Goal: Submit feedback/report problem: Provide input to the site owners about the experience or issues

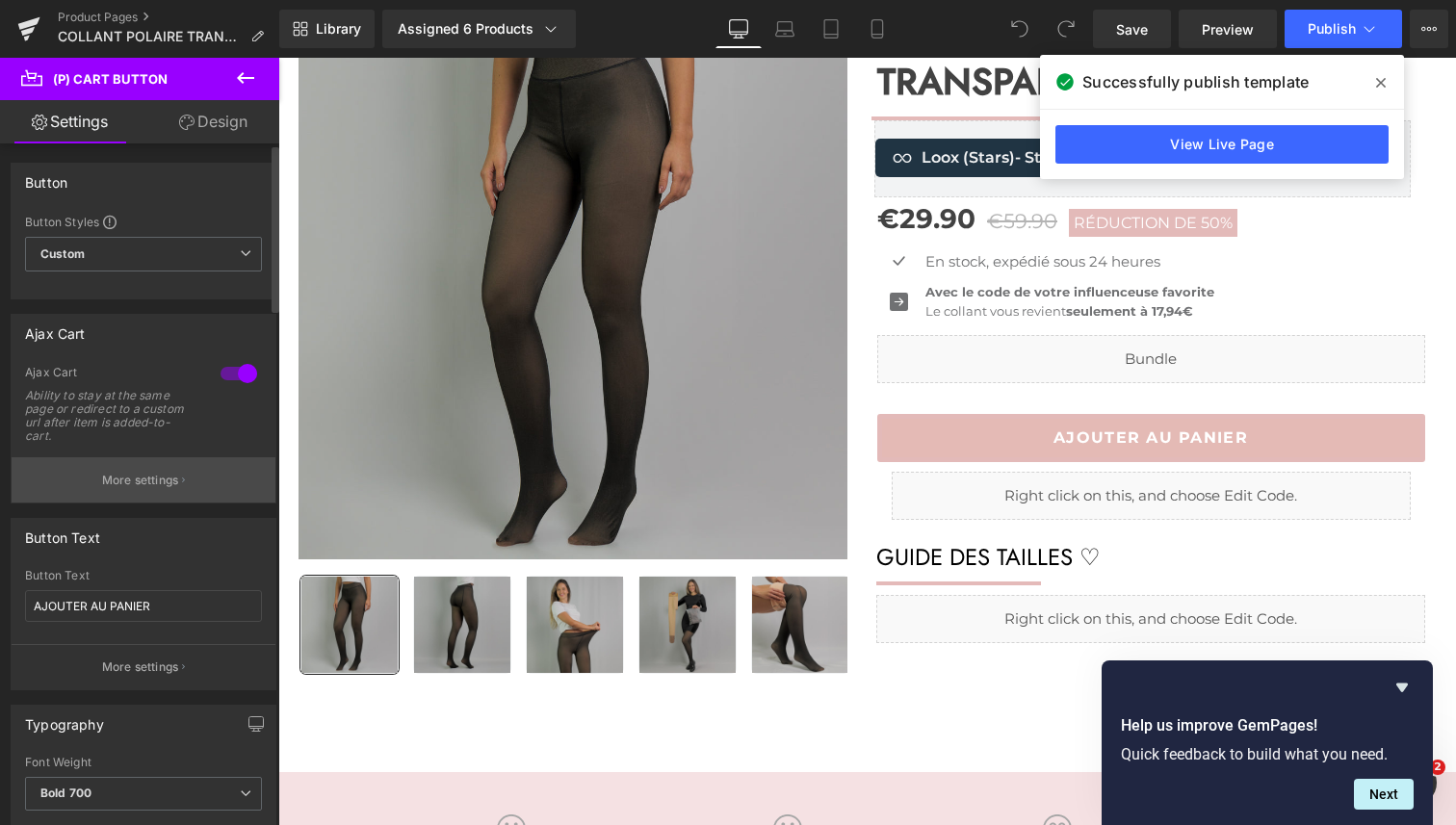
click at [130, 479] on p "More settings" at bounding box center [141, 481] width 77 height 18
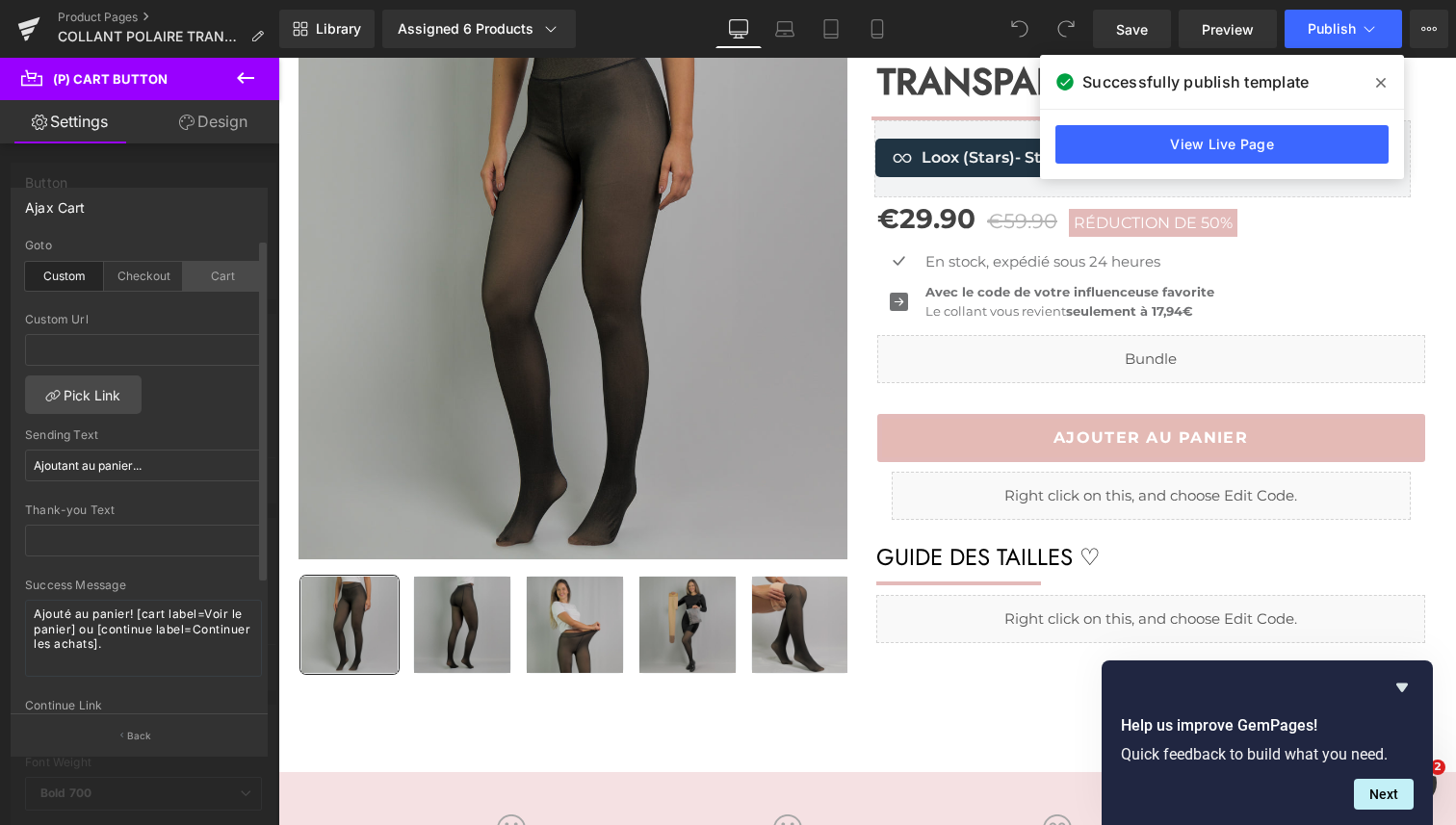
click at [208, 277] on div "Cart" at bounding box center [223, 276] width 79 height 29
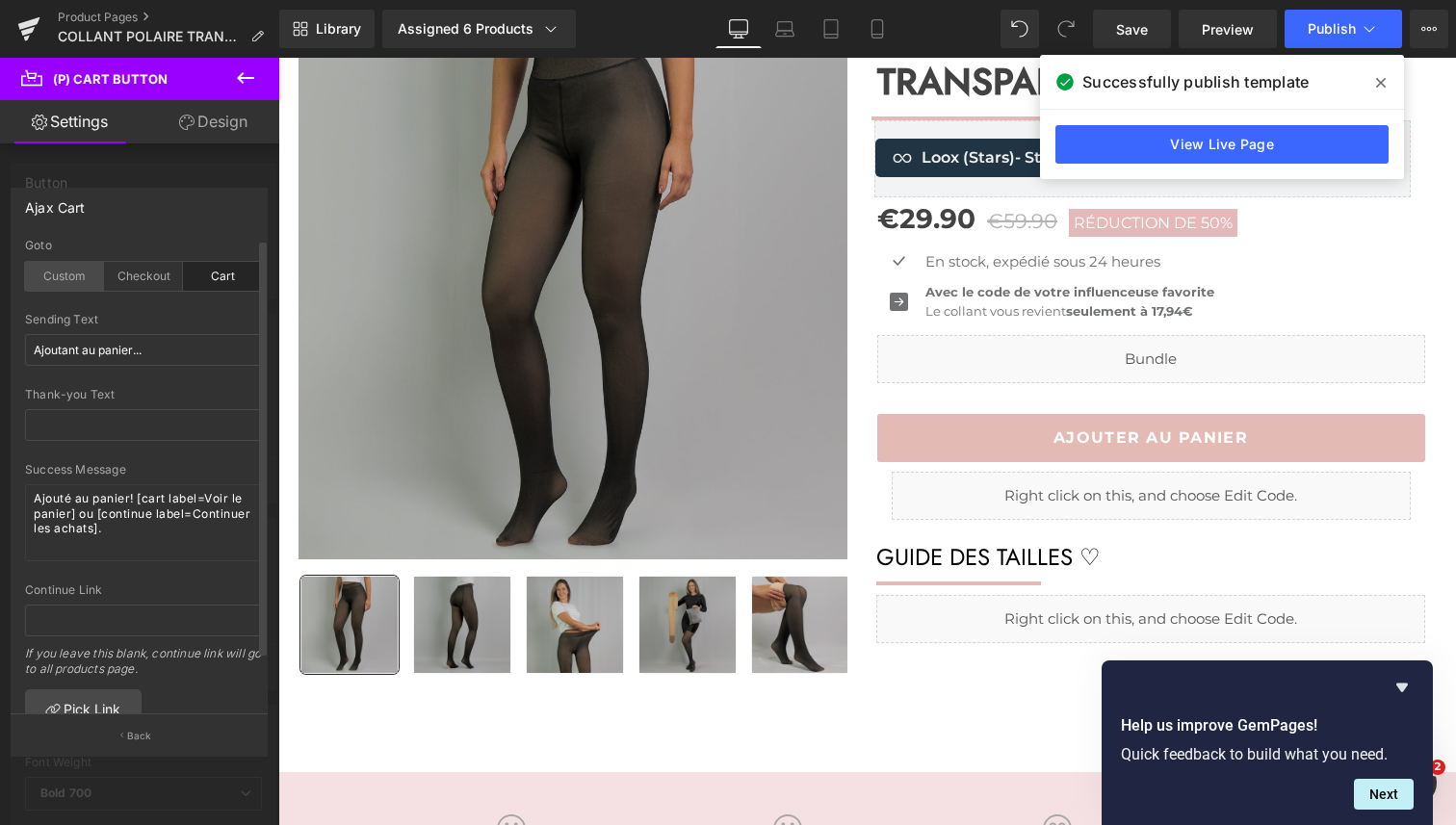
click at [58, 277] on div "Custom" at bounding box center [64, 276] width 79 height 29
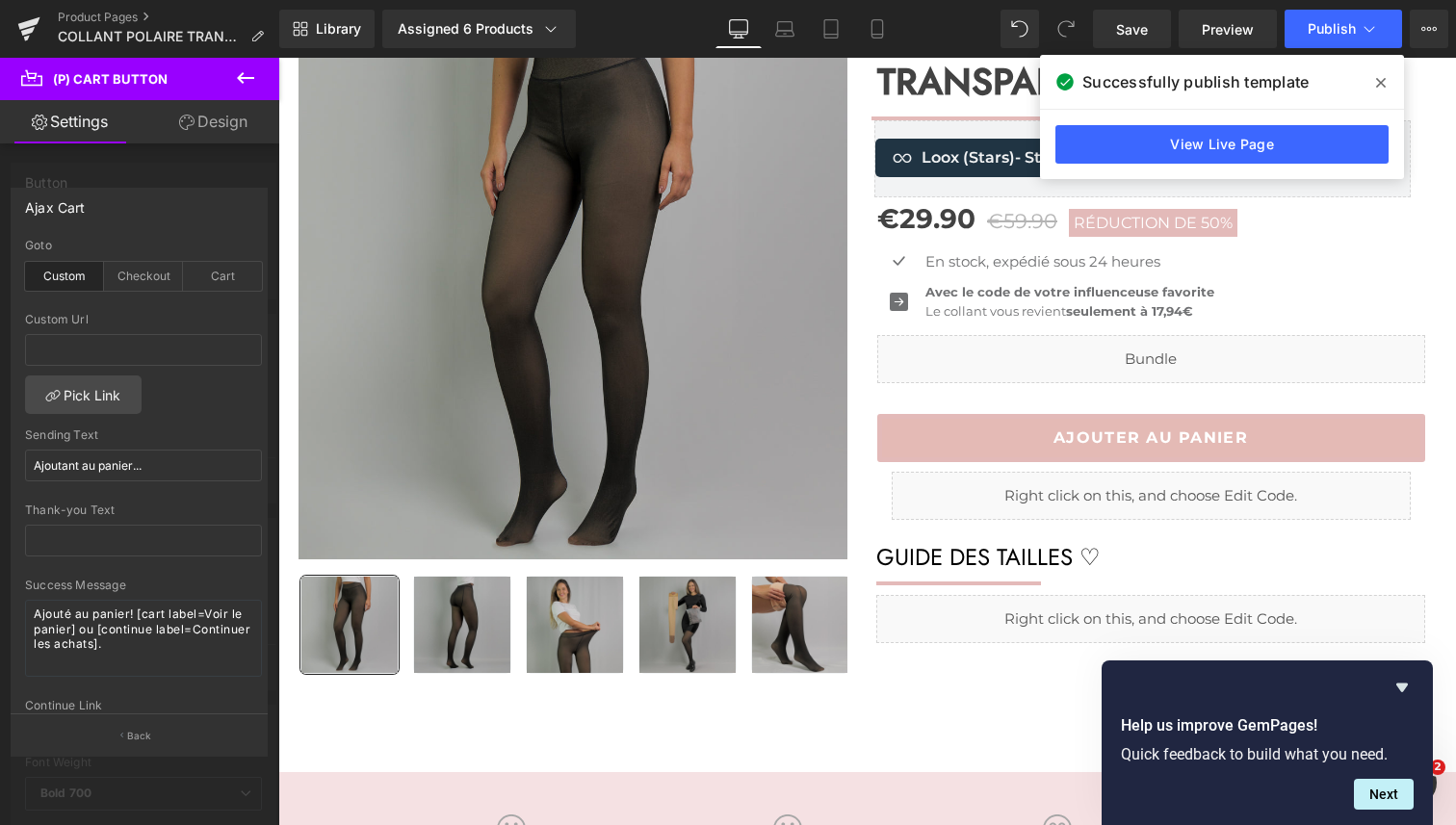
click at [93, 162] on div at bounding box center [139, 447] width 279 height 777
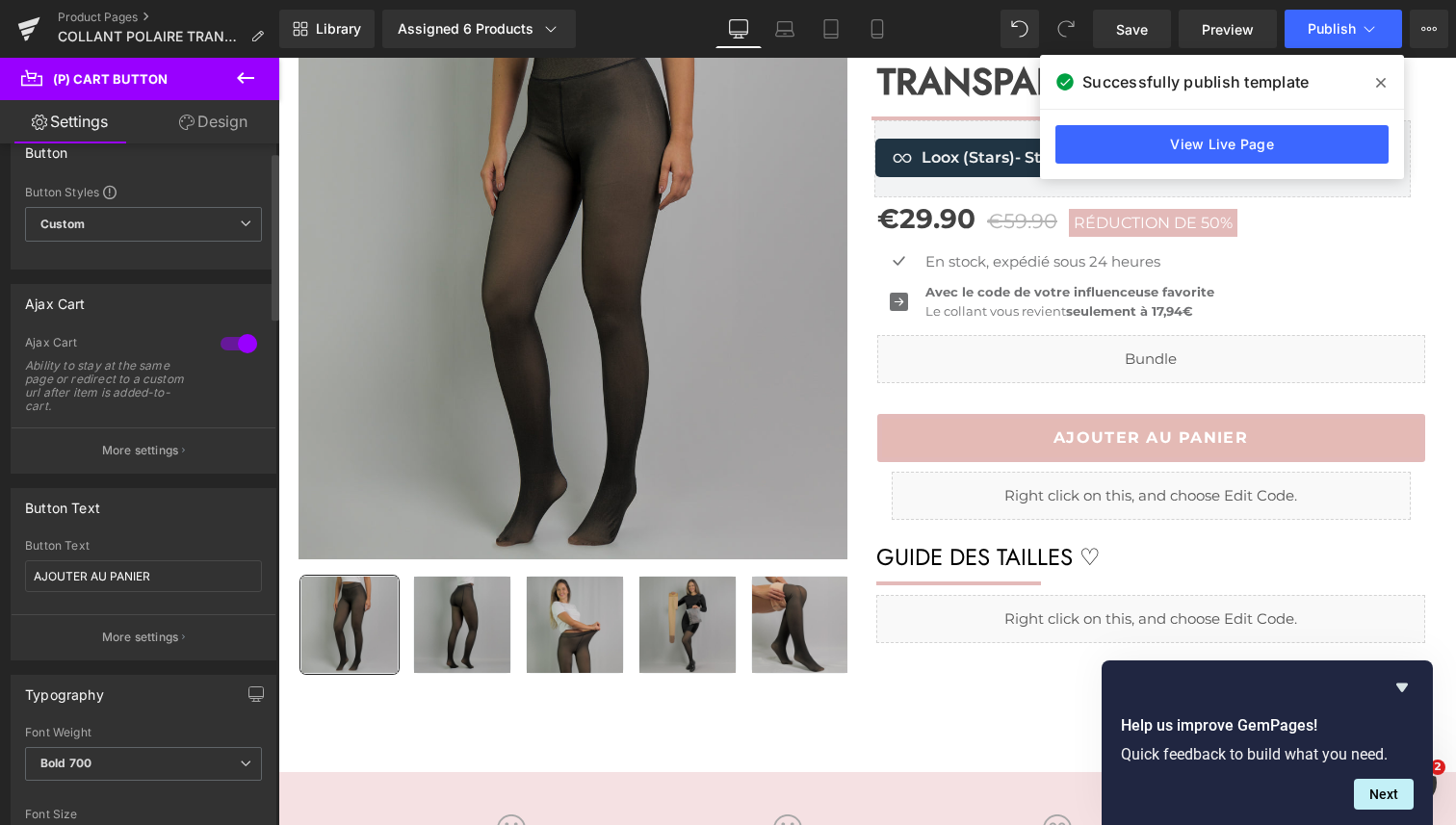
scroll to position [38, 0]
click at [226, 337] on div at bounding box center [239, 334] width 46 height 31
click at [233, 328] on div at bounding box center [239, 334] width 46 height 31
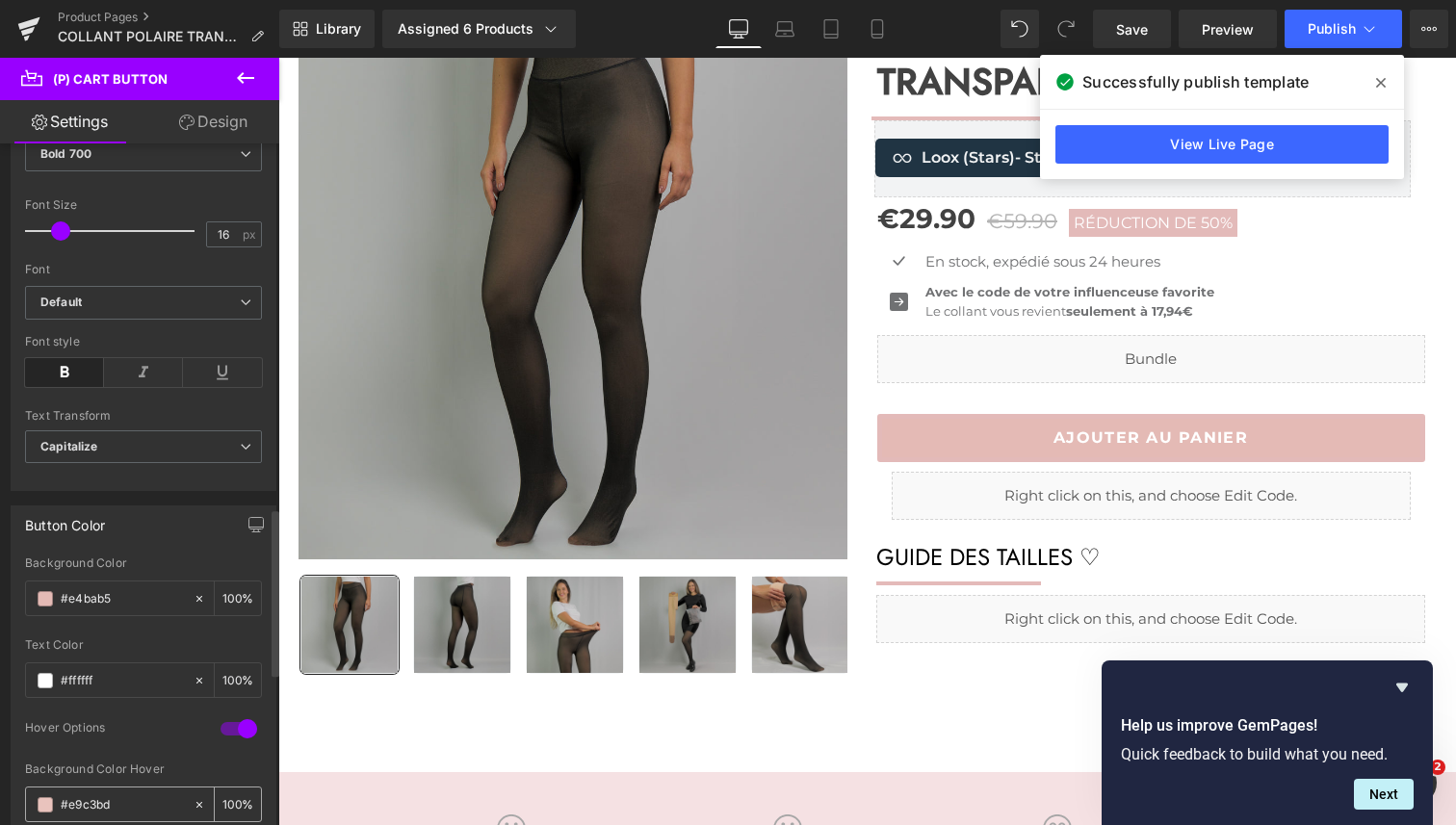
scroll to position [0, 0]
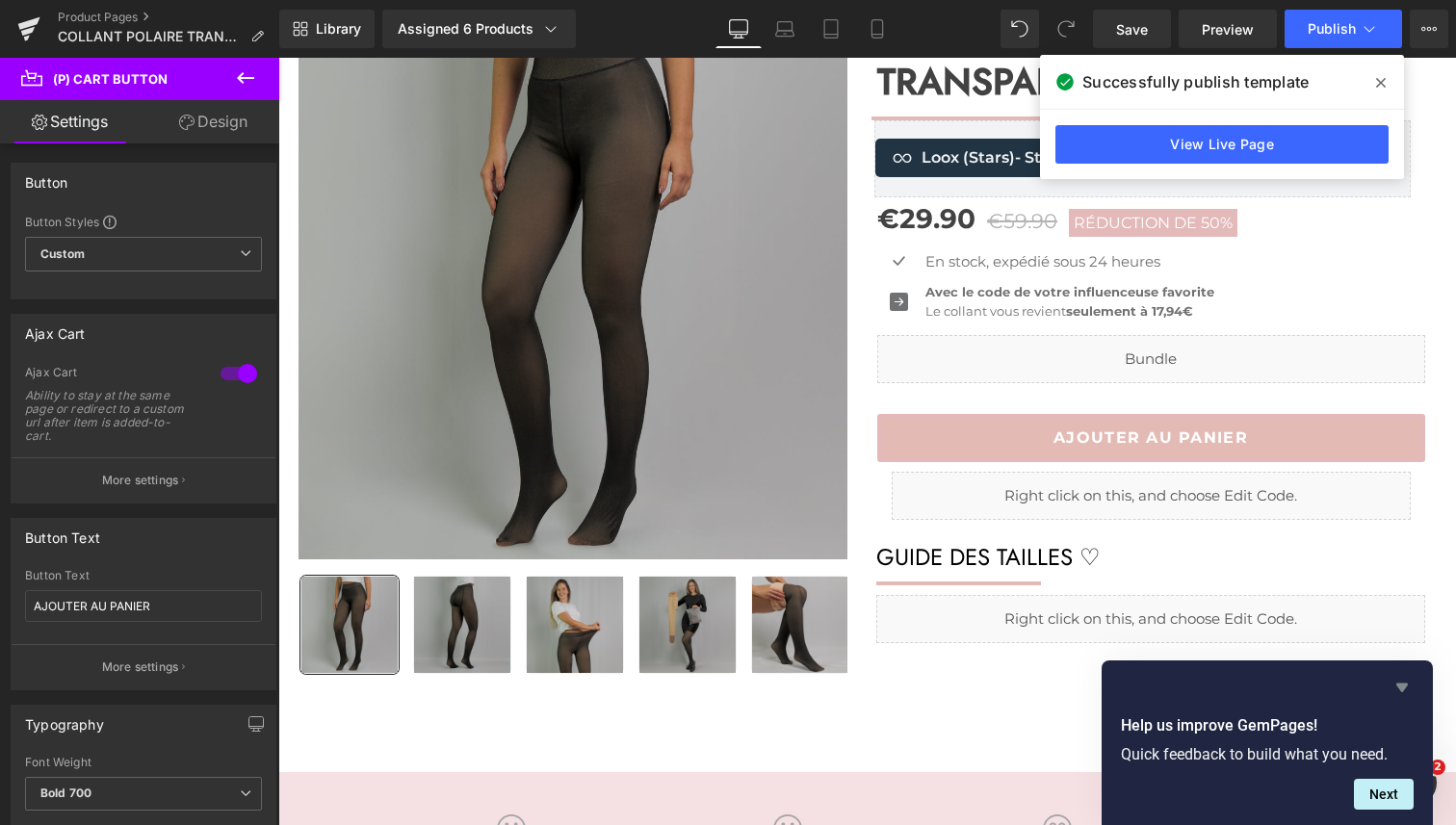
click at [1406, 688] on icon "Hide survey" at bounding box center [1402, 687] width 23 height 23
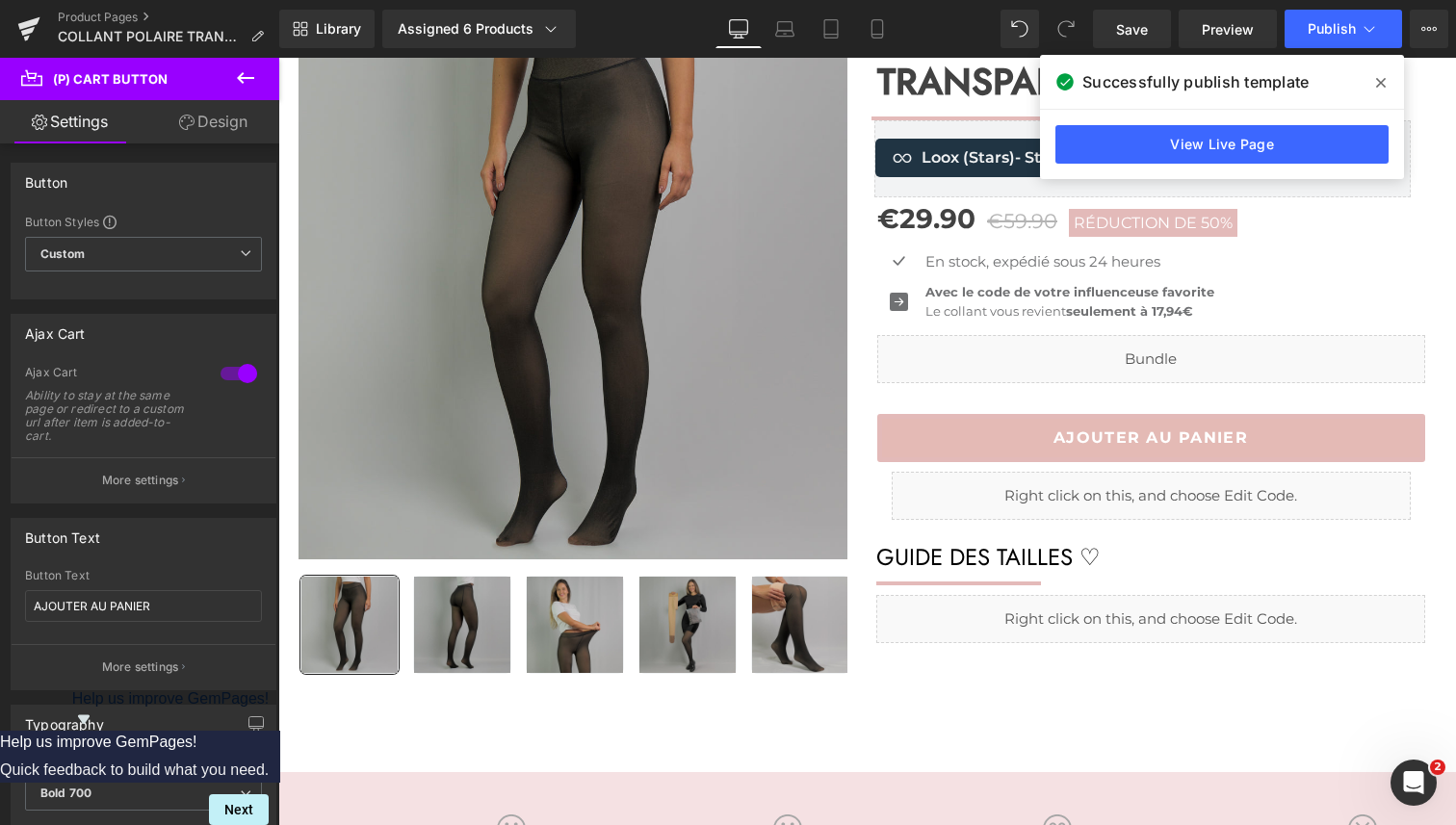
click at [1383, 88] on icon at bounding box center [1381, 83] width 10 height 16
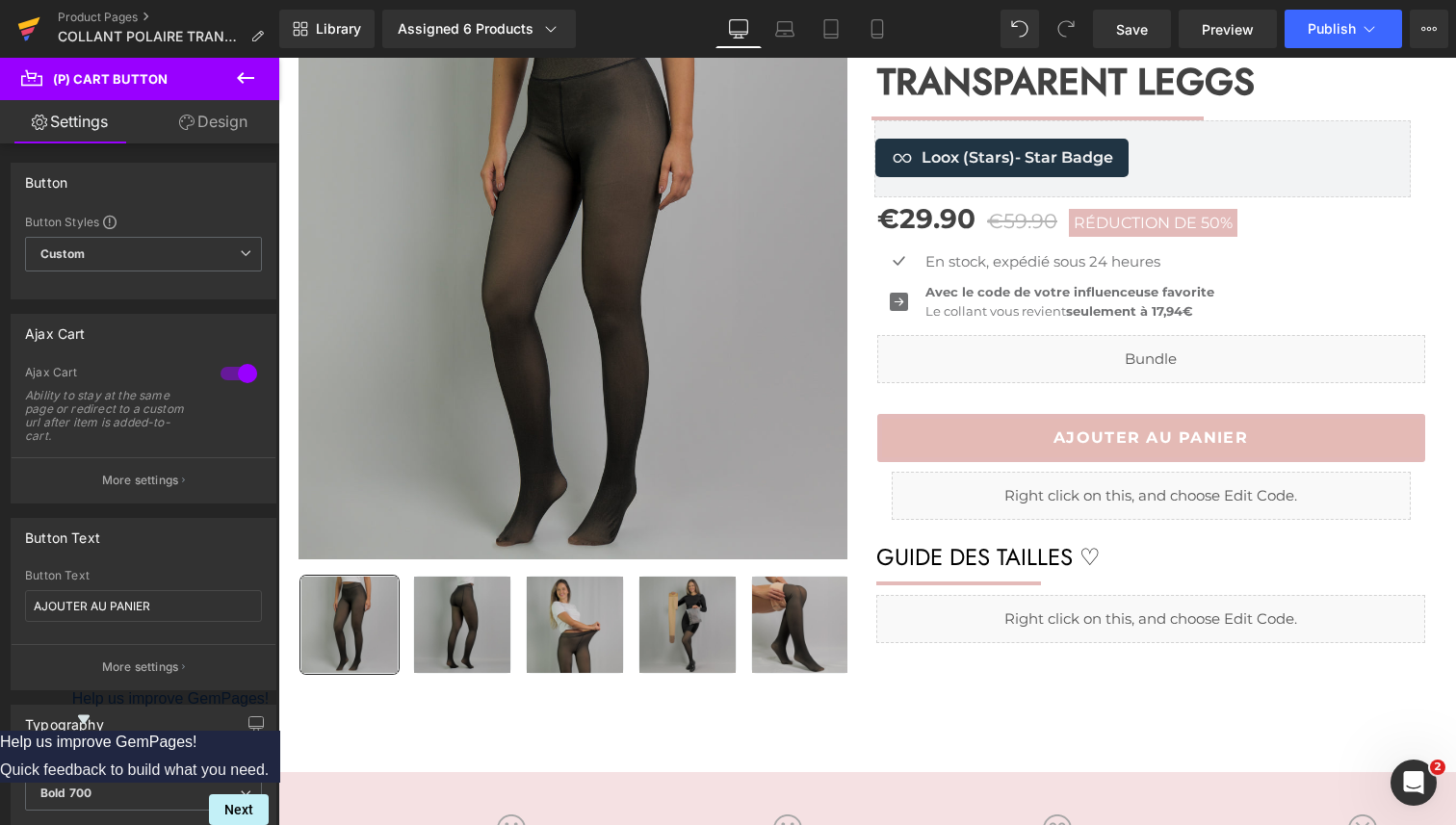
click at [20, 30] on icon at bounding box center [29, 29] width 23 height 48
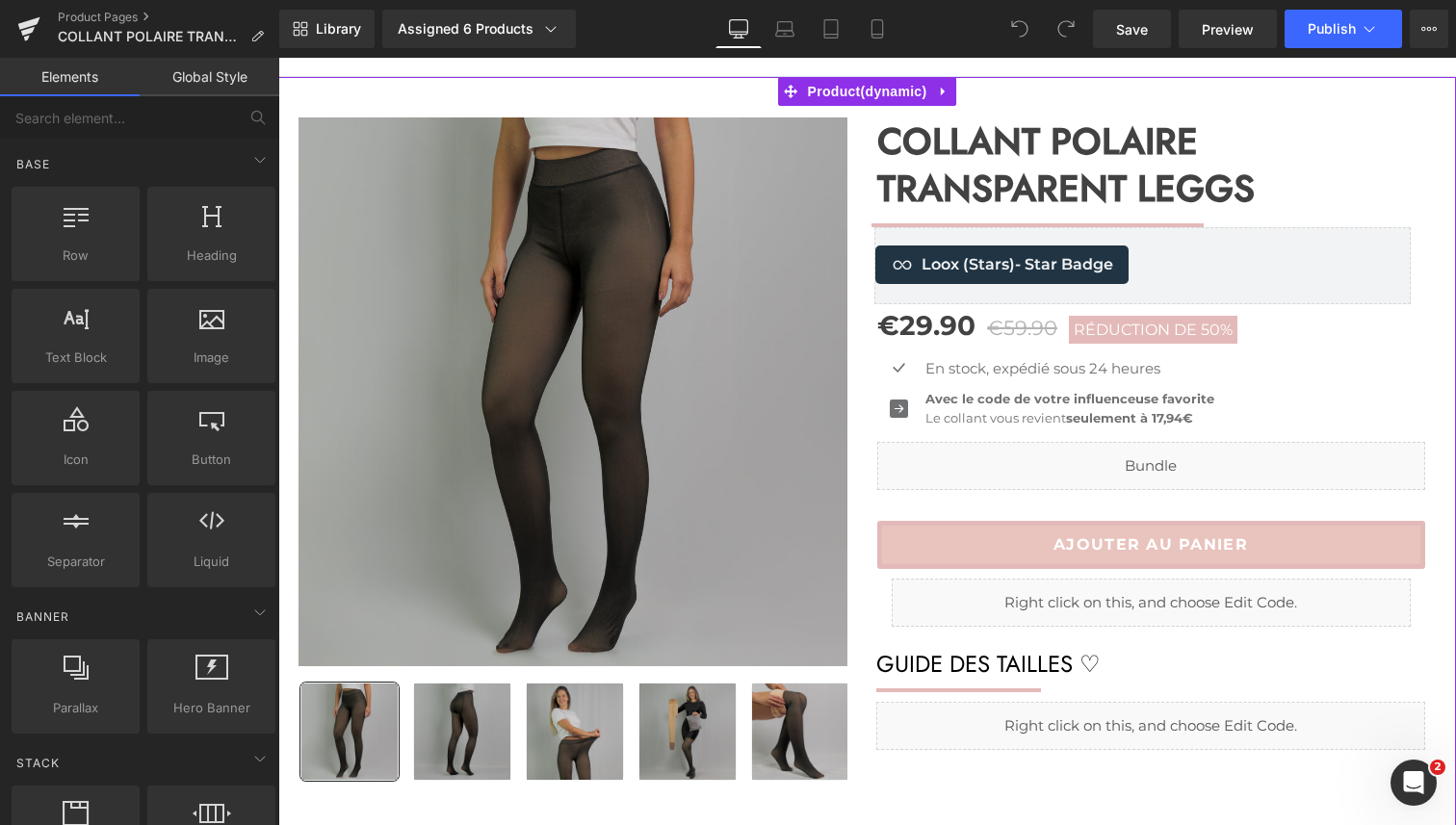
scroll to position [214, 0]
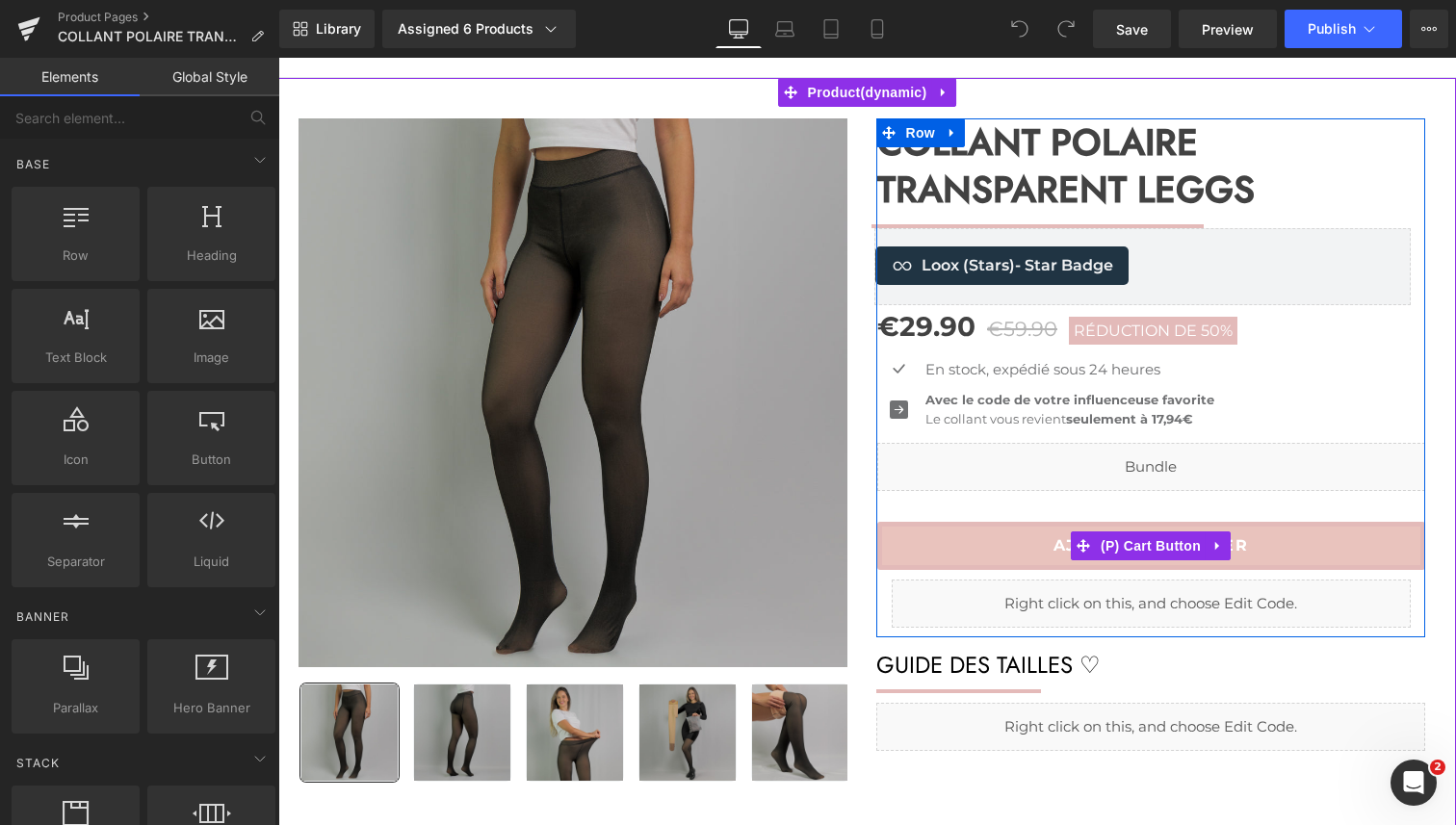
click at [933, 552] on button "AJOUTER AU PANIER" at bounding box center [1151, 545] width 548 height 48
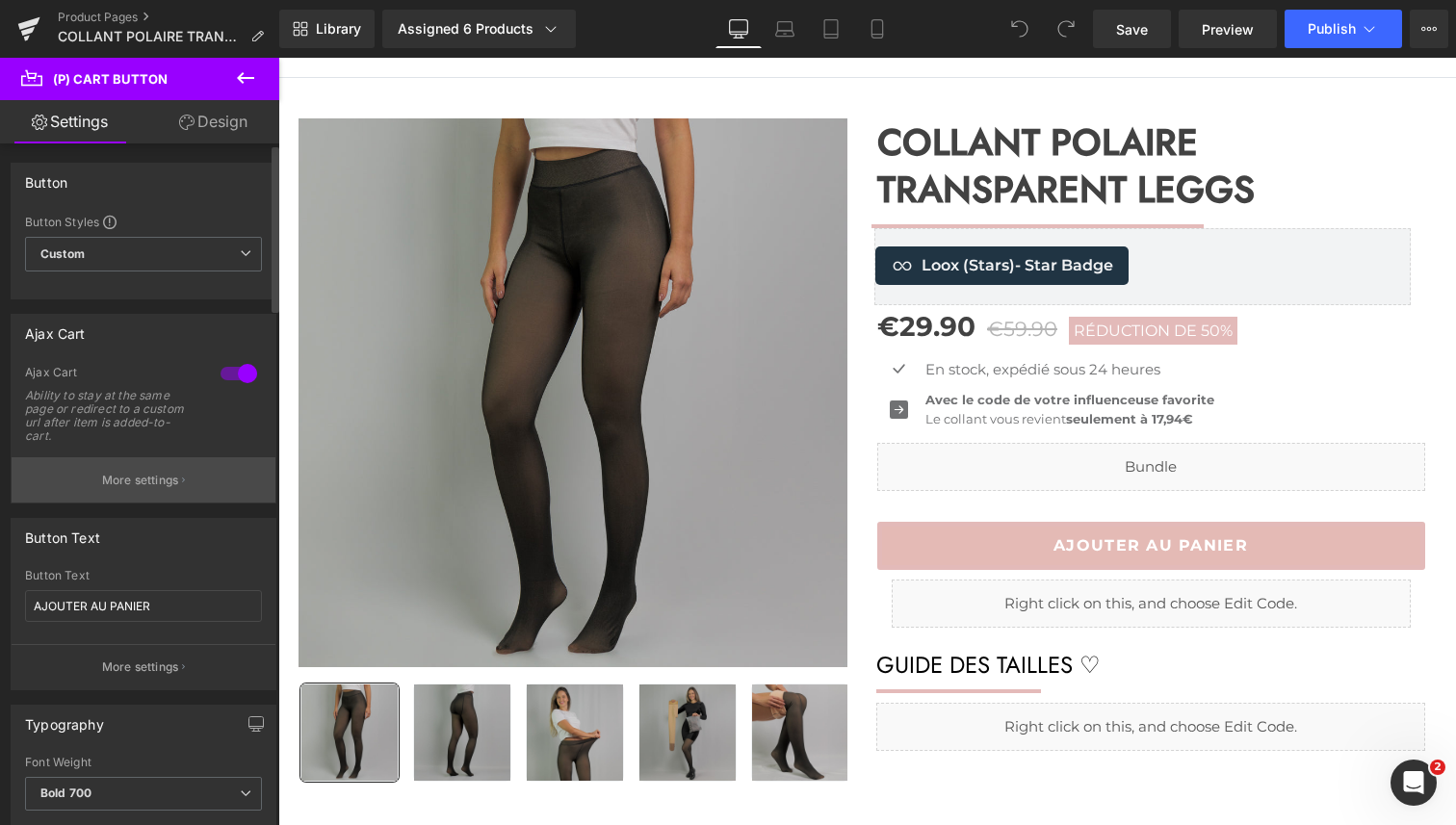
click at [141, 478] on p "More settings" at bounding box center [141, 481] width 77 height 18
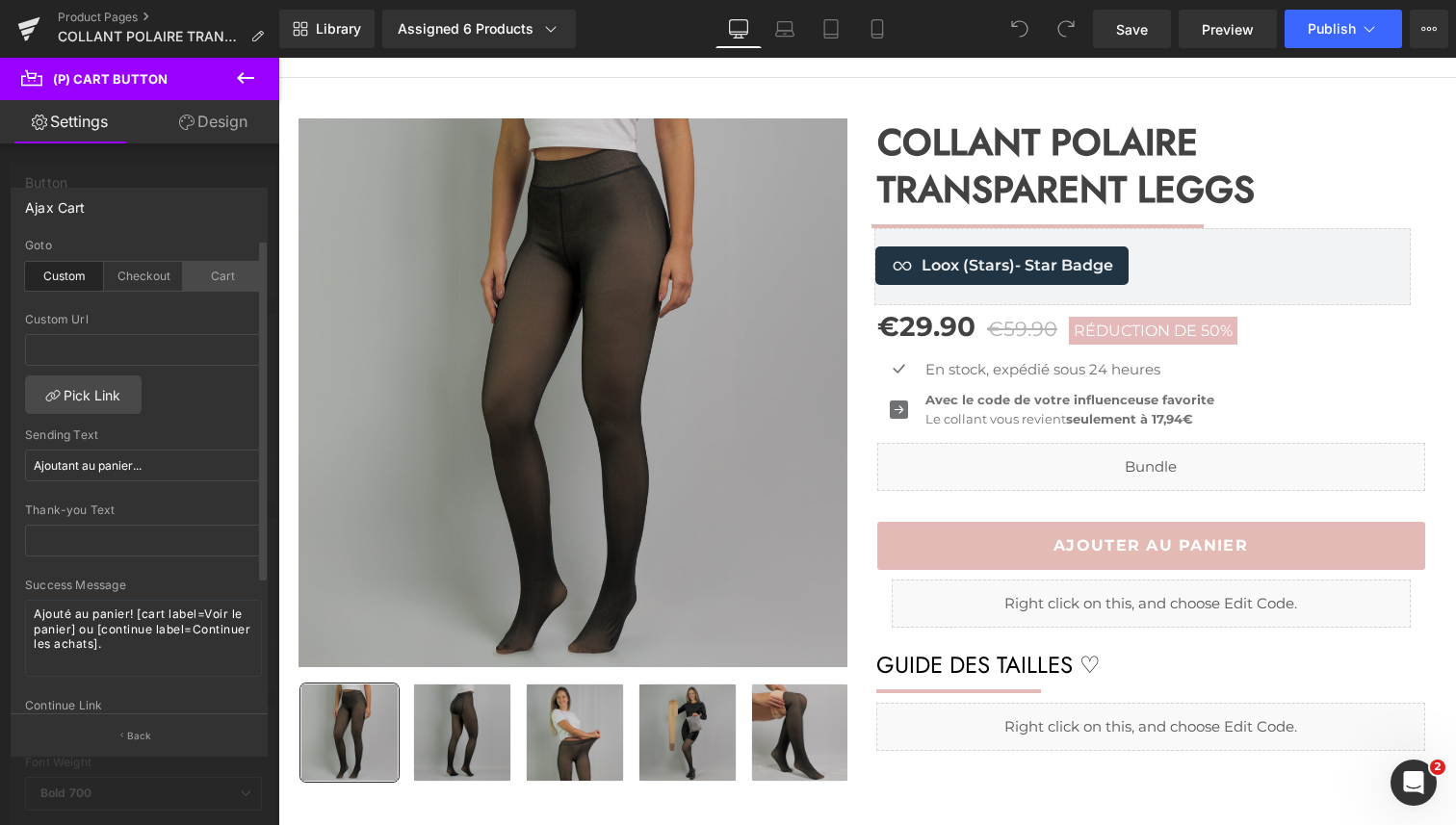
click at [210, 282] on div "Cart" at bounding box center [223, 276] width 79 height 29
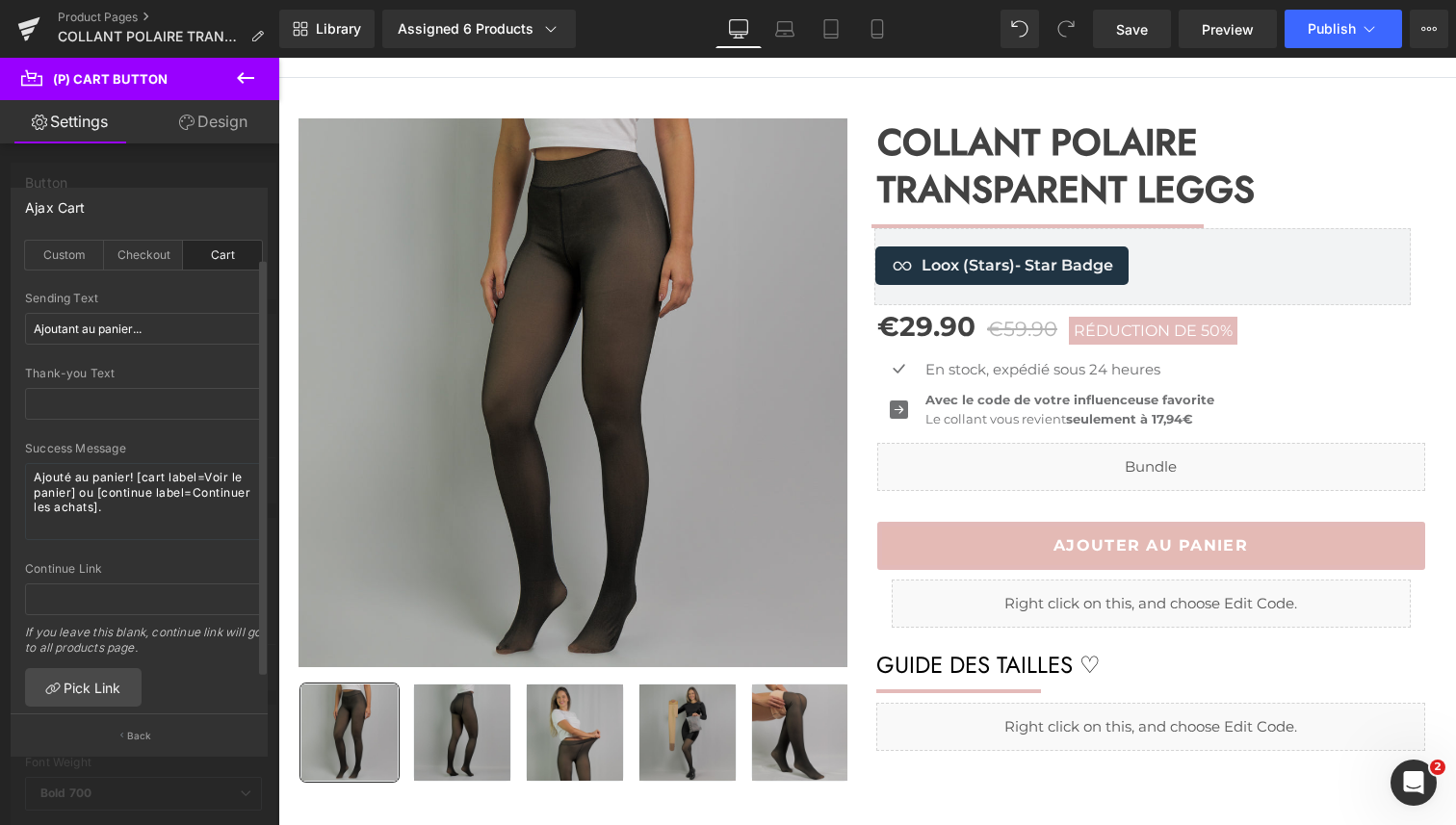
scroll to position [19, 0]
click at [1140, 41] on link "Save" at bounding box center [1132, 29] width 78 height 38
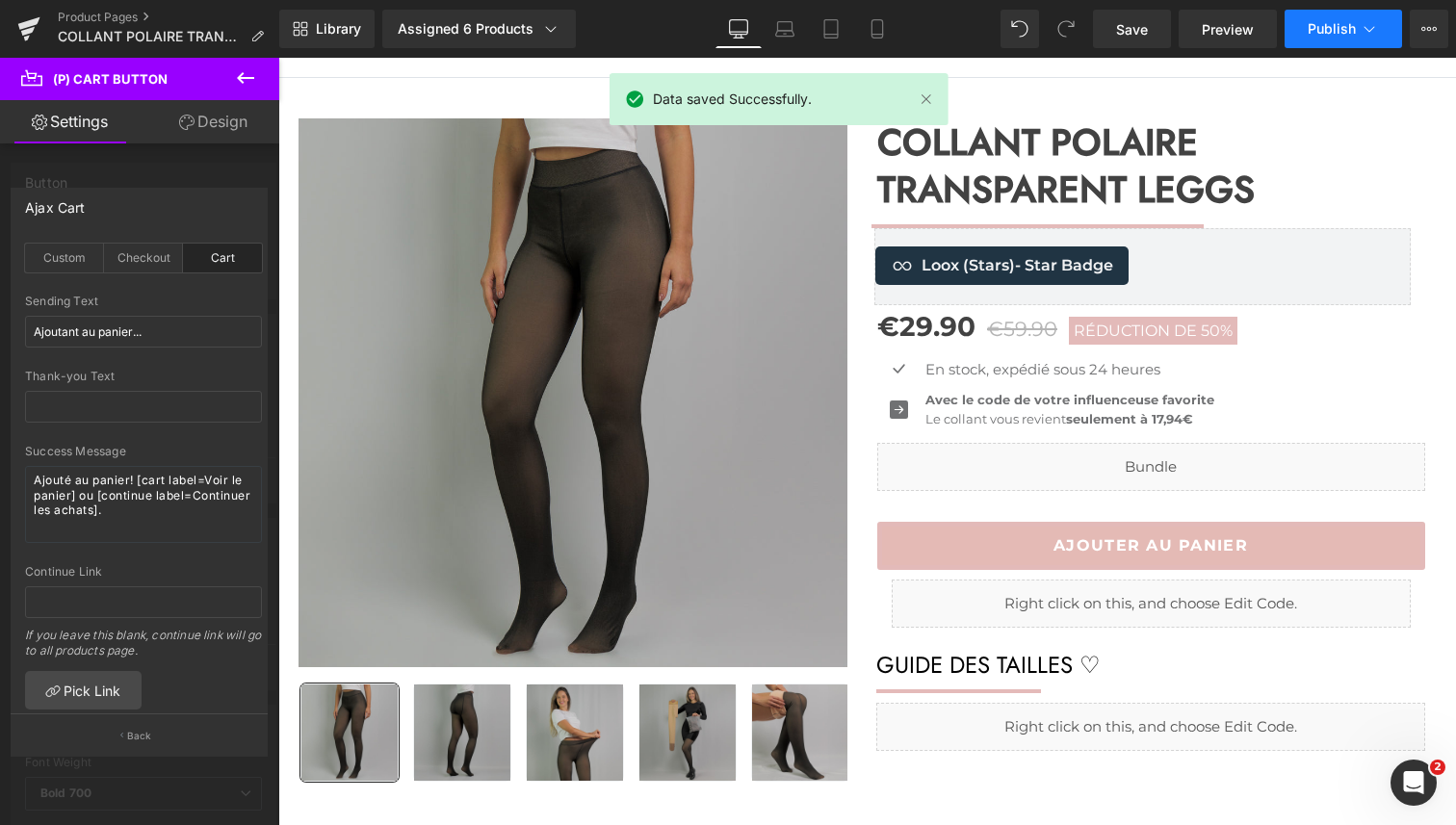
click at [1300, 31] on button "Publish" at bounding box center [1343, 29] width 117 height 38
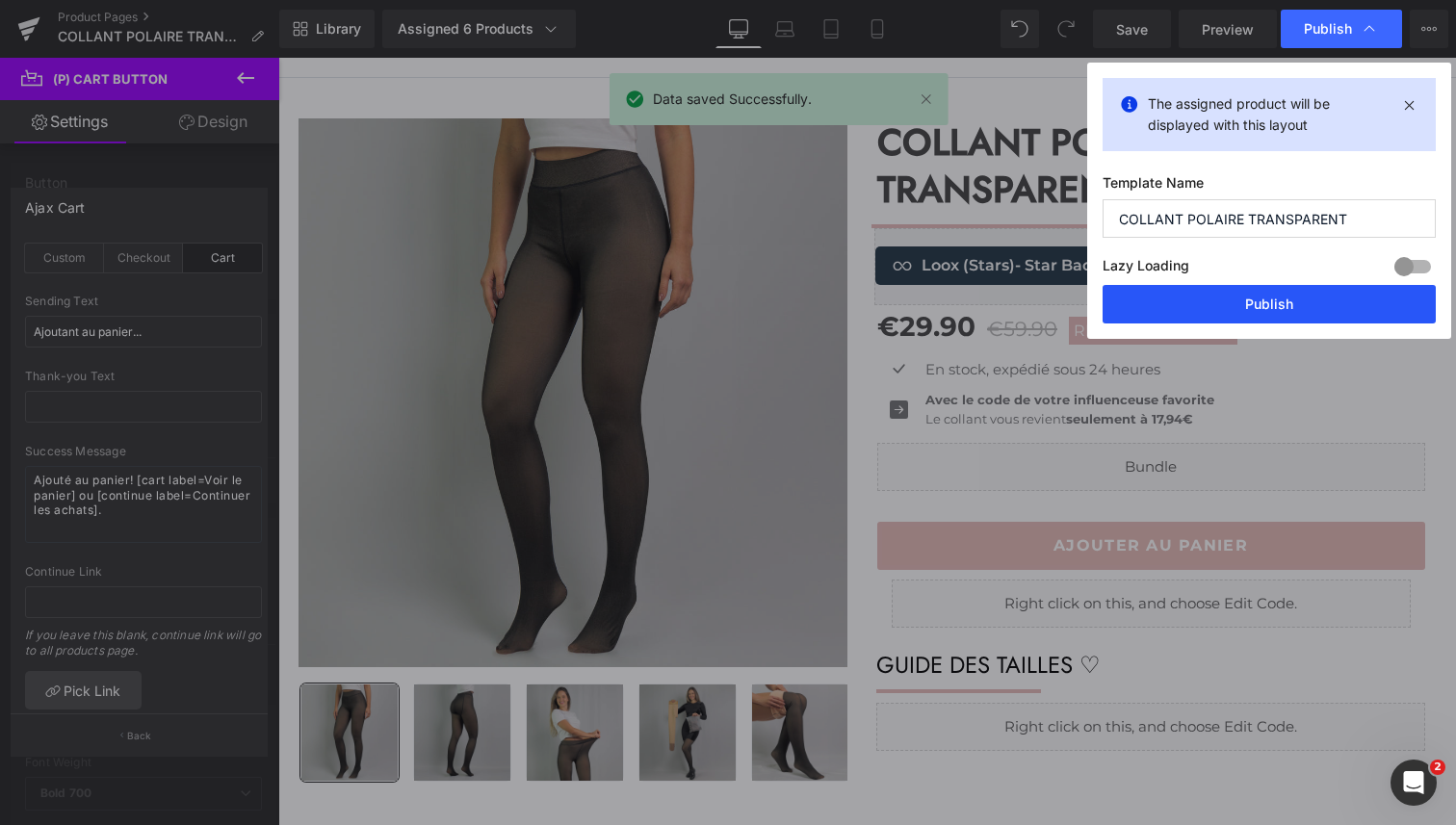
click at [1269, 302] on button "Publish" at bounding box center [1270, 304] width 333 height 38
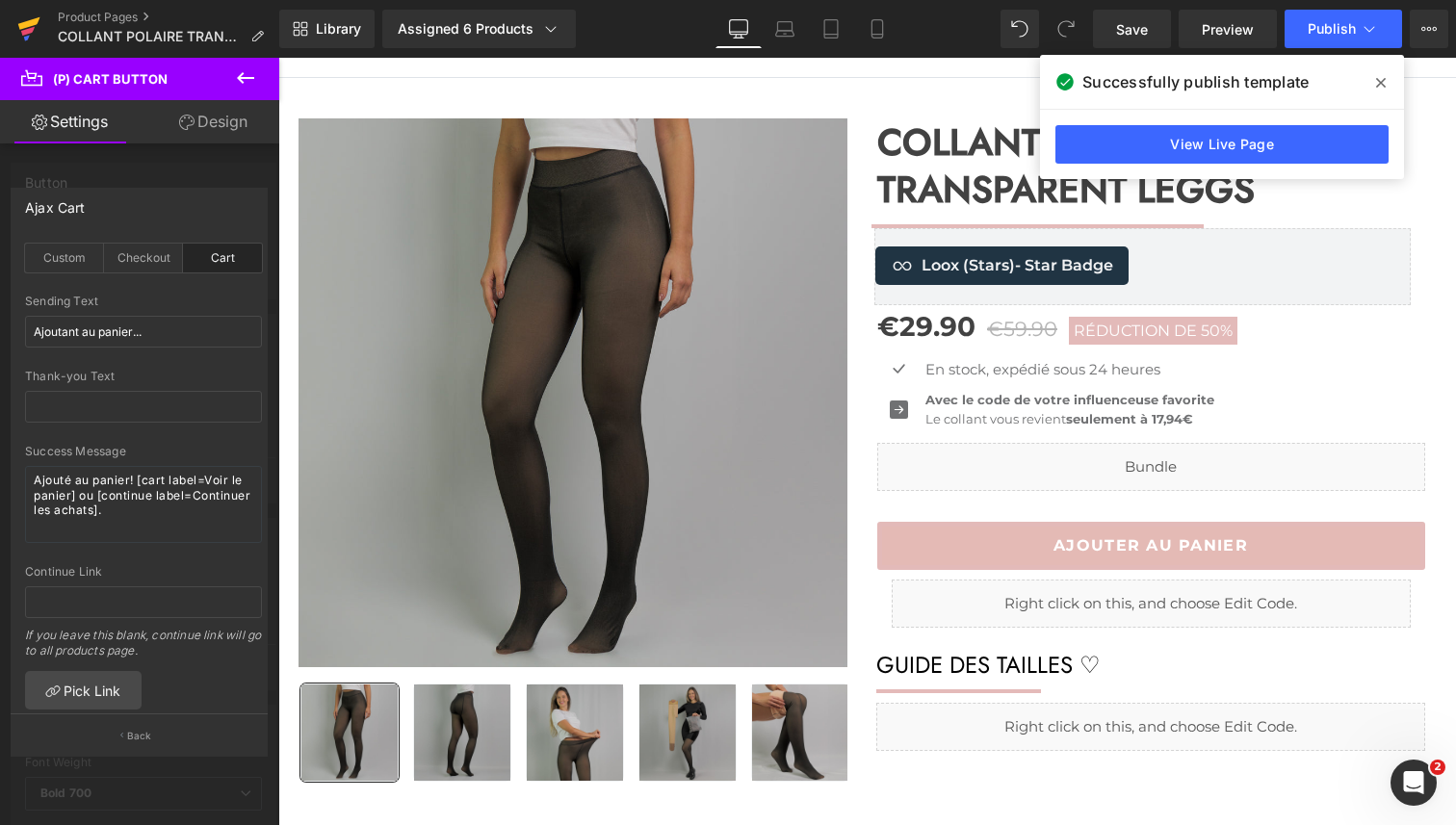
click at [23, 19] on icon at bounding box center [29, 29] width 23 height 48
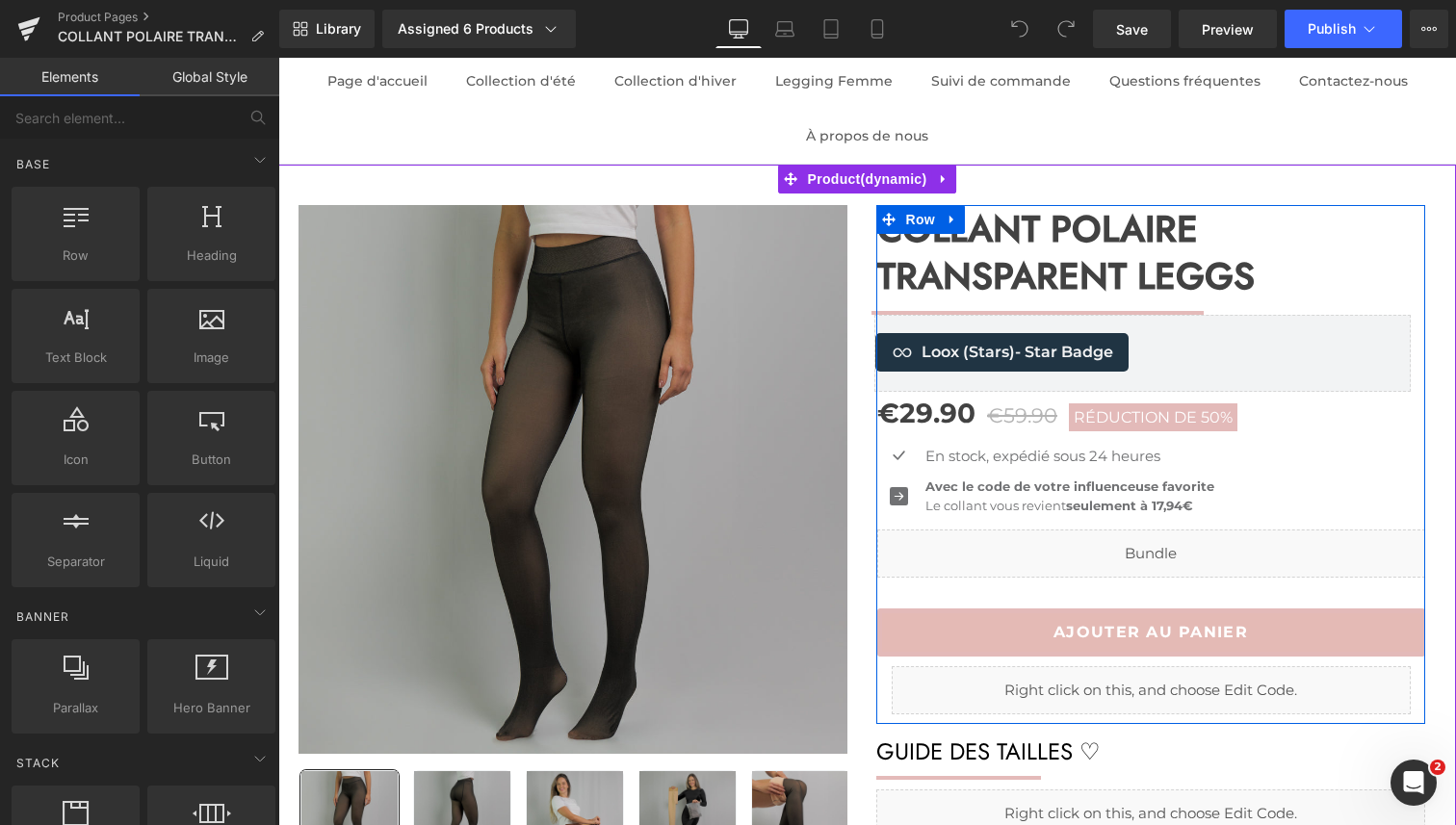
scroll to position [270, 0]
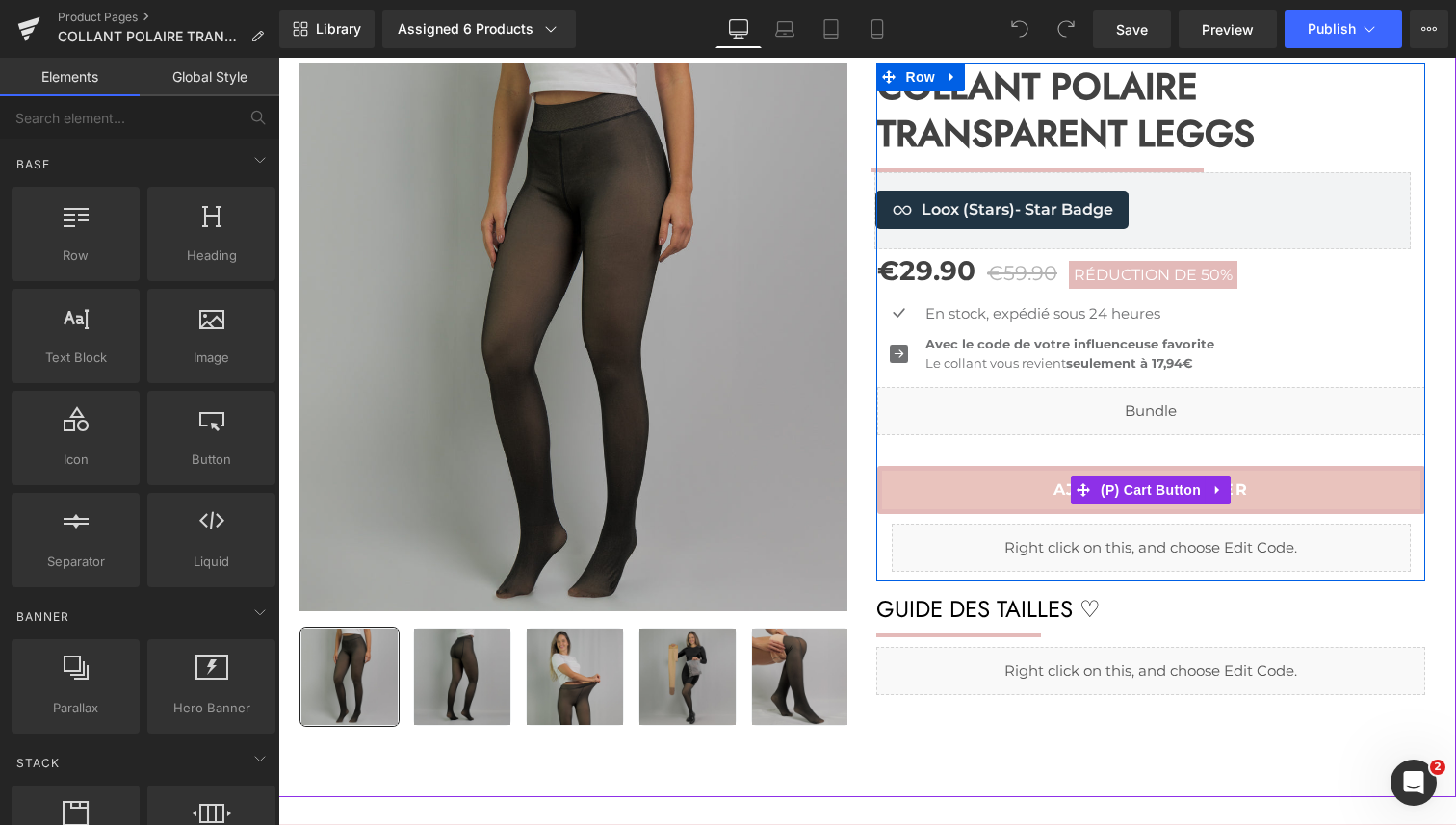
click at [942, 480] on button "AJOUTER AU PANIER" at bounding box center [1151, 490] width 548 height 48
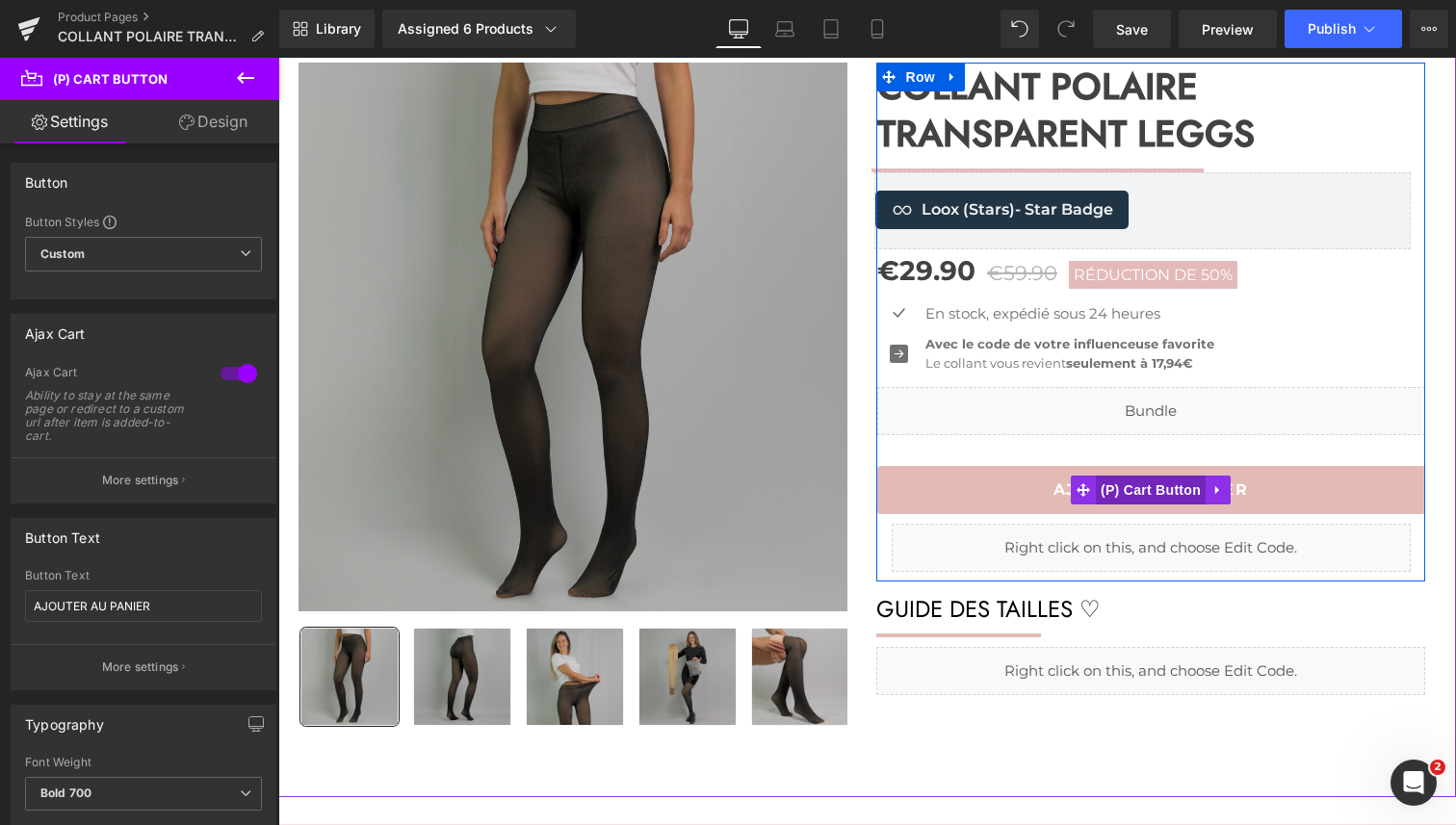
click at [1123, 484] on span "(P) Cart Button" at bounding box center [1150, 490] width 109 height 29
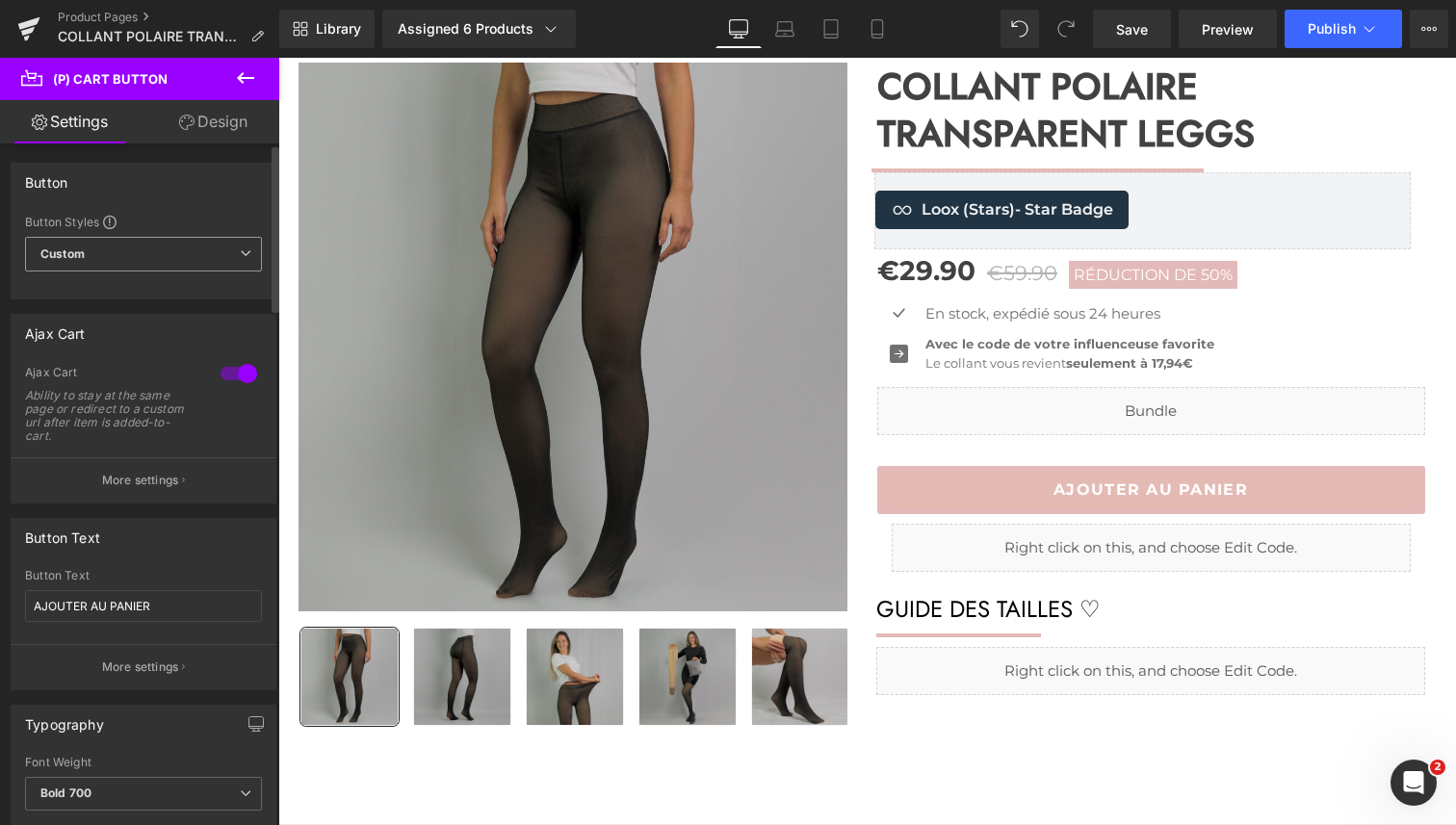
click at [186, 270] on span "Custom Setup Global Style" at bounding box center [143, 253] width 237 height 34
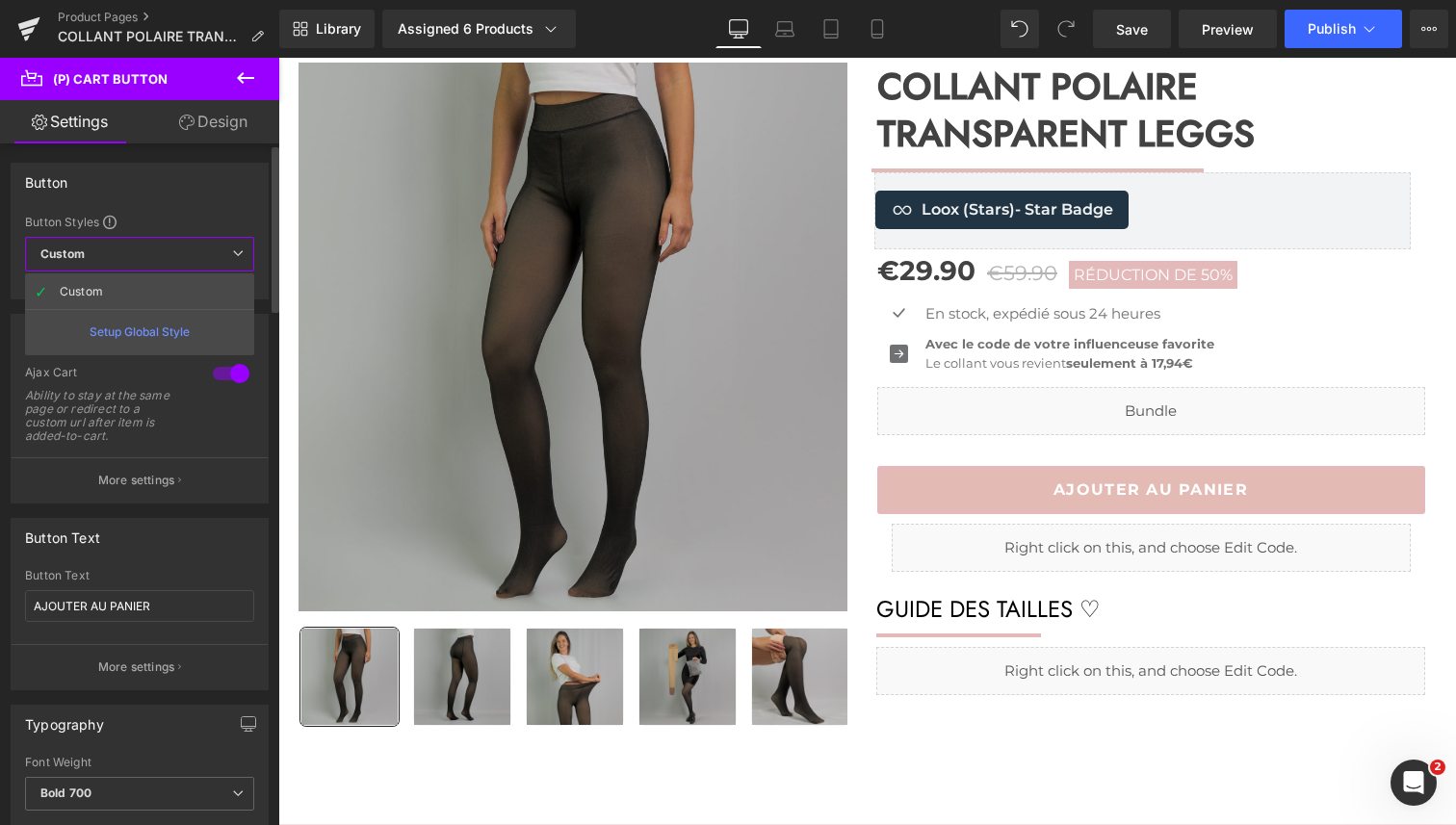
click at [182, 215] on div "Button Styles" at bounding box center [139, 222] width 230 height 16
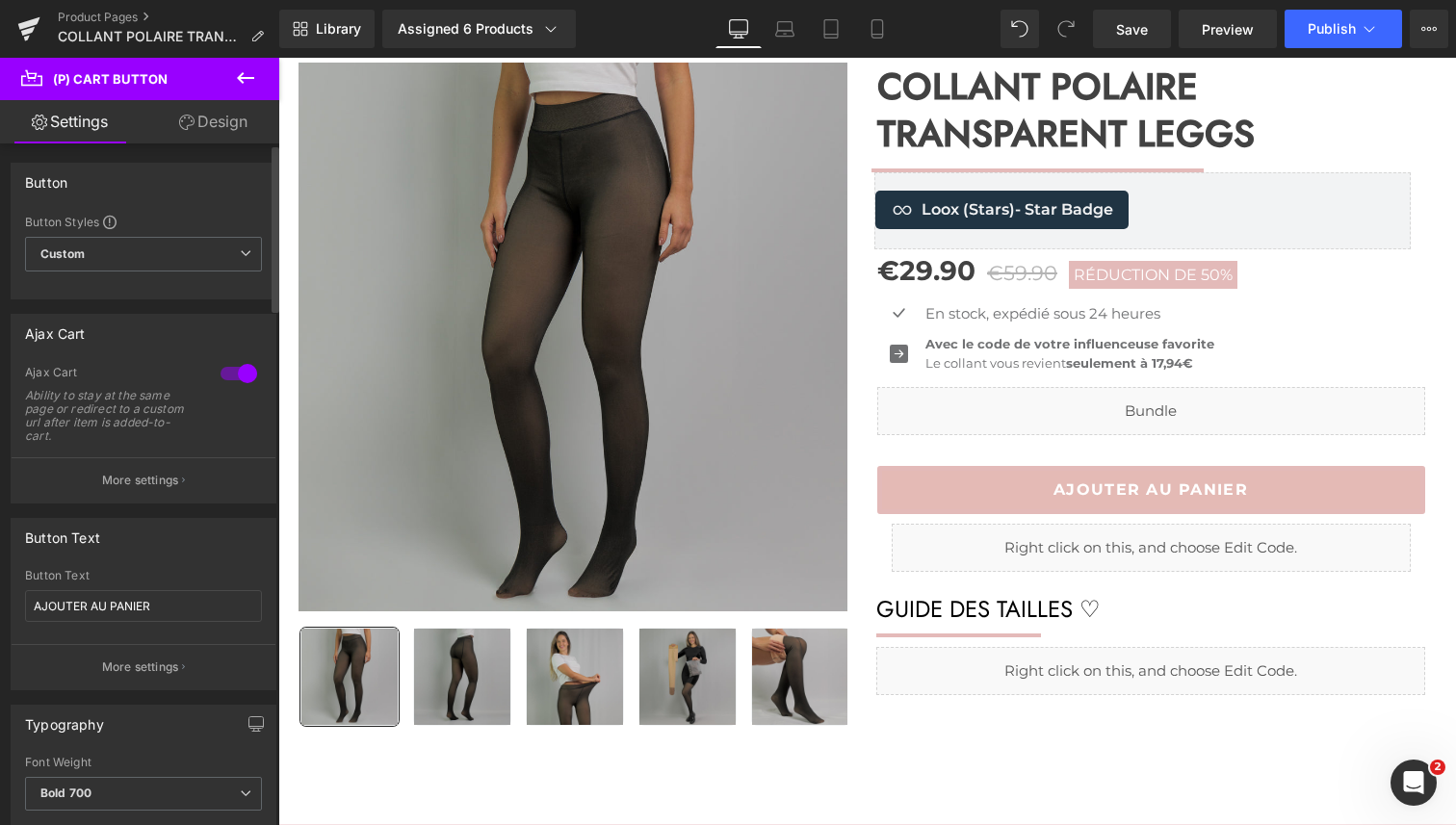
scroll to position [34, 0]
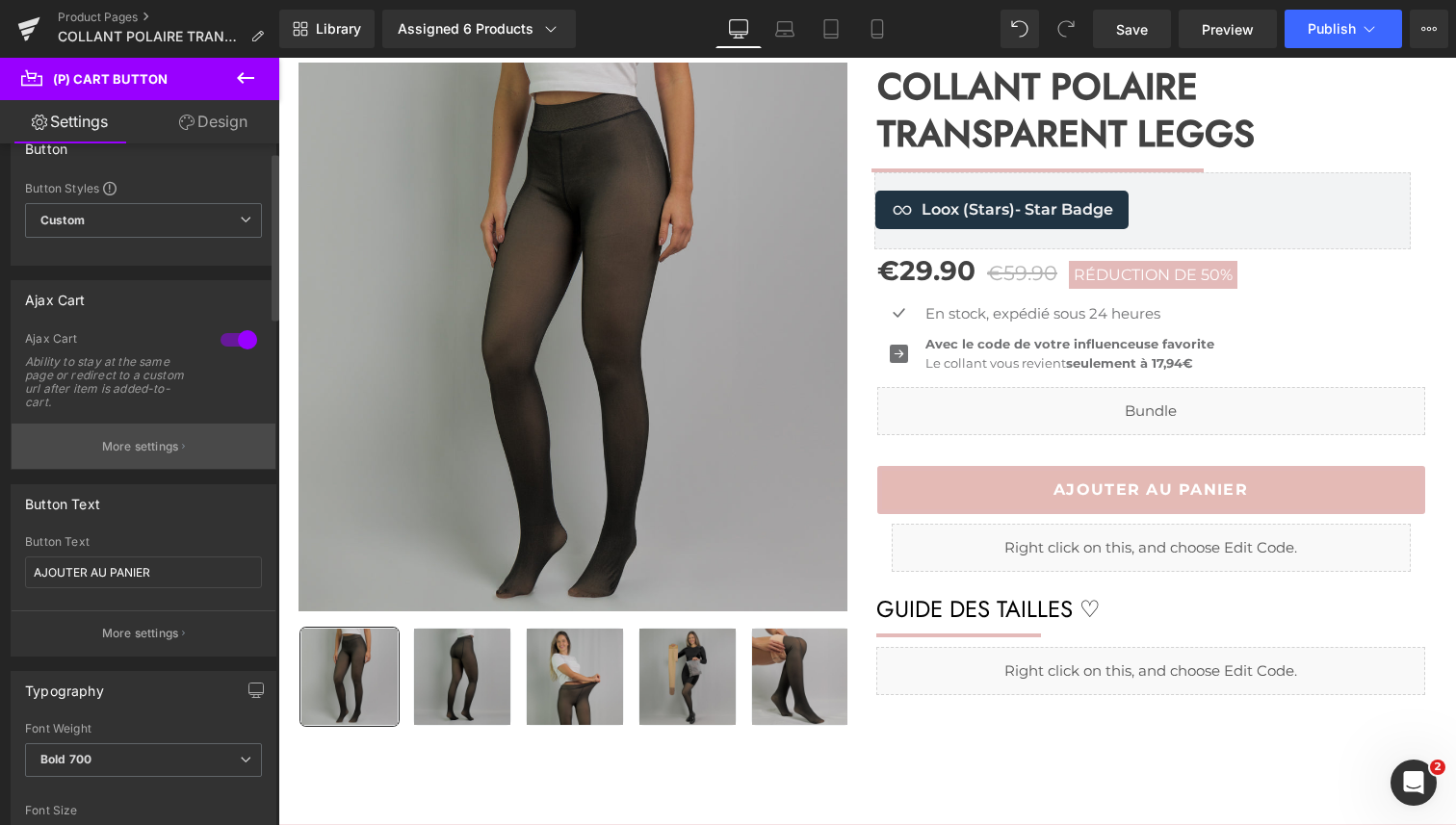
click at [125, 431] on button "More settings" at bounding box center [144, 447] width 264 height 45
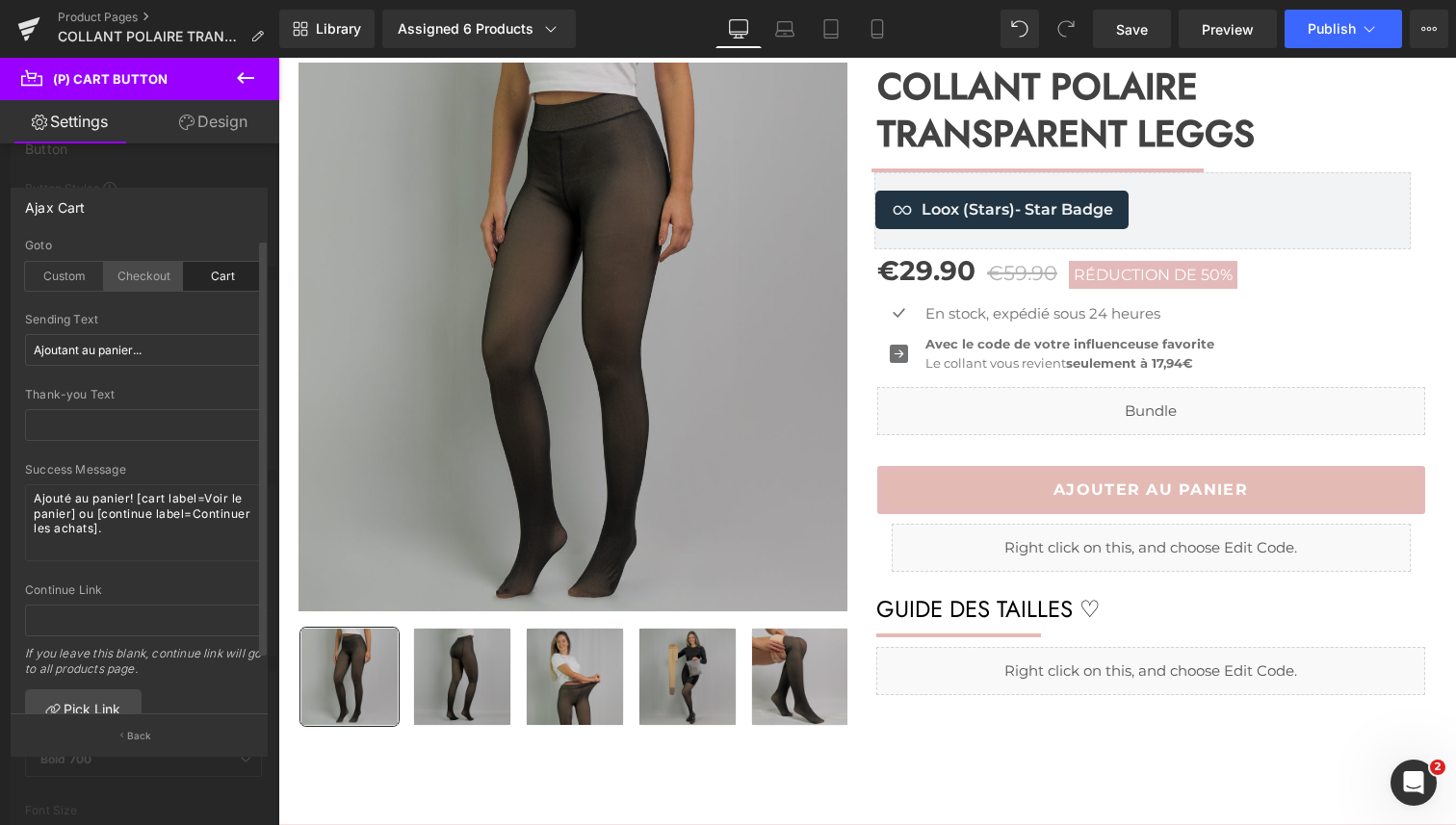
click at [127, 279] on div "Checkout" at bounding box center [144, 276] width 79 height 29
click at [54, 276] on div "Custom" at bounding box center [64, 276] width 79 height 29
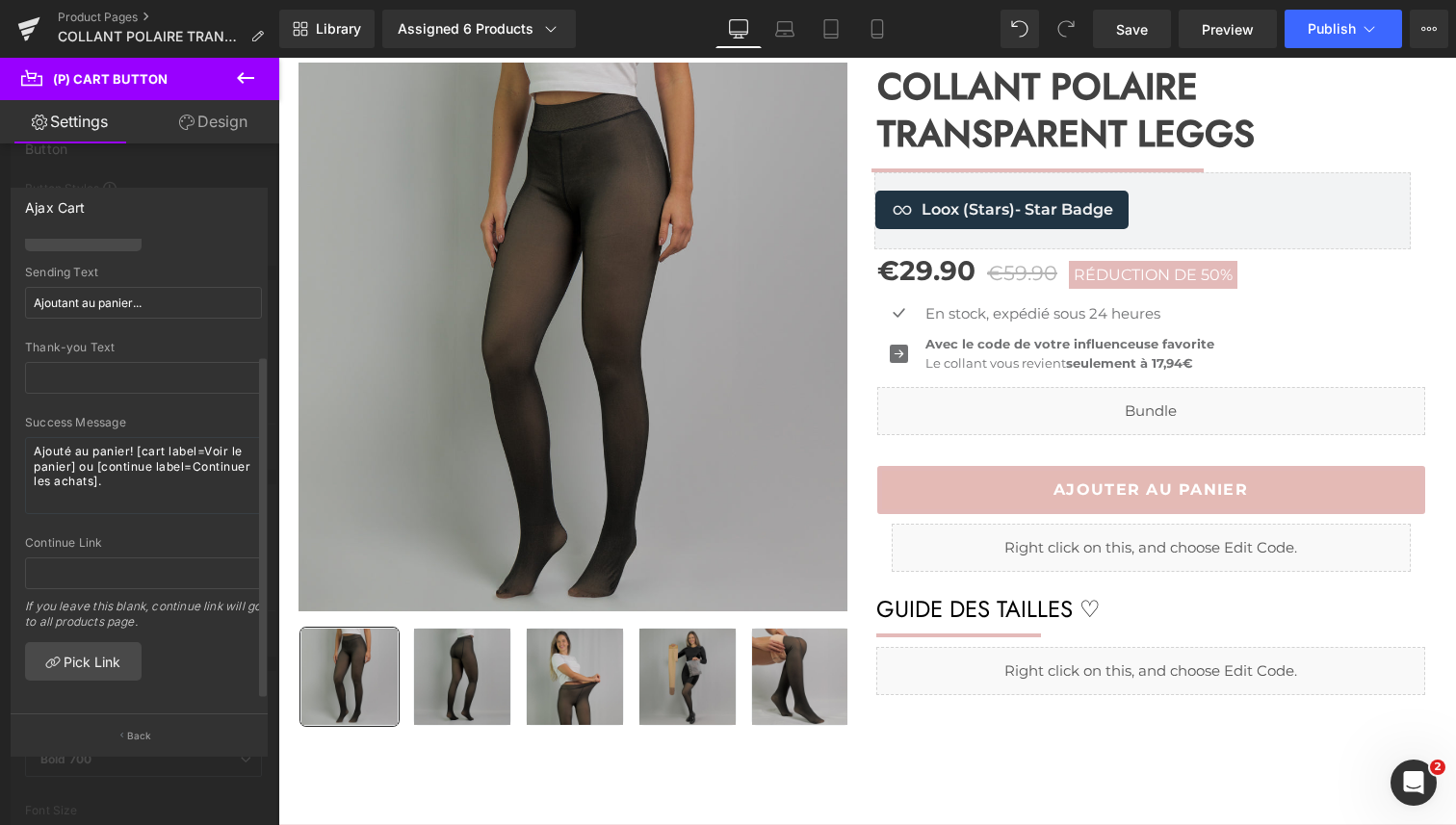
scroll to position [0, 0]
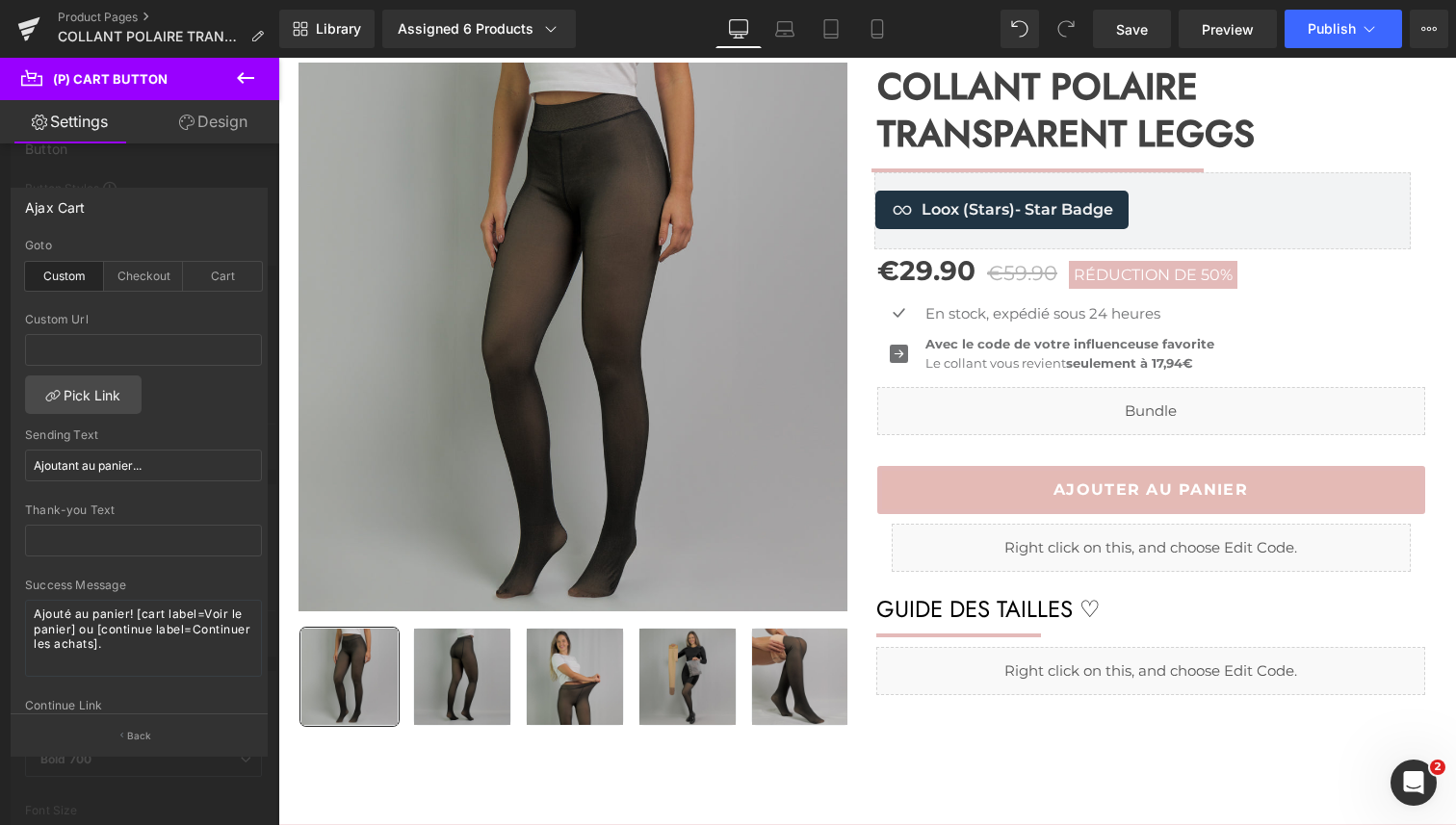
click at [182, 172] on div at bounding box center [139, 447] width 279 height 777
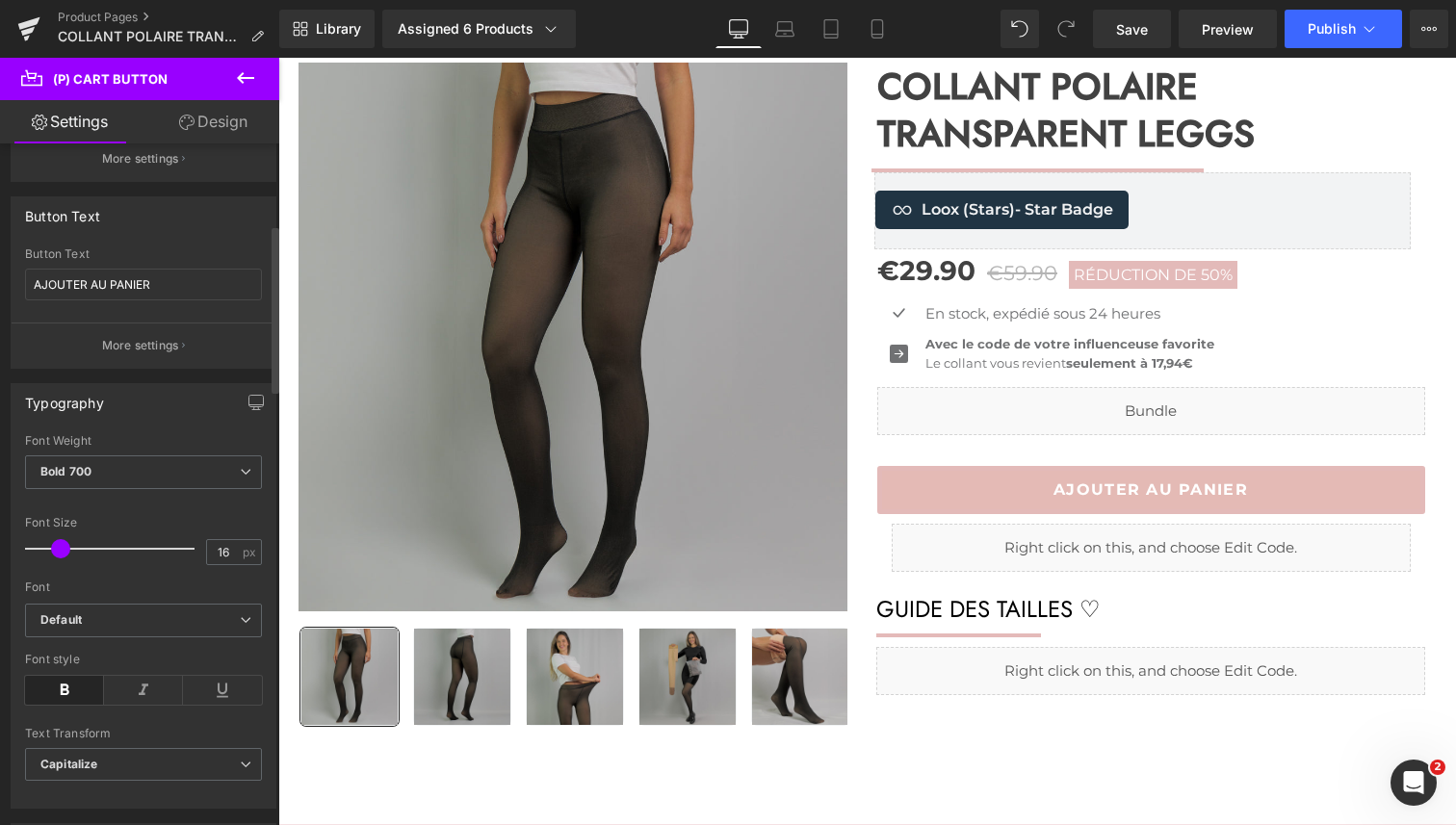
scroll to position [336, 0]
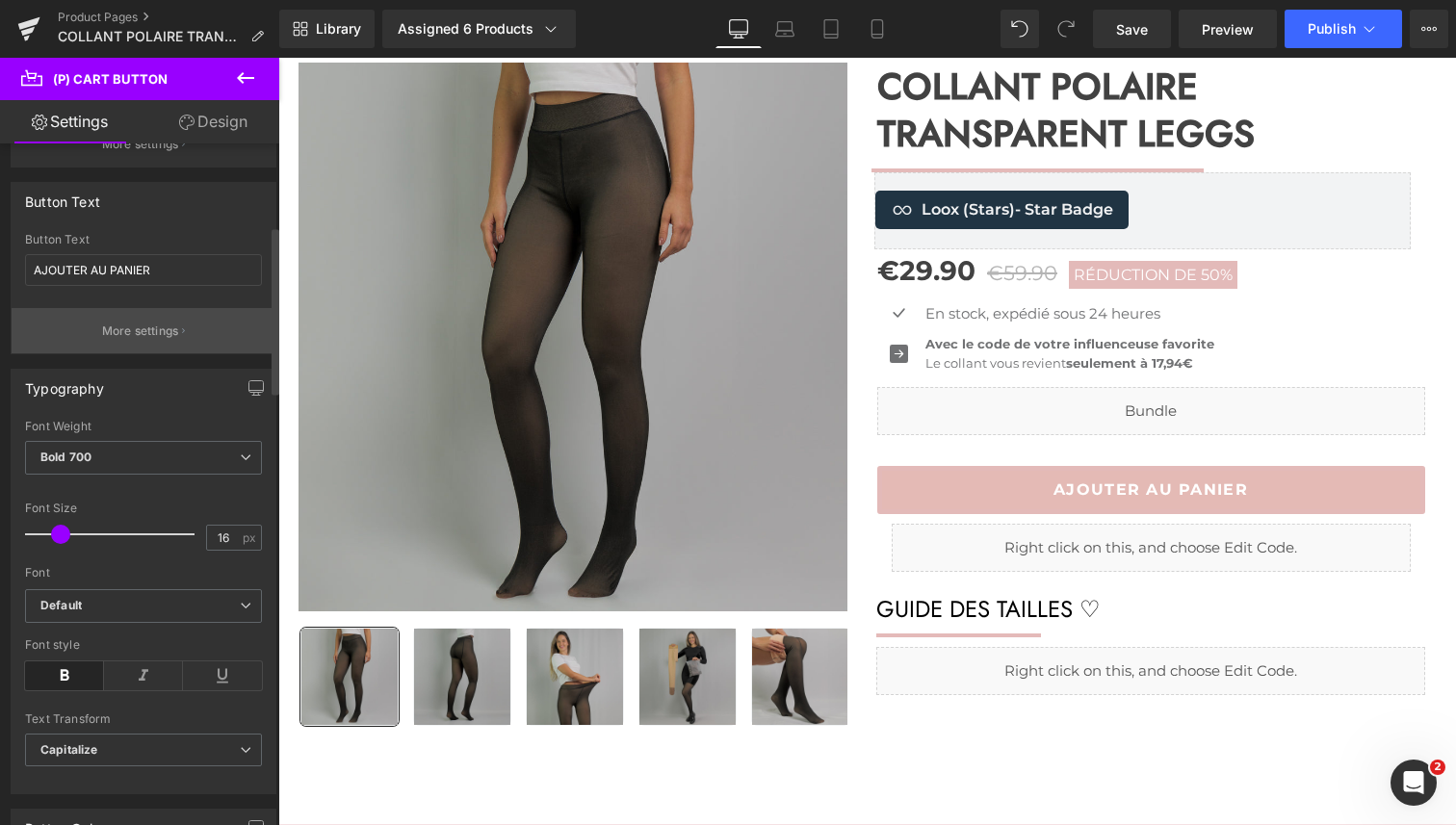
click at [146, 336] on p "More settings" at bounding box center [141, 331] width 77 height 18
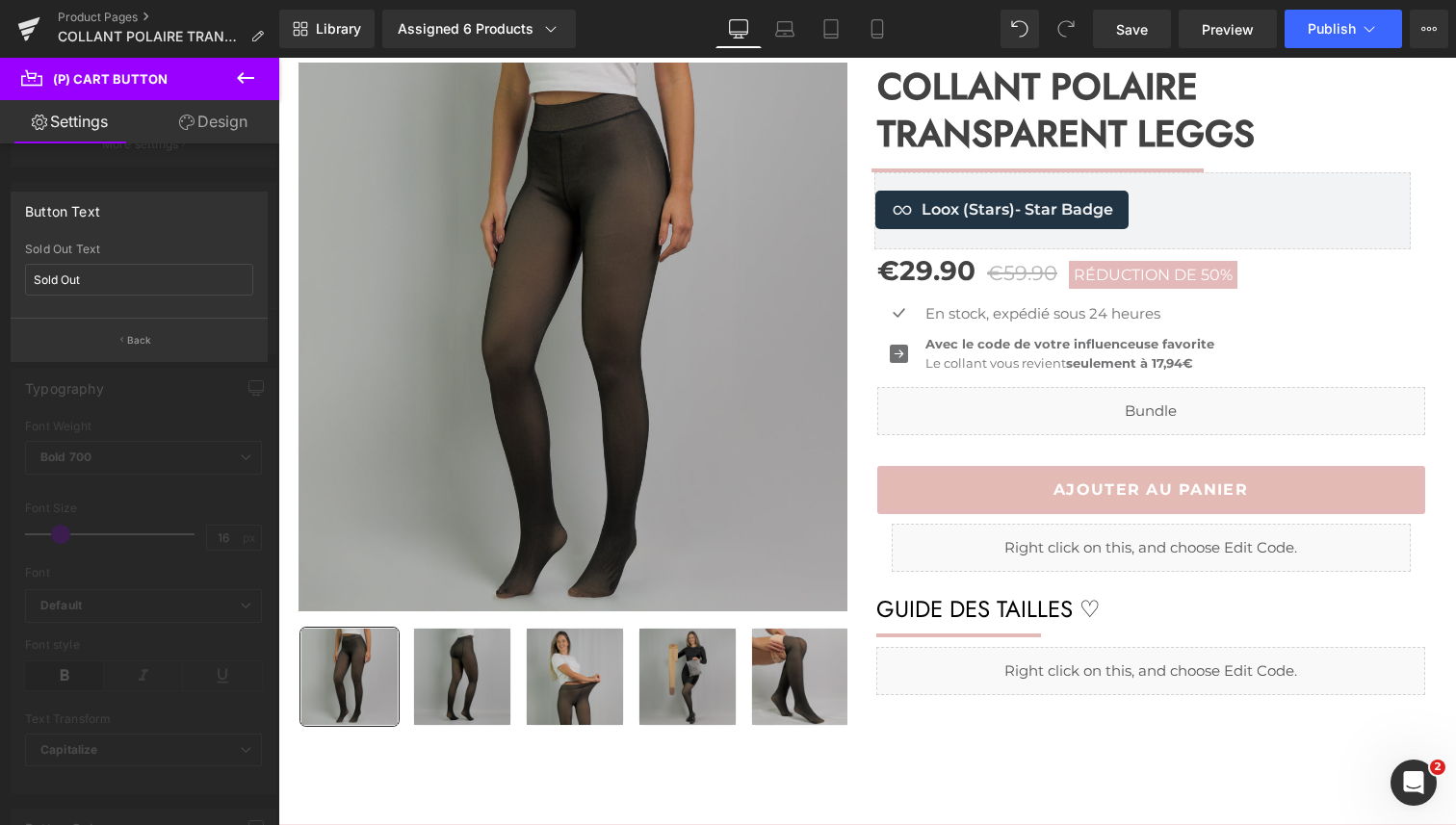
click at [121, 374] on div at bounding box center [139, 447] width 279 height 777
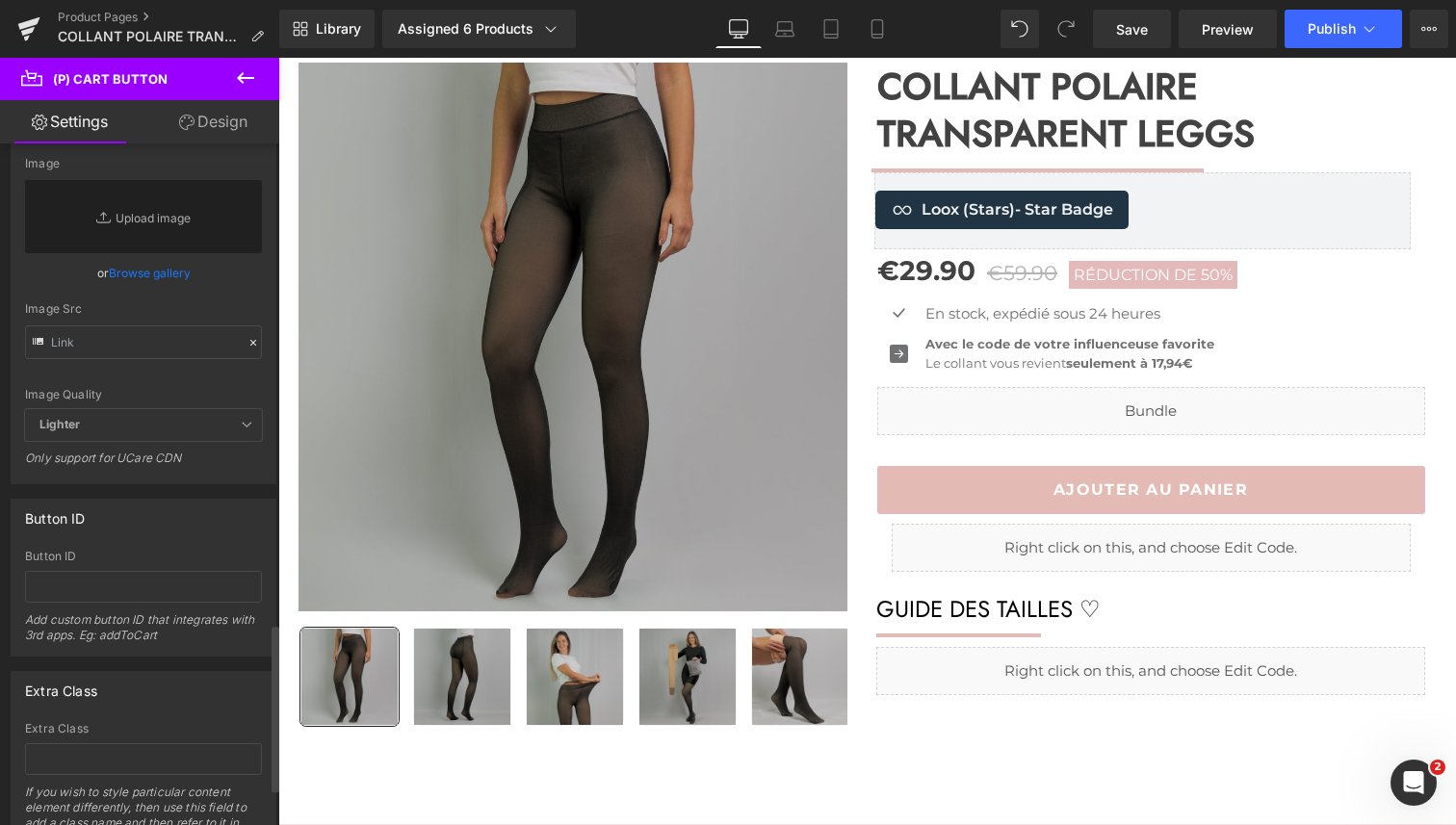
scroll to position [2109, 0]
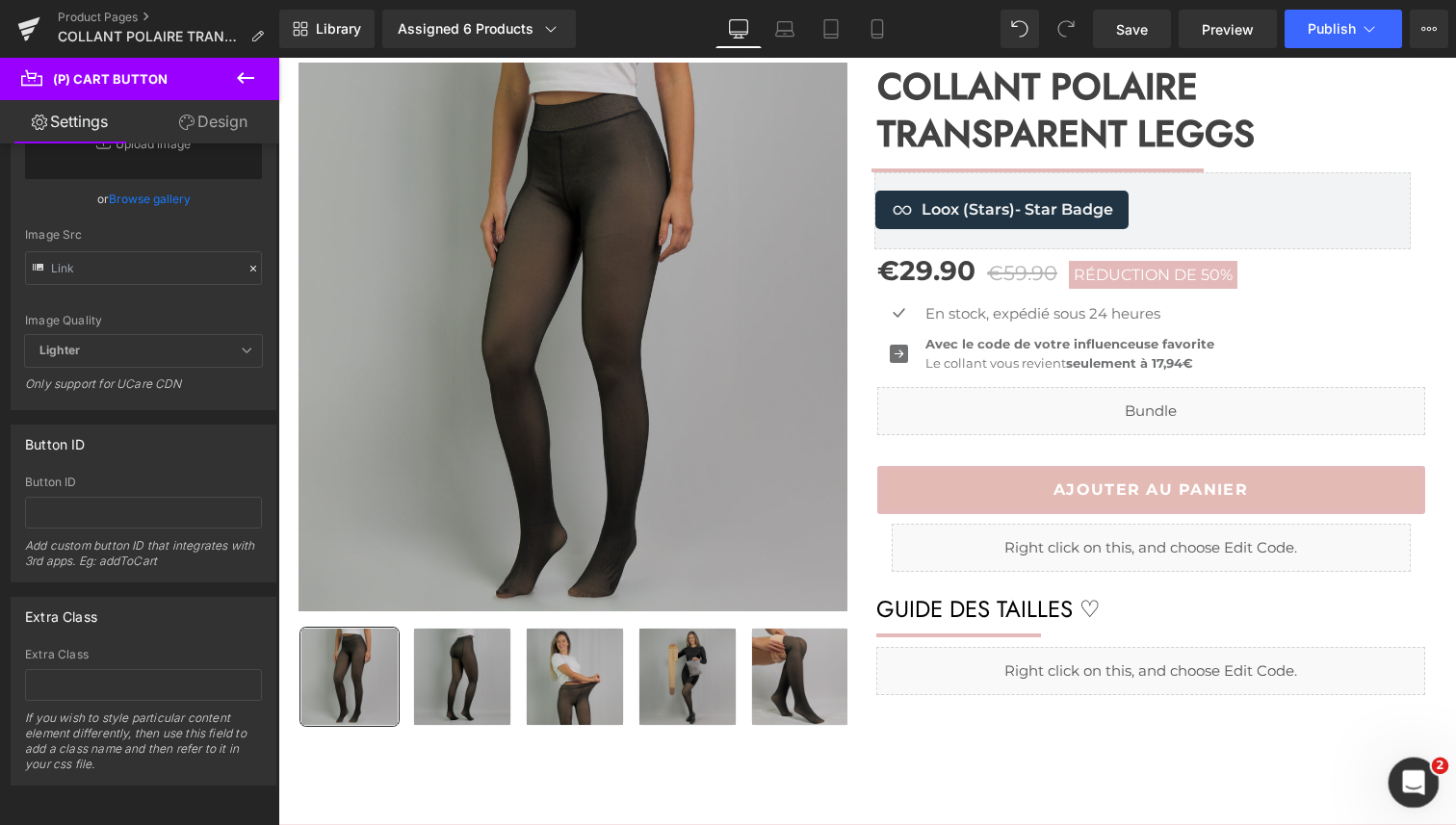
click at [1410, 781] on icon "Ouvrir le Messenger Intercom" at bounding box center [1412, 781] width 32 height 32
click at [1402, 764] on div "Ouvrir le Messenger Intercom" at bounding box center [1411, 780] width 63 height 63
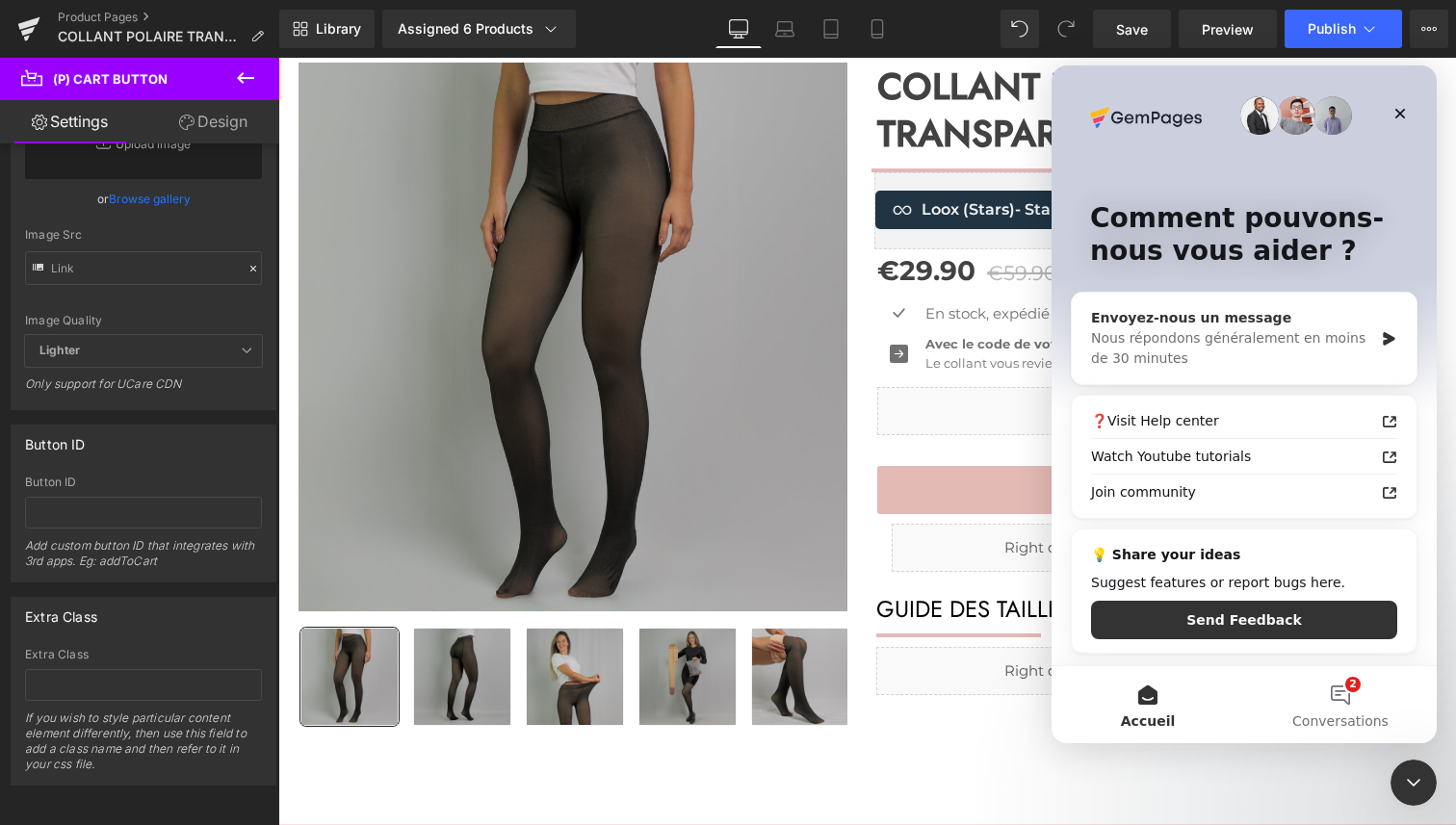
click at [1263, 336] on div "Nous répondons généralement en moins de 30 minutes" at bounding box center [1232, 348] width 282 height 40
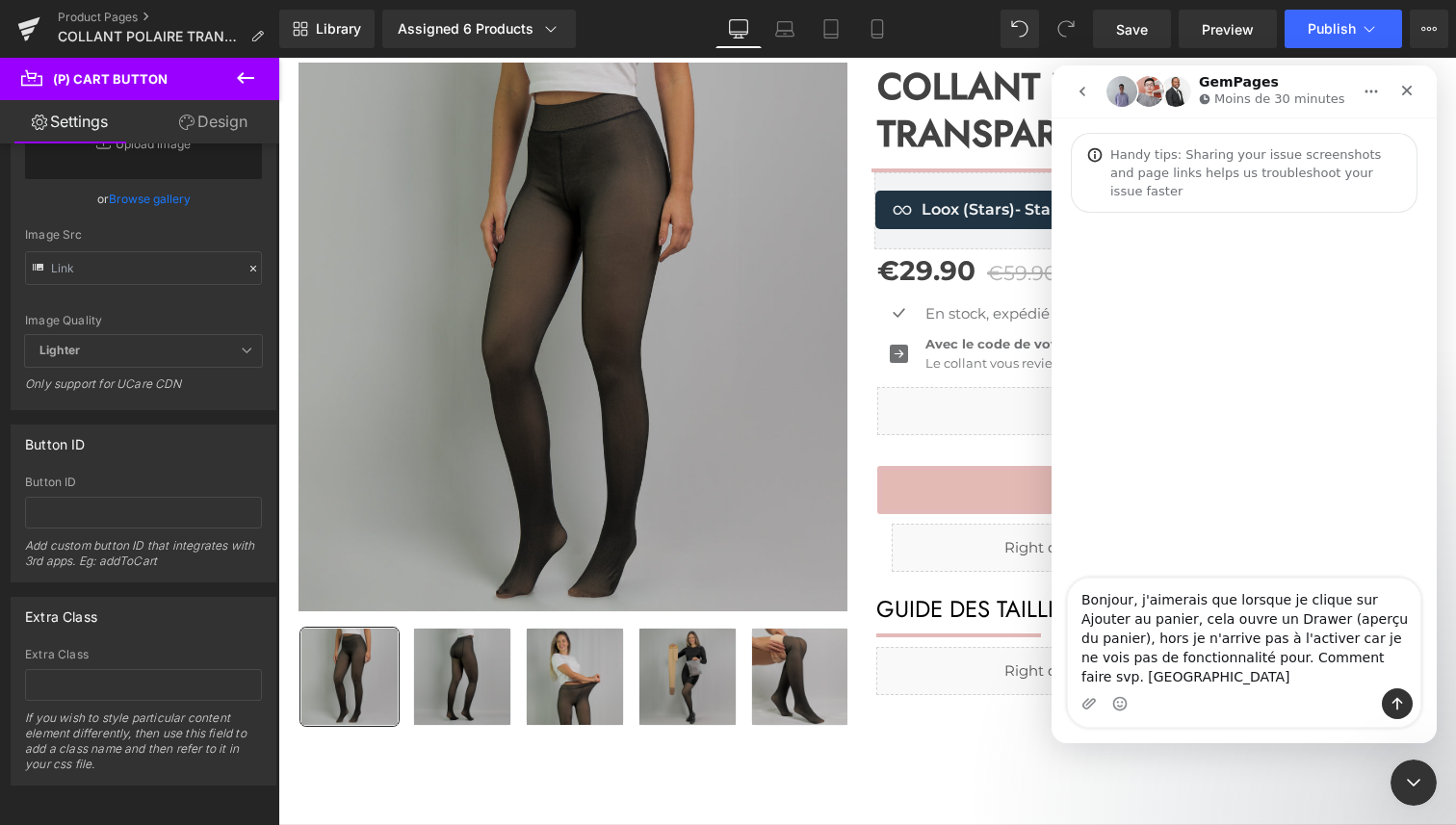
type textarea "Bonjour, j'aimerais que lorsque je clique sur Ajouter au panier, cela ouvre un …"
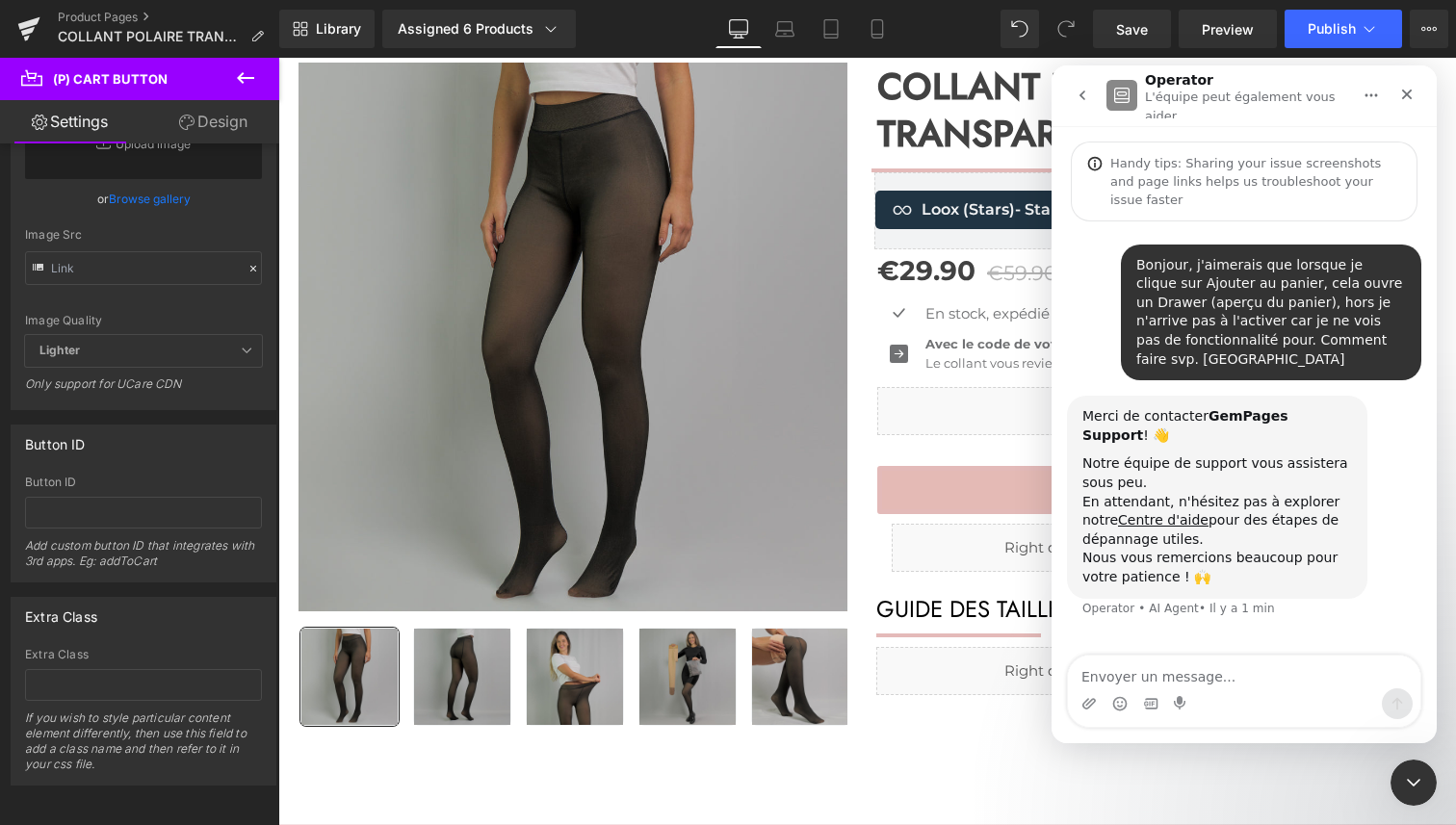
click at [523, 757] on div at bounding box center [728, 383] width 1456 height 768
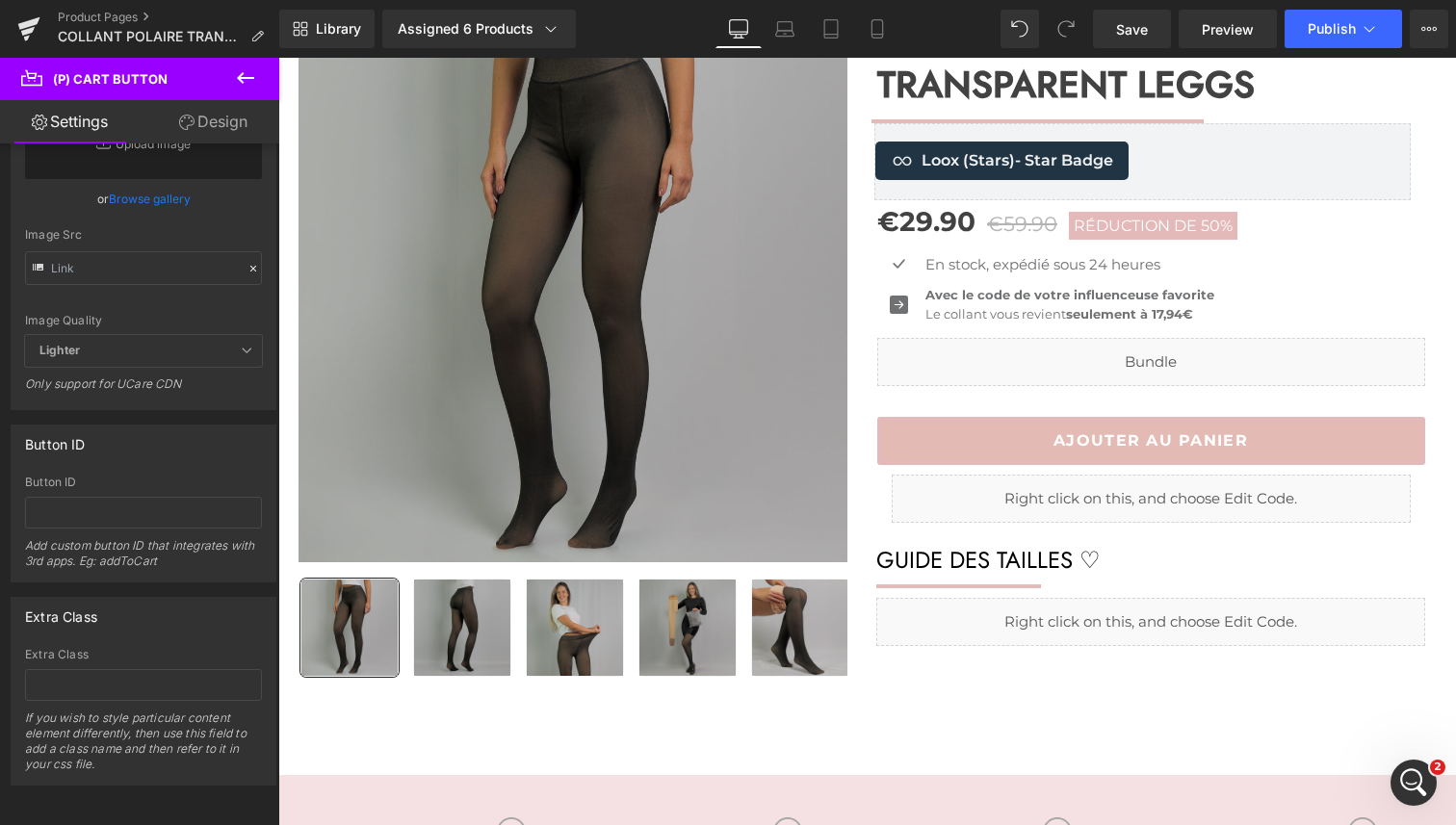
scroll to position [313, 0]
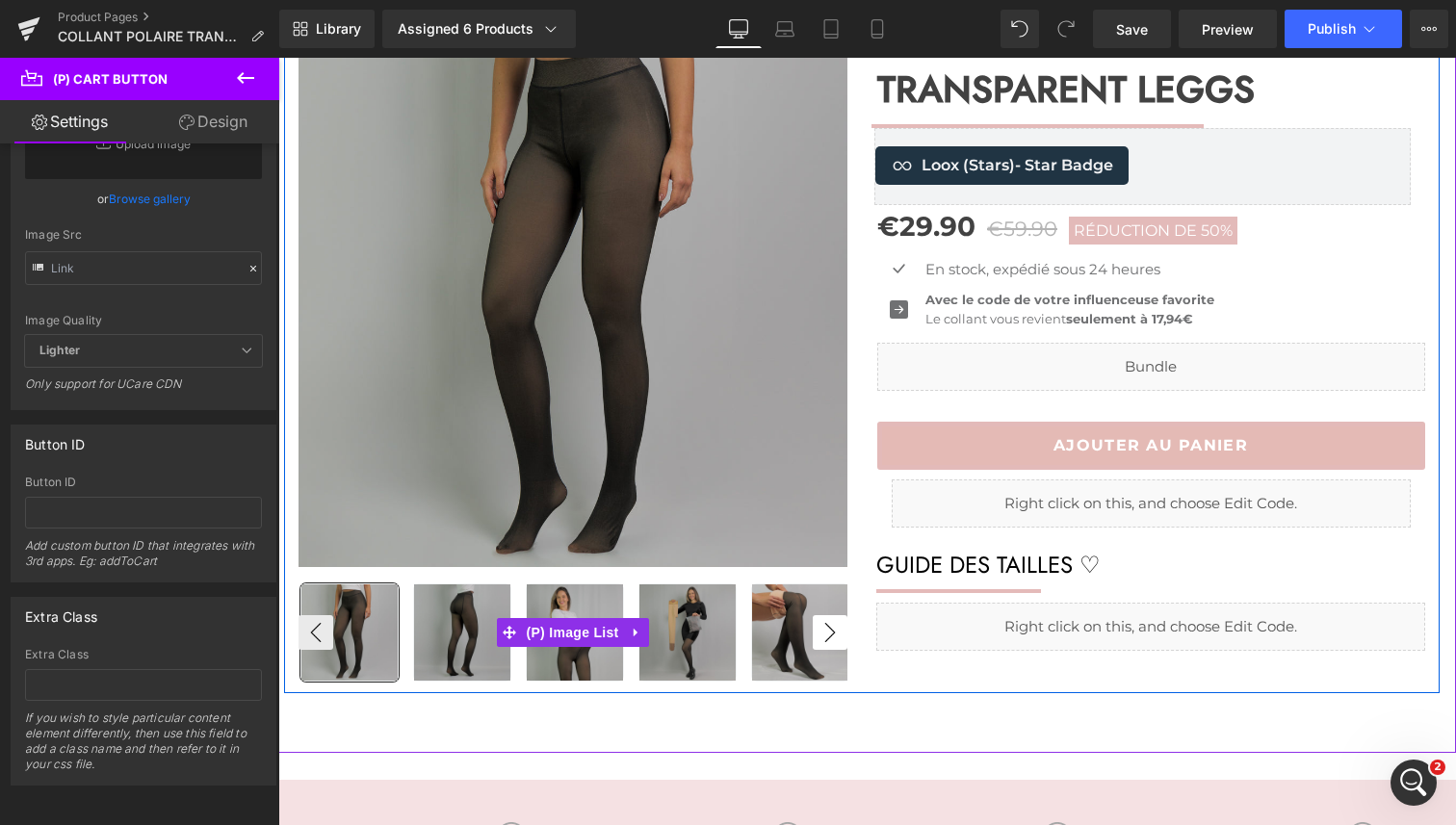
click at [829, 635] on button "›" at bounding box center [830, 632] width 35 height 34
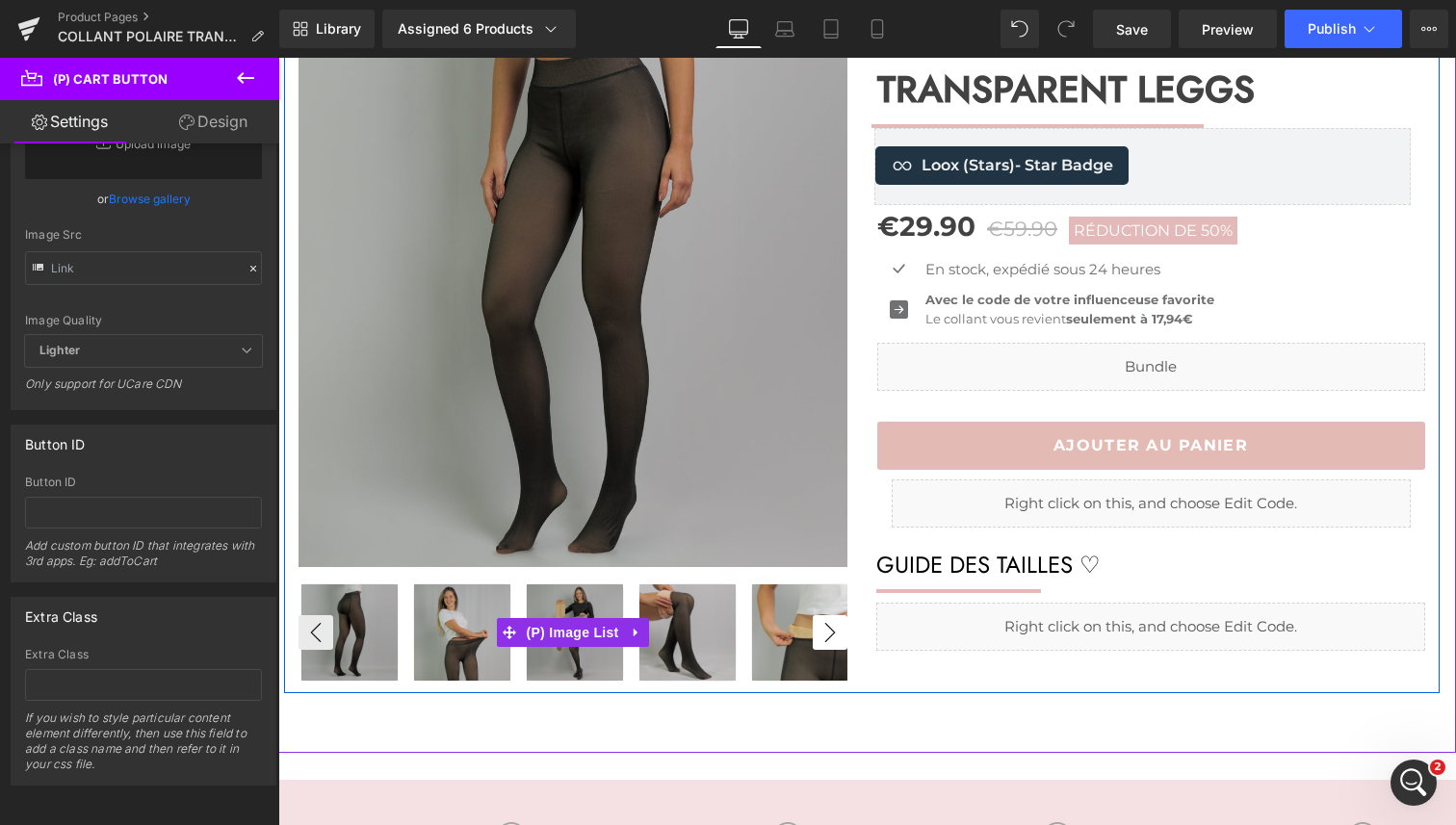
click at [829, 635] on button "›" at bounding box center [830, 632] width 35 height 34
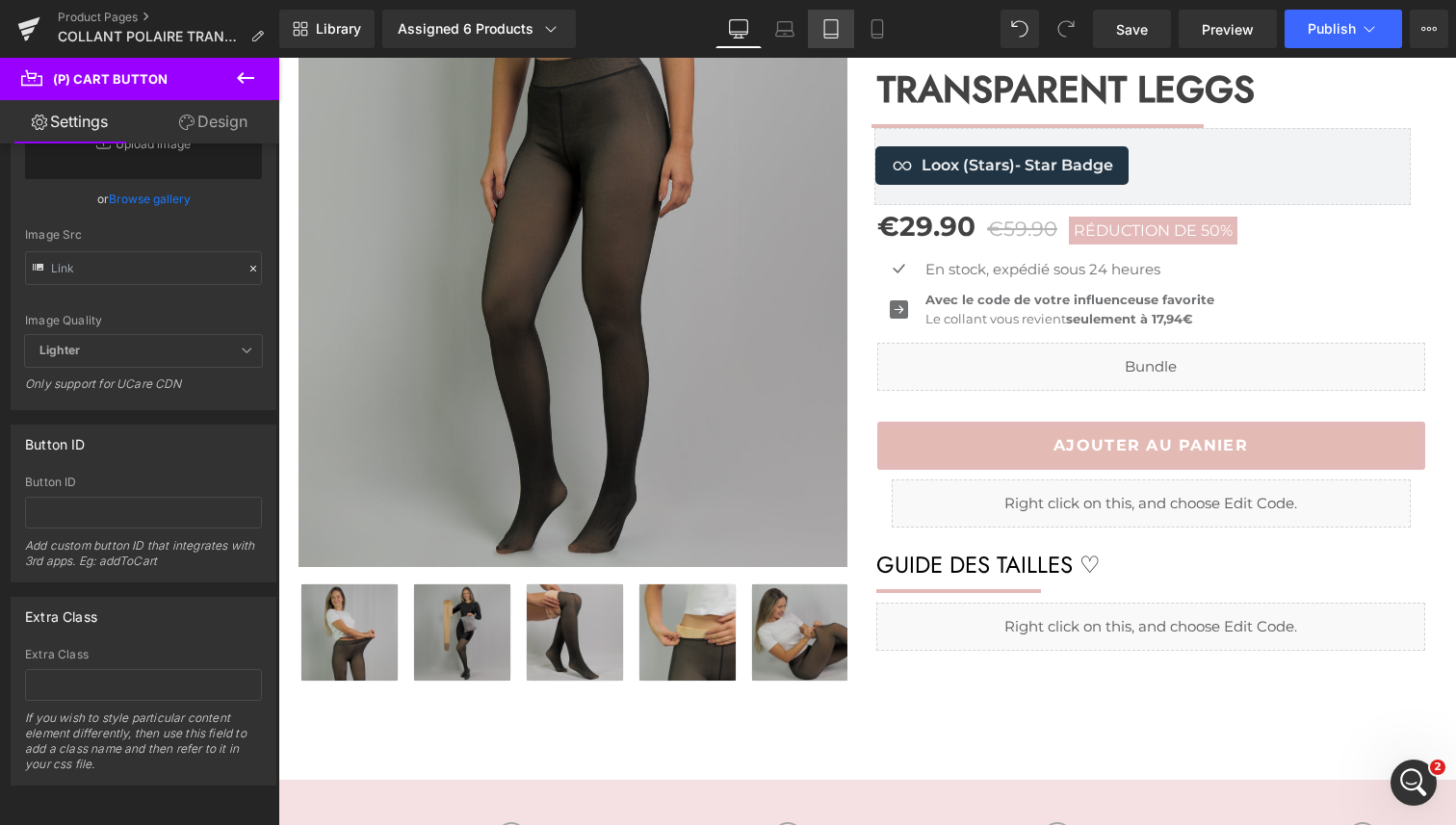
click at [840, 22] on icon at bounding box center [831, 30] width 20 height 20
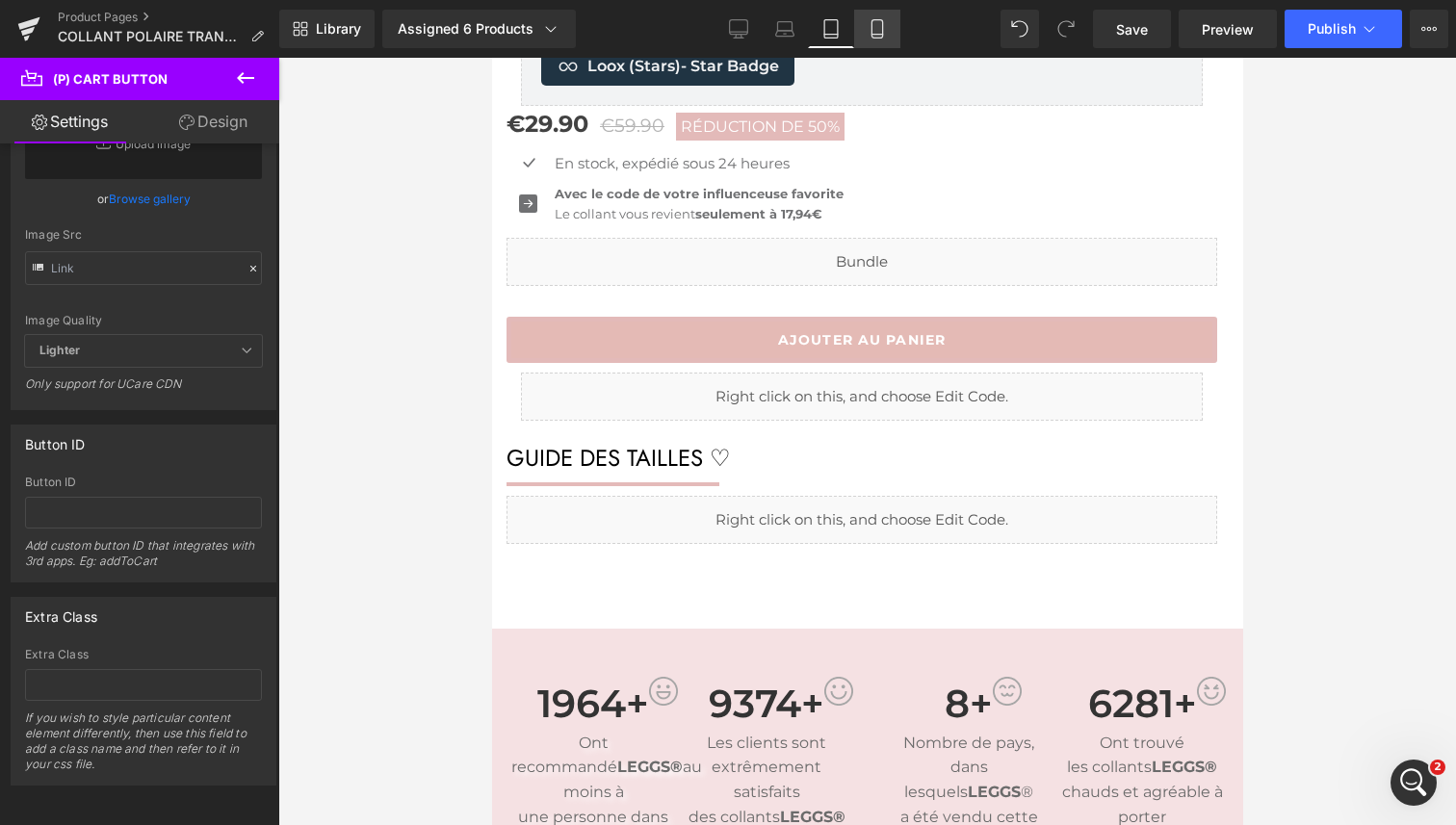
click at [878, 34] on icon at bounding box center [876, 34] width 11 height 0
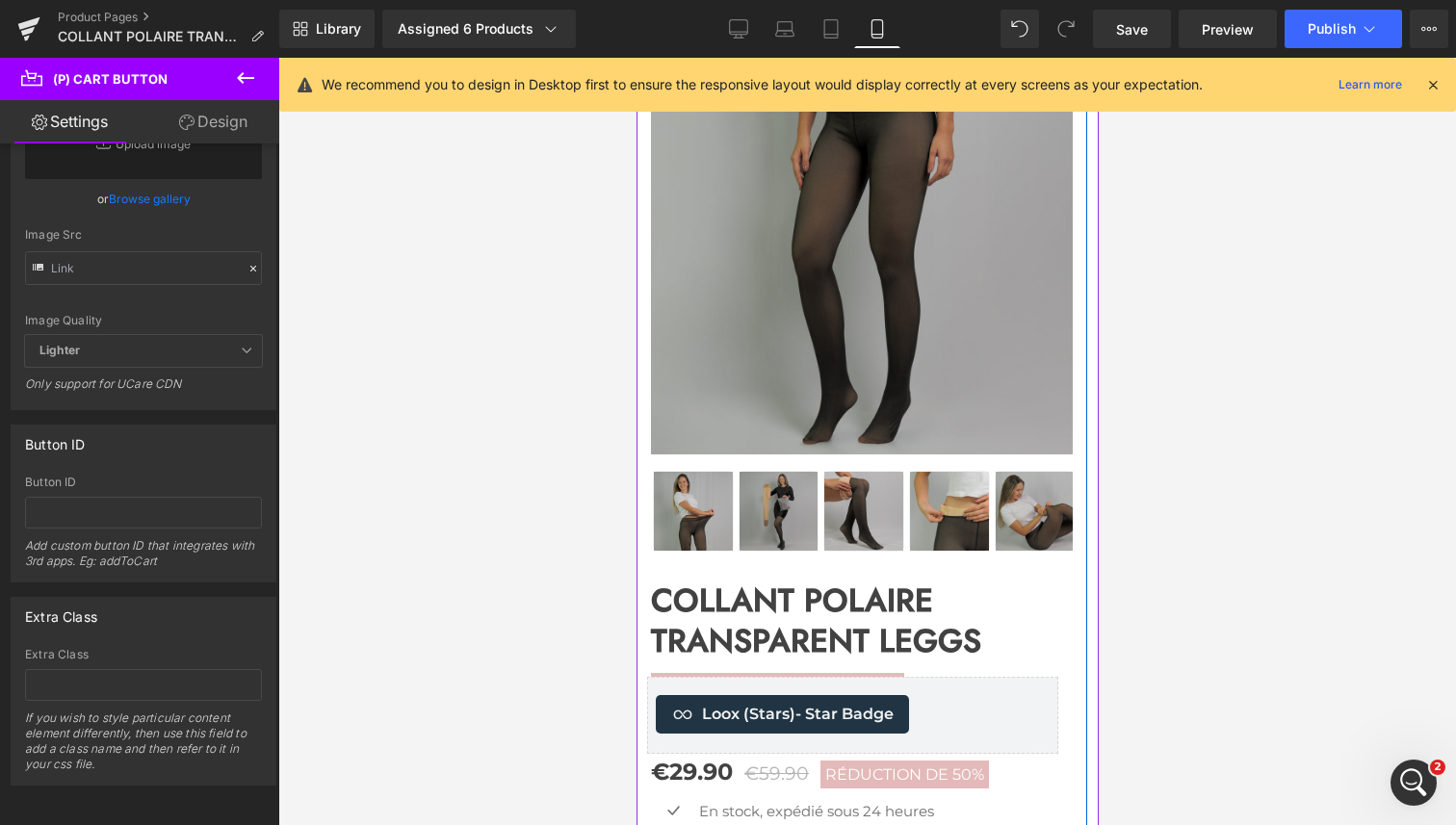
scroll to position [155, 0]
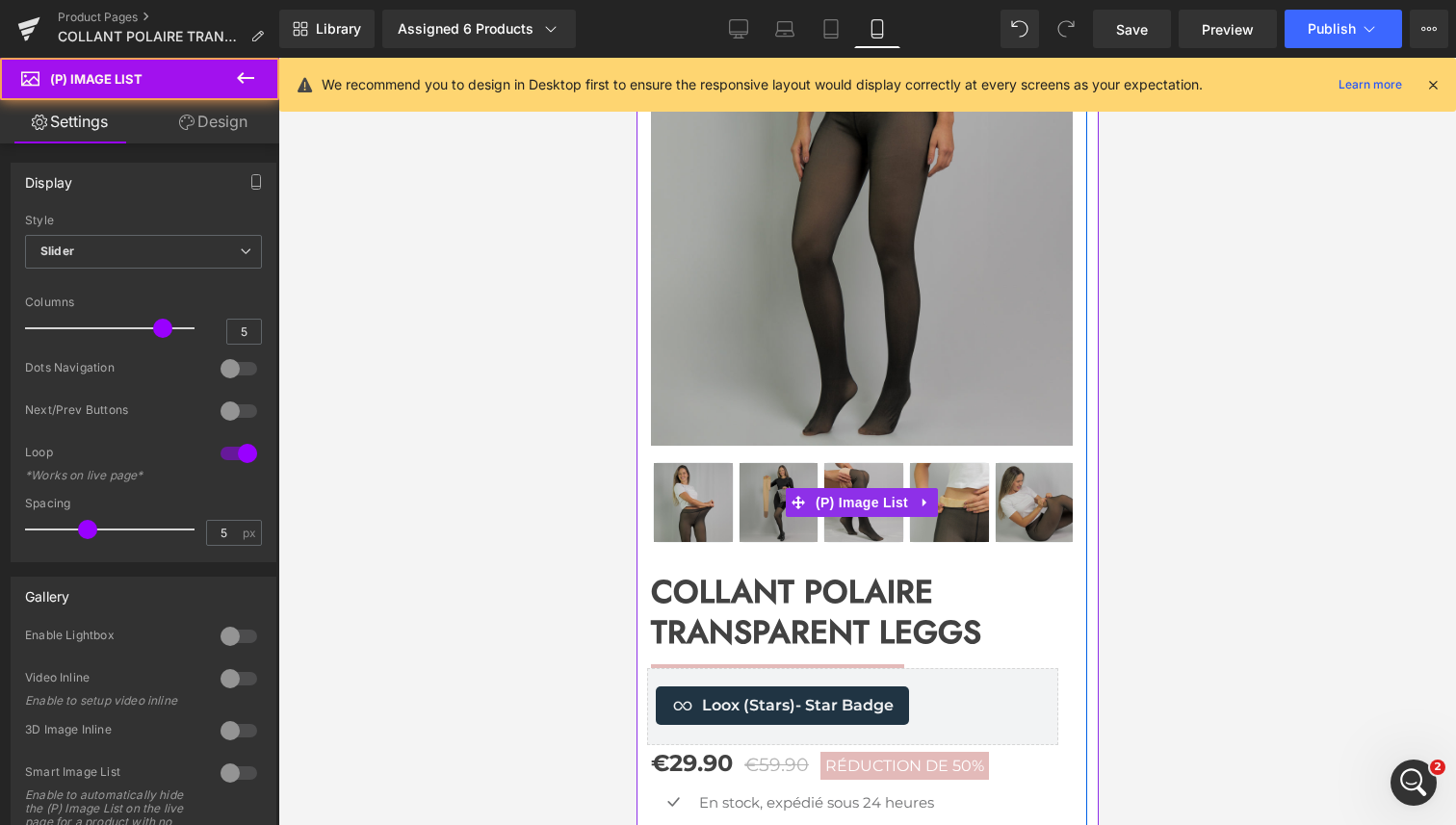
click at [1048, 505] on img at bounding box center [1034, 503] width 79 height 79
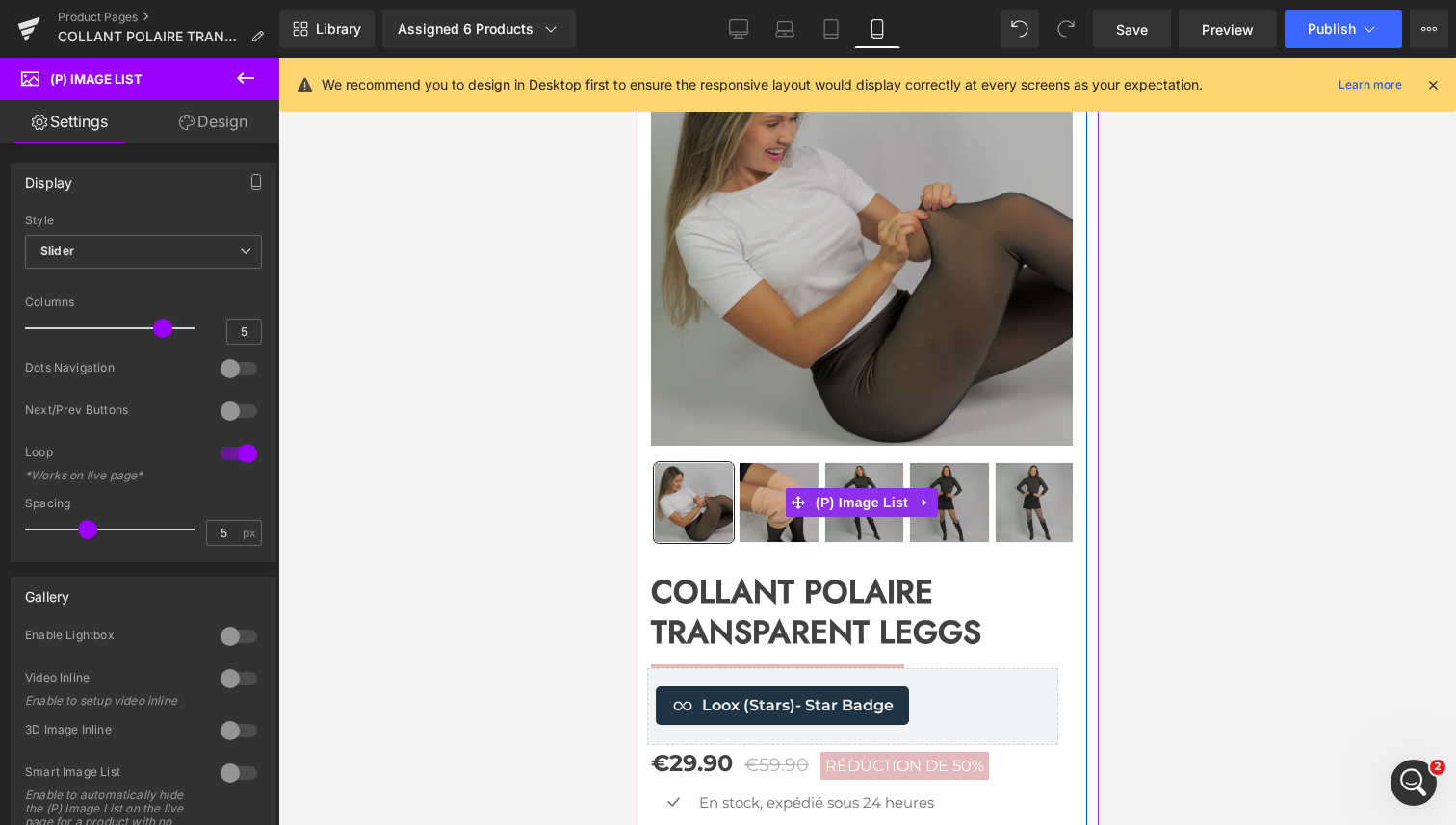
click at [765, 506] on img at bounding box center [778, 503] width 79 height 79
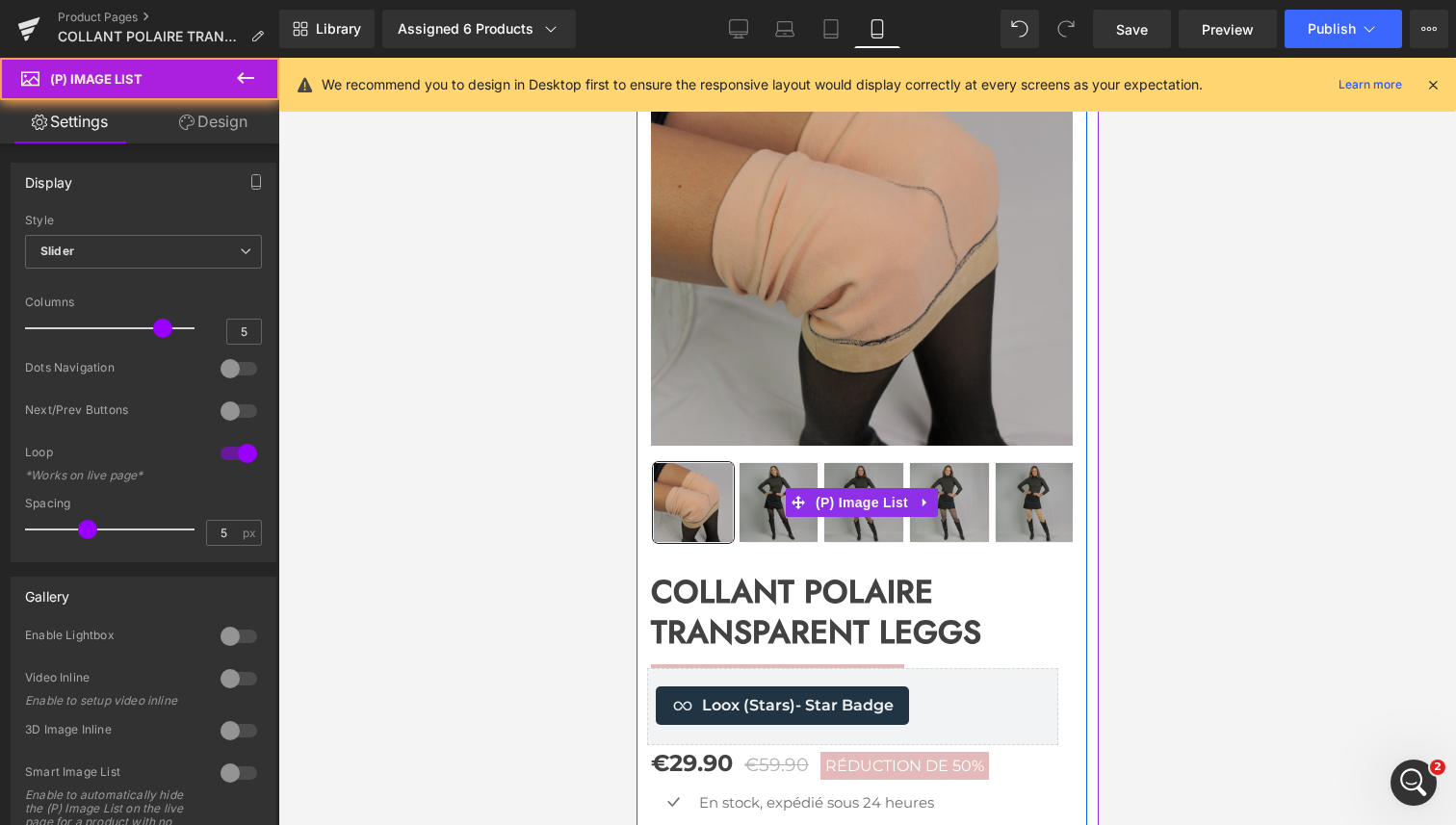
click at [765, 506] on img at bounding box center [778, 503] width 79 height 79
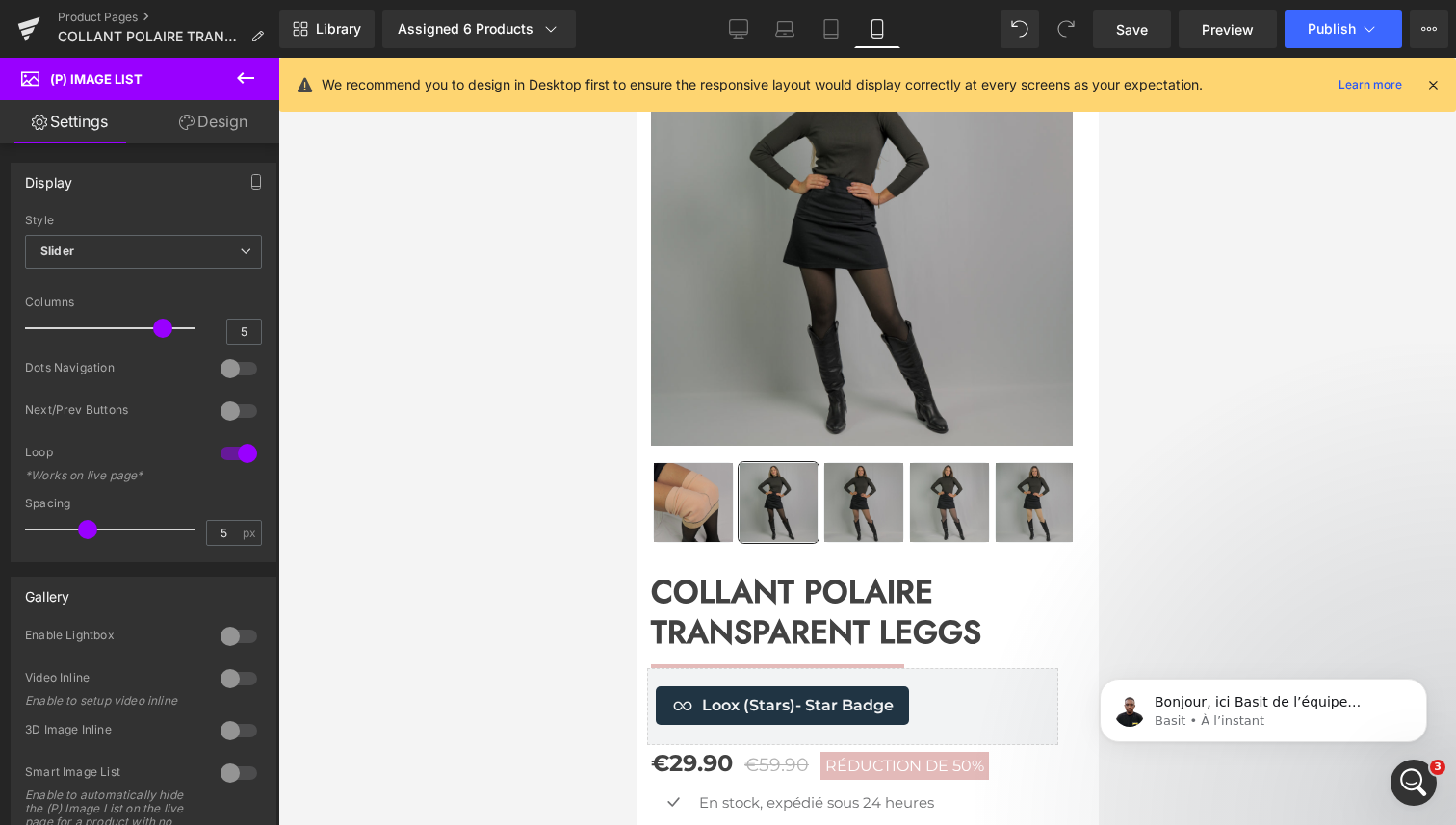
scroll to position [152, 0]
drag, startPoint x: 1413, startPoint y: 781, endPoint x: 2791, endPoint y: 1515, distance: 1561.3
click at [1414, 781] on icon "Ouvrir le Messenger Intercom" at bounding box center [1412, 781] width 32 height 32
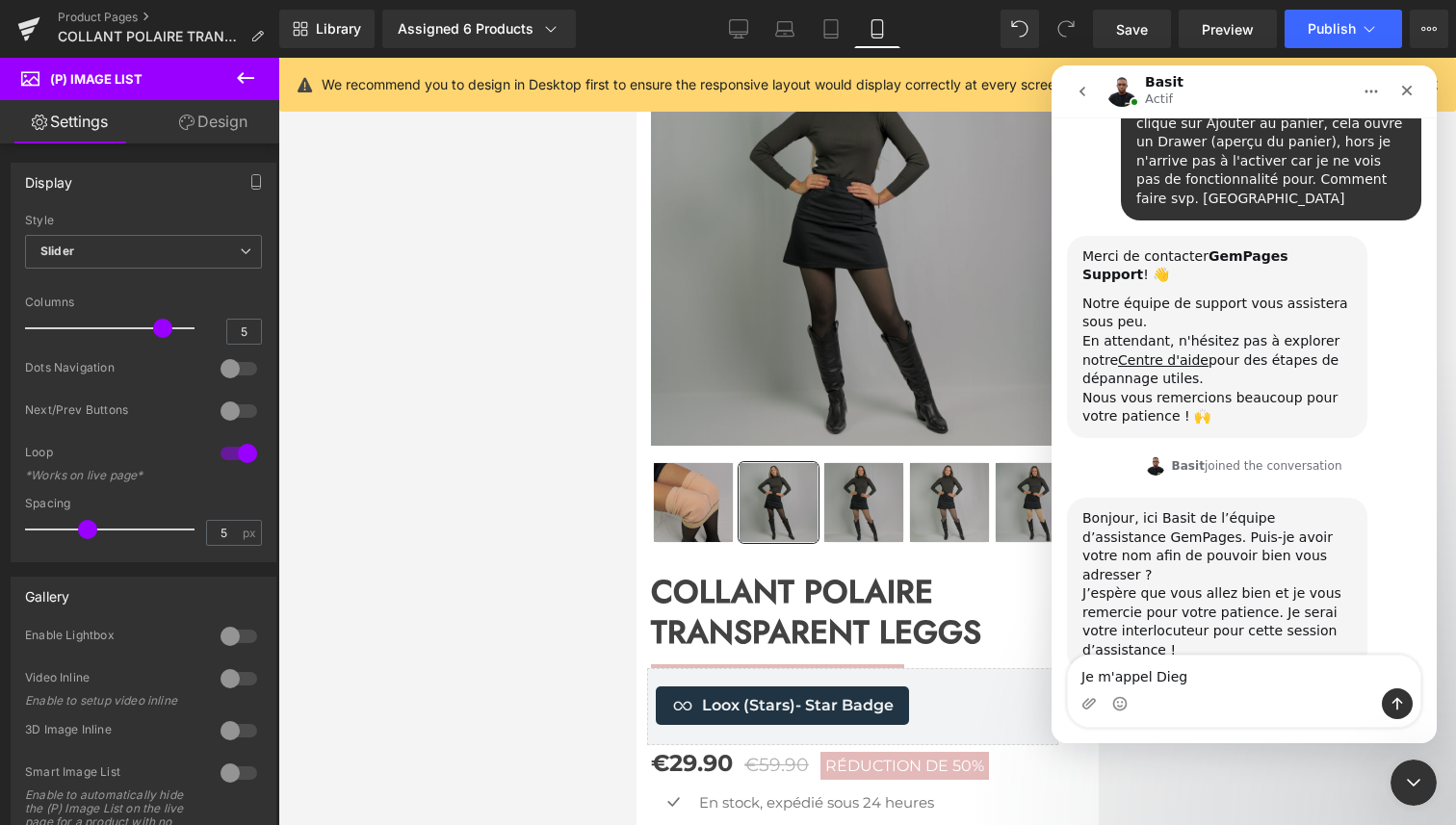
type textarea "Je m'appel Diego"
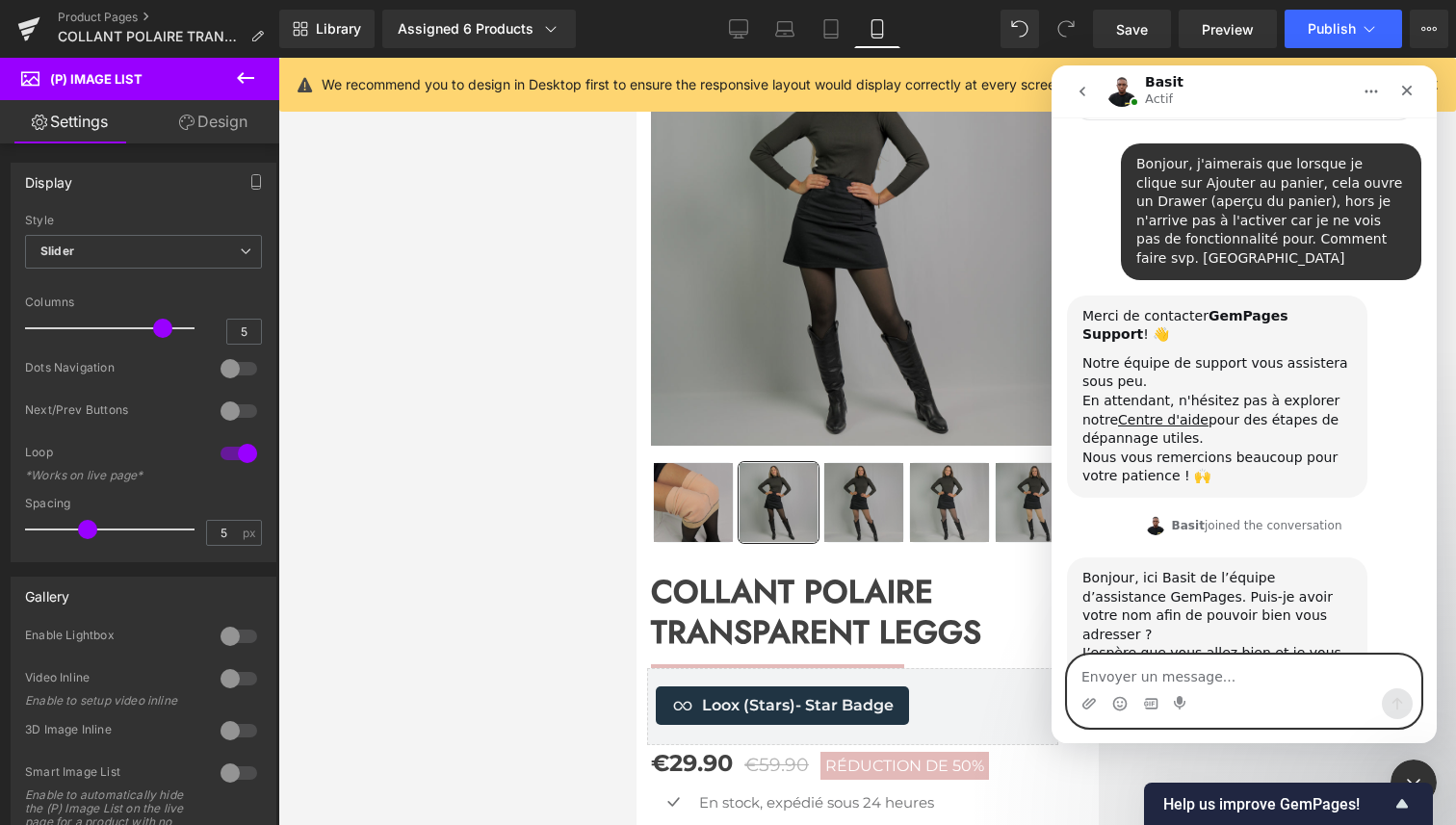
scroll to position [0, 0]
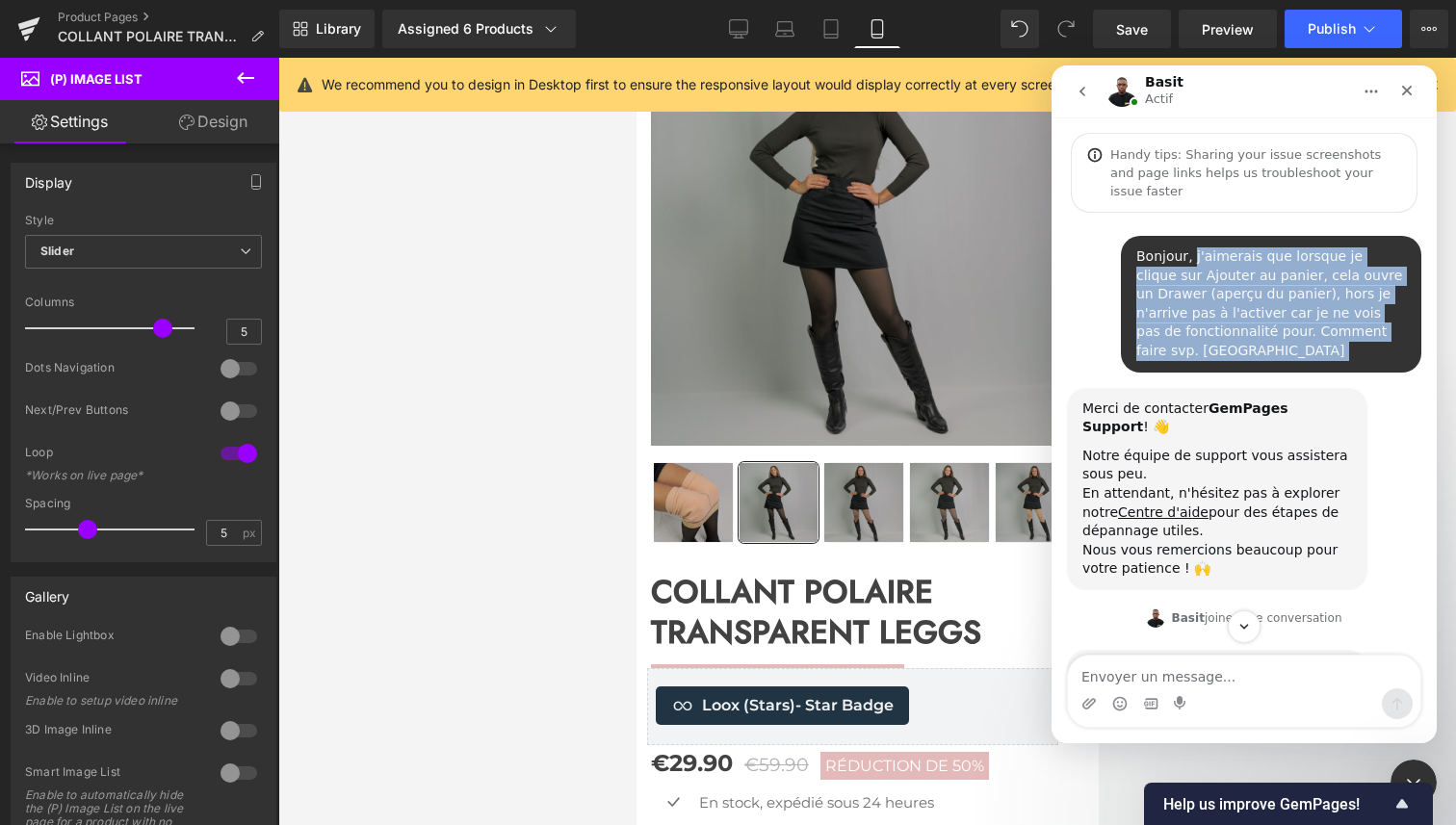
drag, startPoint x: 1337, startPoint y: 323, endPoint x: 1189, endPoint y: 241, distance: 169.2
click at [1189, 241] on div "Bonjour, j'aimerais que lorsque je clique sur Ajouter au panier, cela ouvre un …" at bounding box center [1271, 304] width 301 height 137
copy div "j'aimerais que lorsque je clique sur Ajouter au panier, cela ouvre un Drawer (a…"
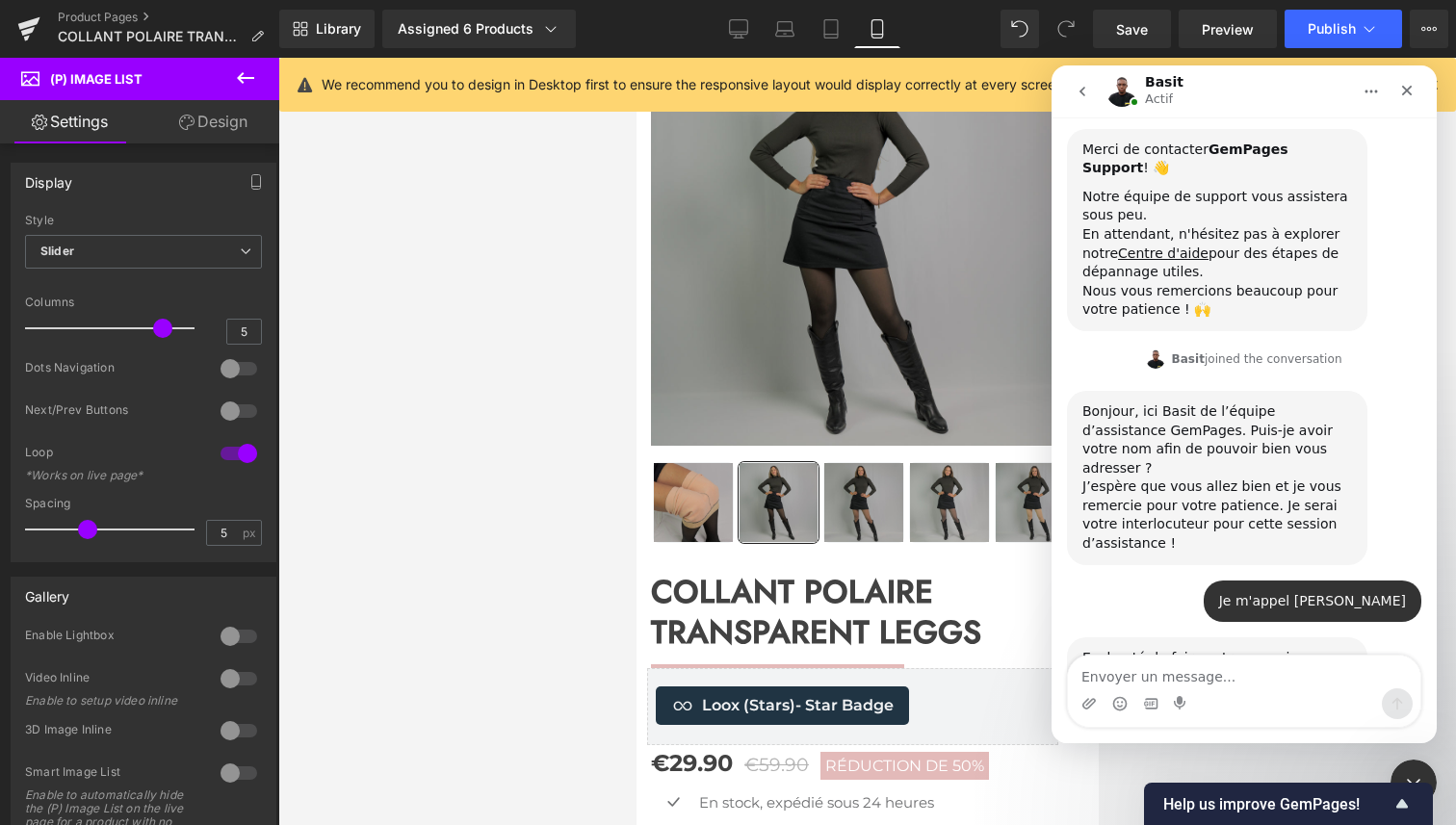
scroll to position [286, 0]
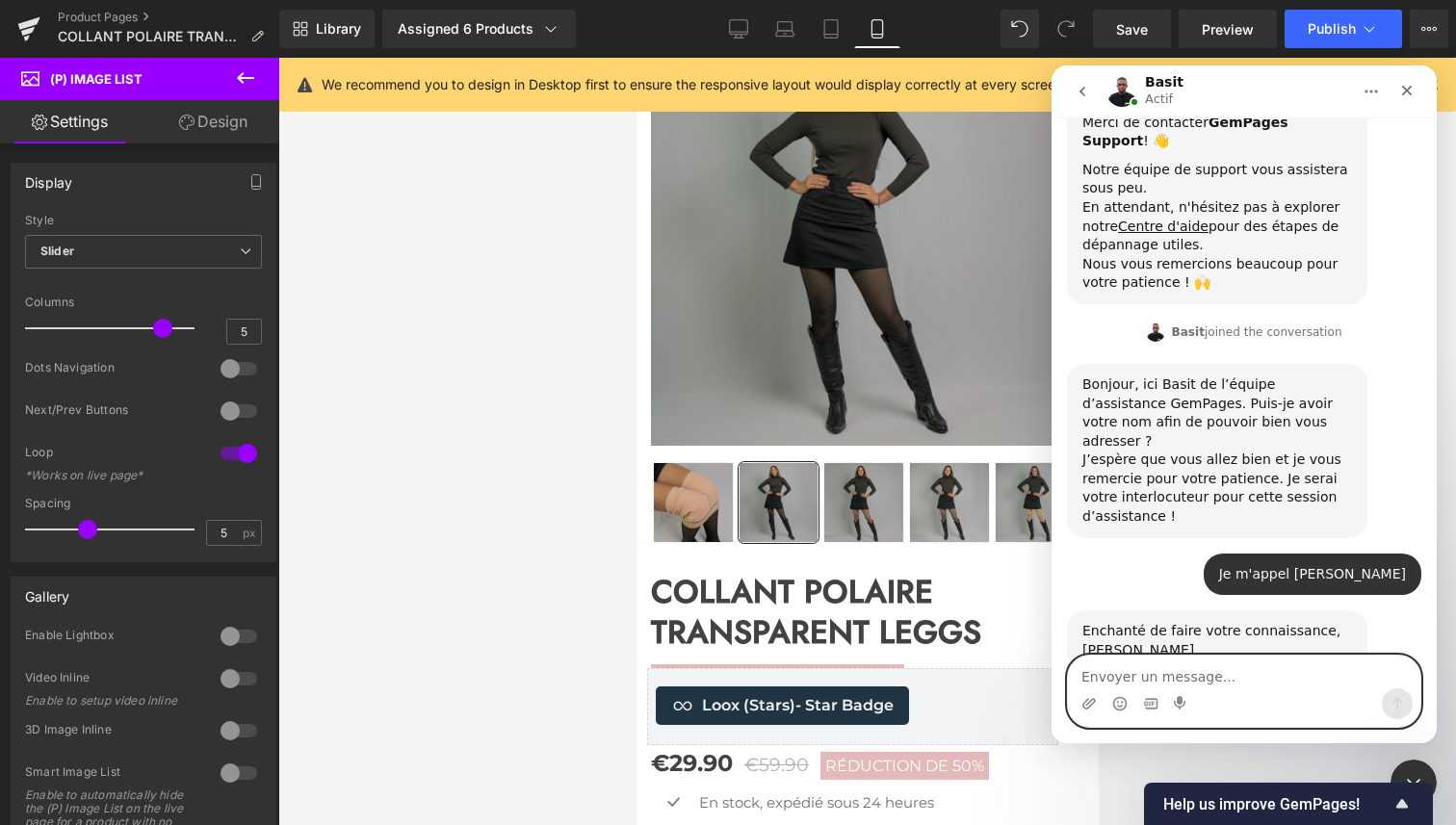
click at [1142, 681] on textarea "Envoyer un message..." at bounding box center [1244, 671] width 353 height 33
paste textarea "j'aimerais que lorsque je clique sur Ajouter au panier, cela ouvre un Drawer (a…"
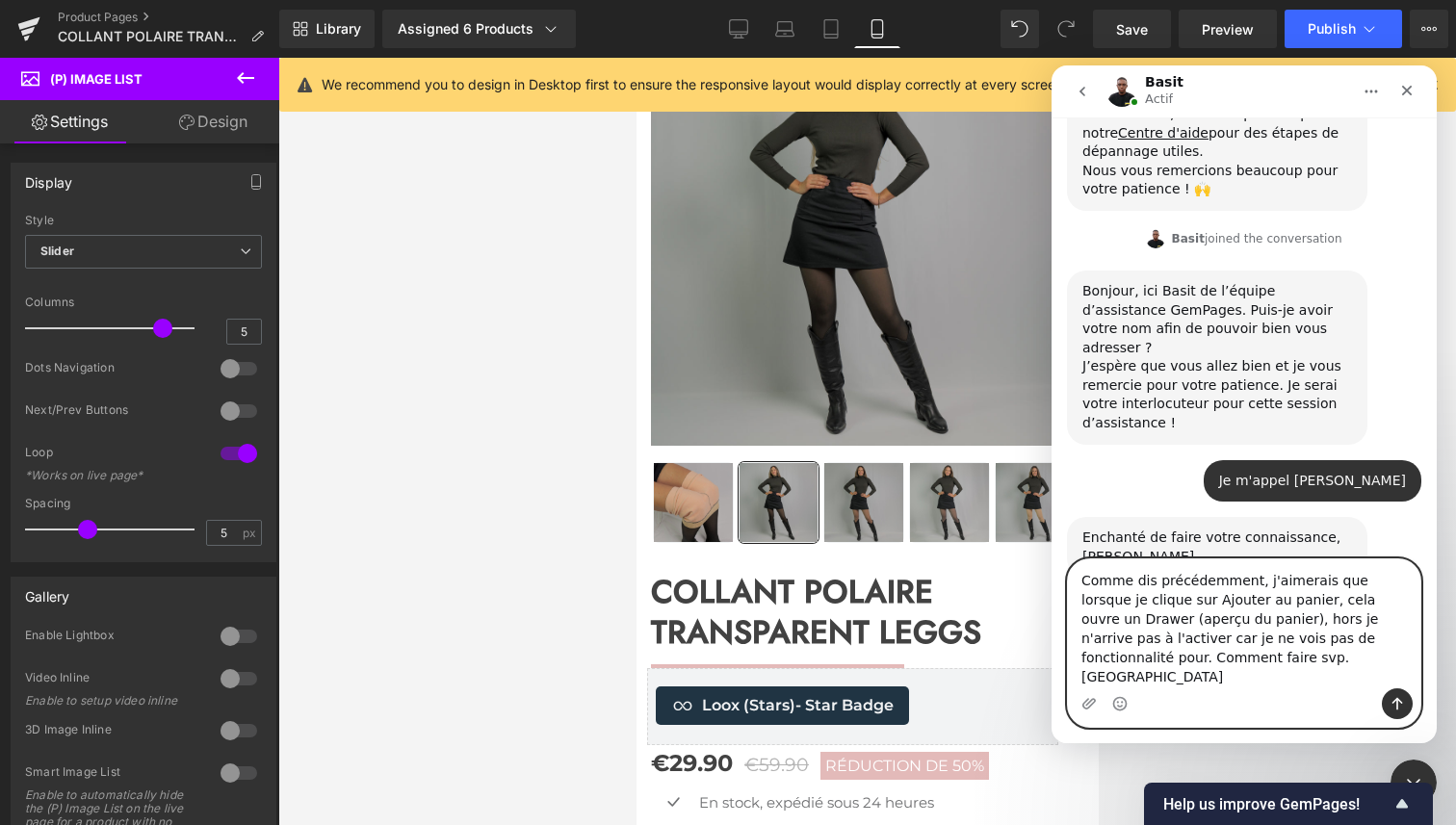
scroll to position [382, 0]
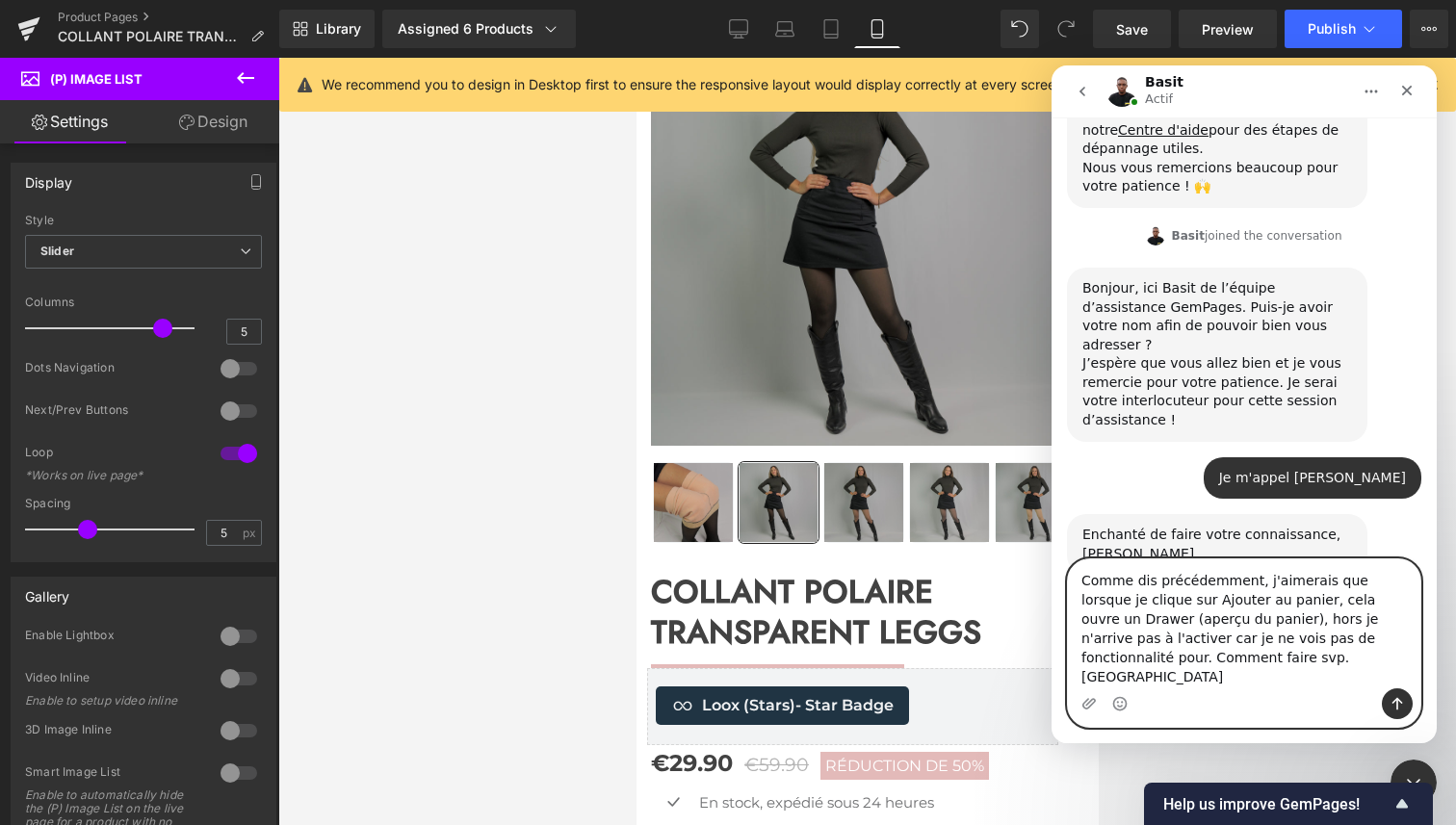
type textarea "Comme dis précédemment, j'aimerais que lorsque je clique sur Ajouter au panier,…"
click at [1395, 708] on icon "Envoyer un message…" at bounding box center [1398, 704] width 16 height 16
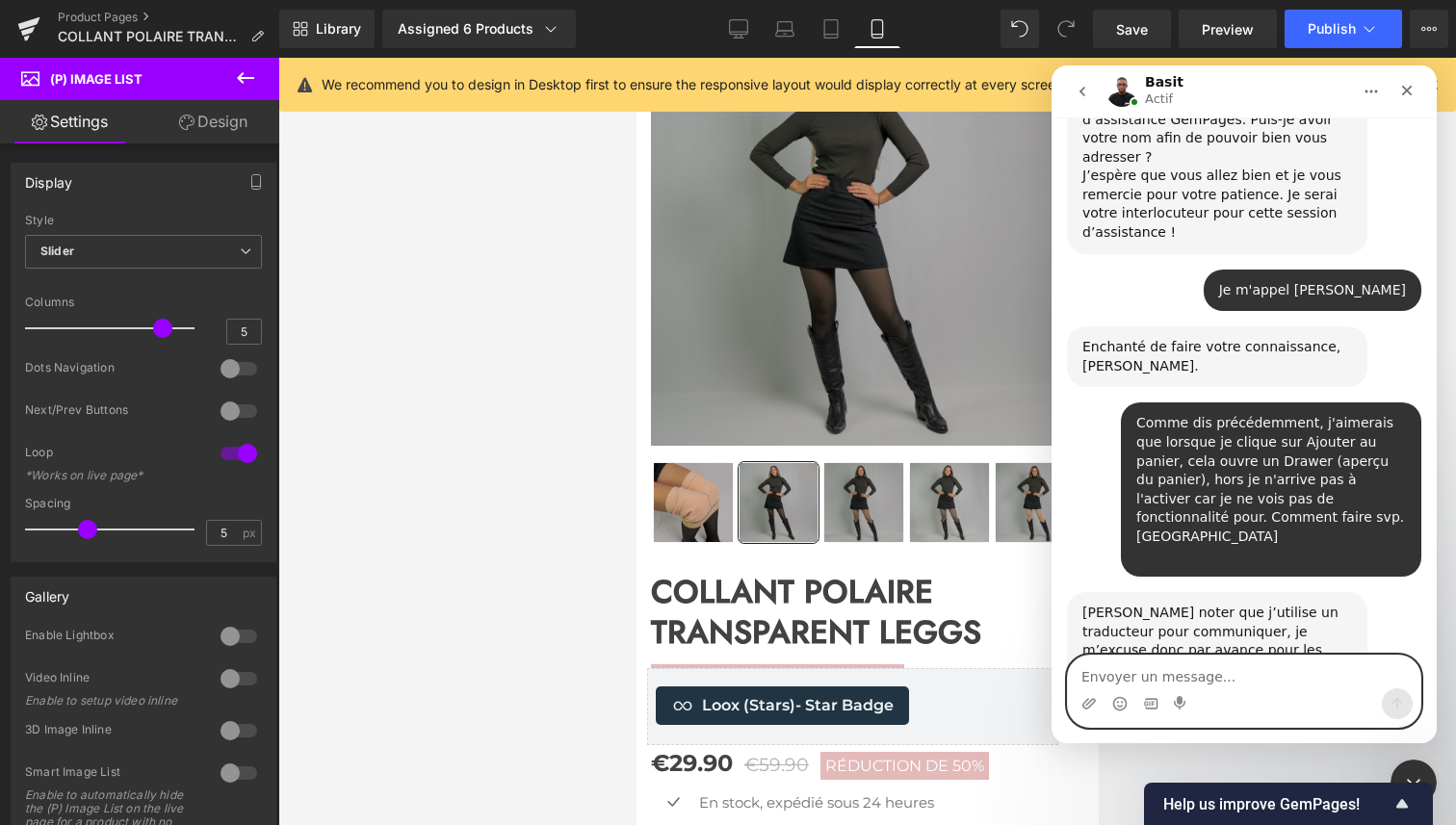
scroll to position [571, 0]
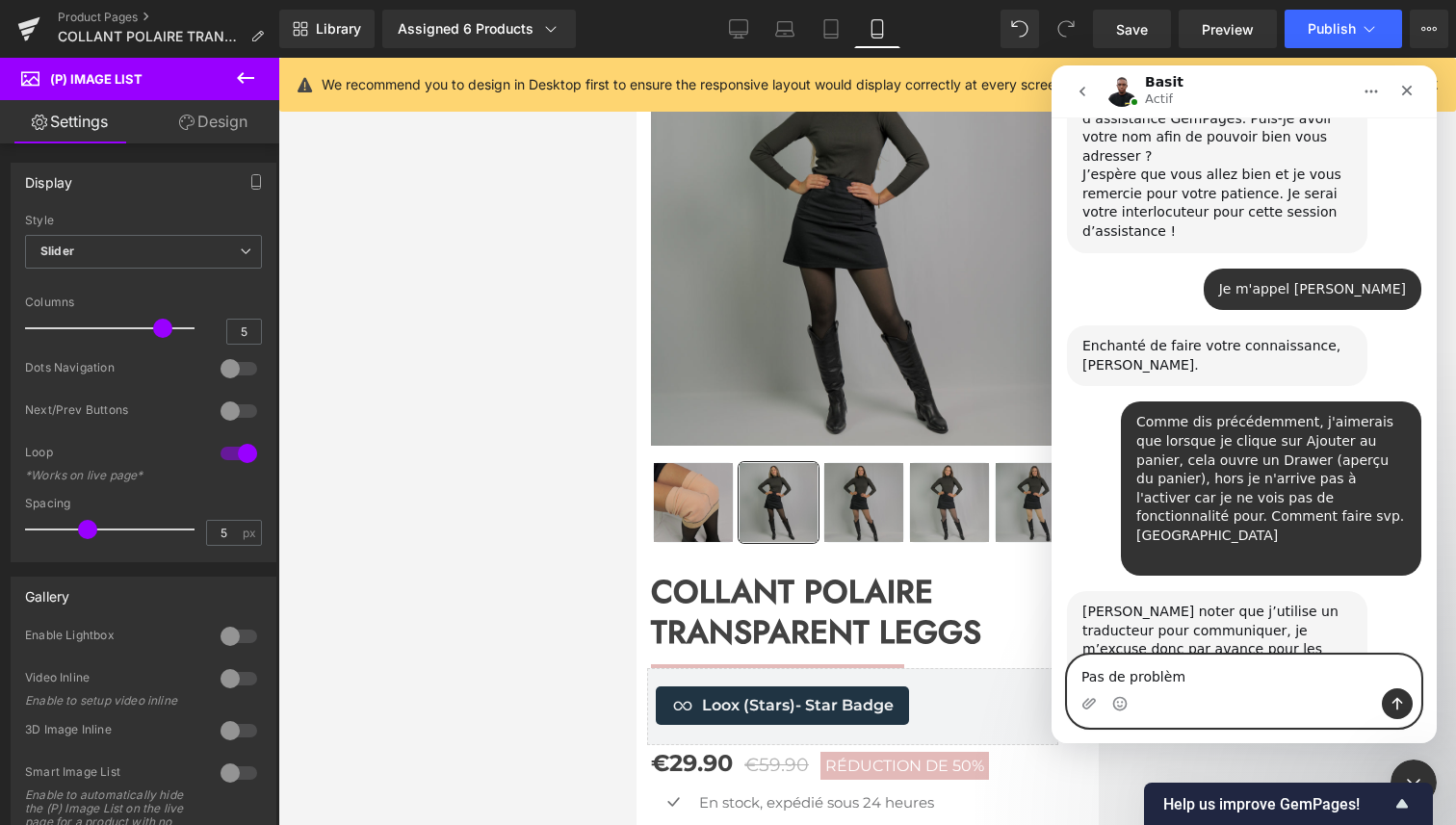
type textarea "Pas de problème"
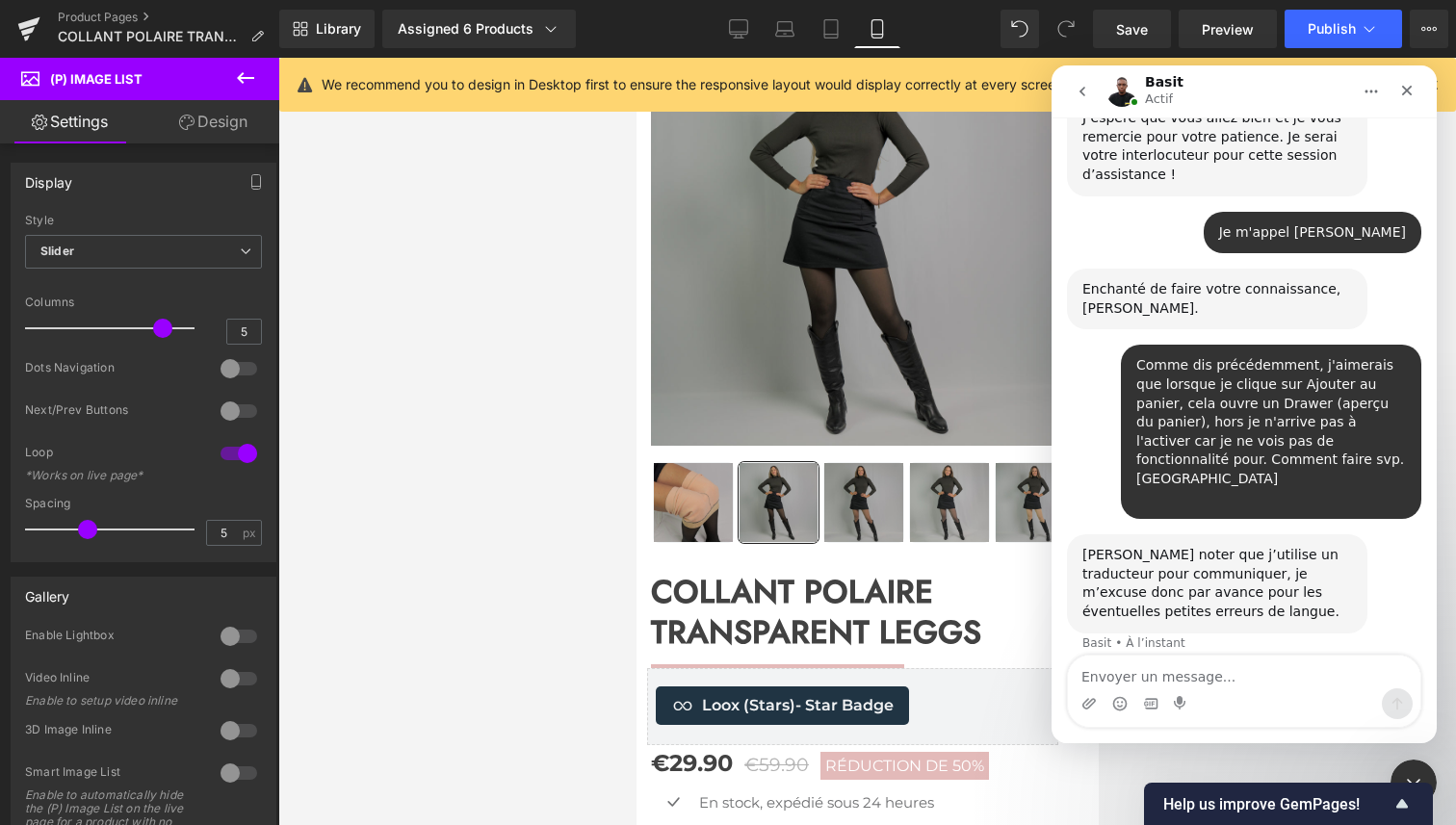
click at [747, 436] on div at bounding box center [728, 383] width 1456 height 768
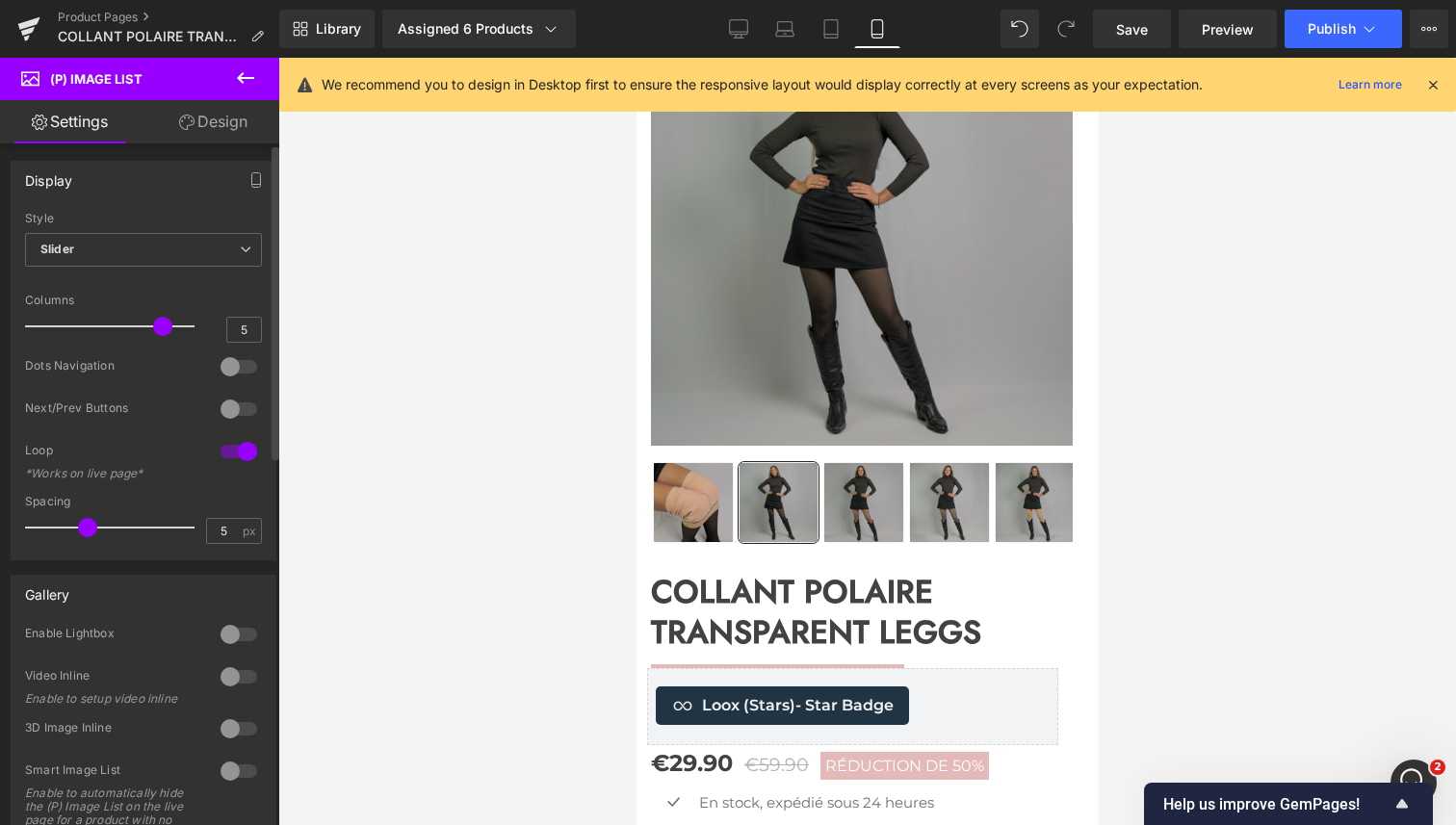
scroll to position [0, 0]
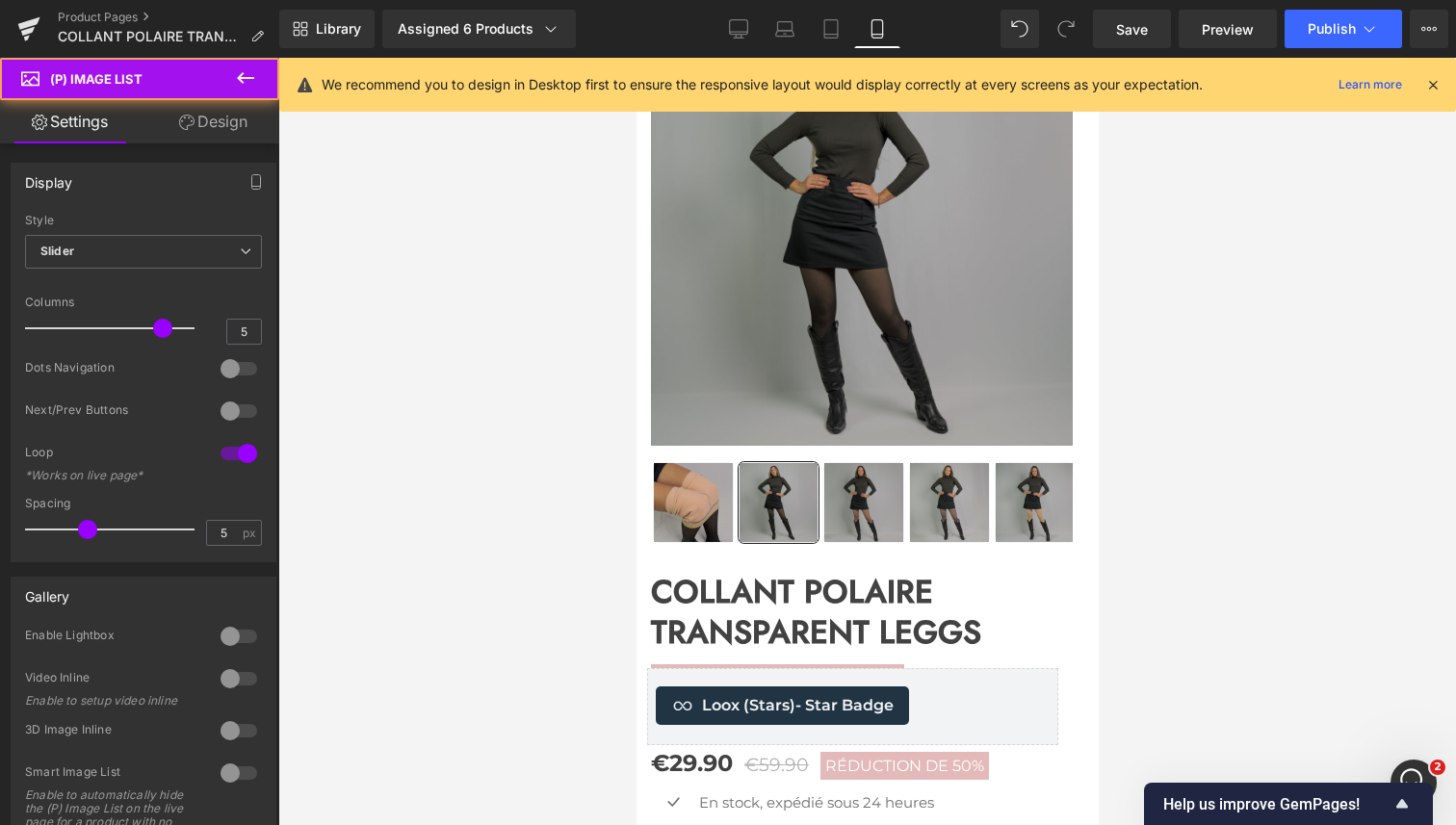
click at [813, 530] on img at bounding box center [778, 503] width 79 height 79
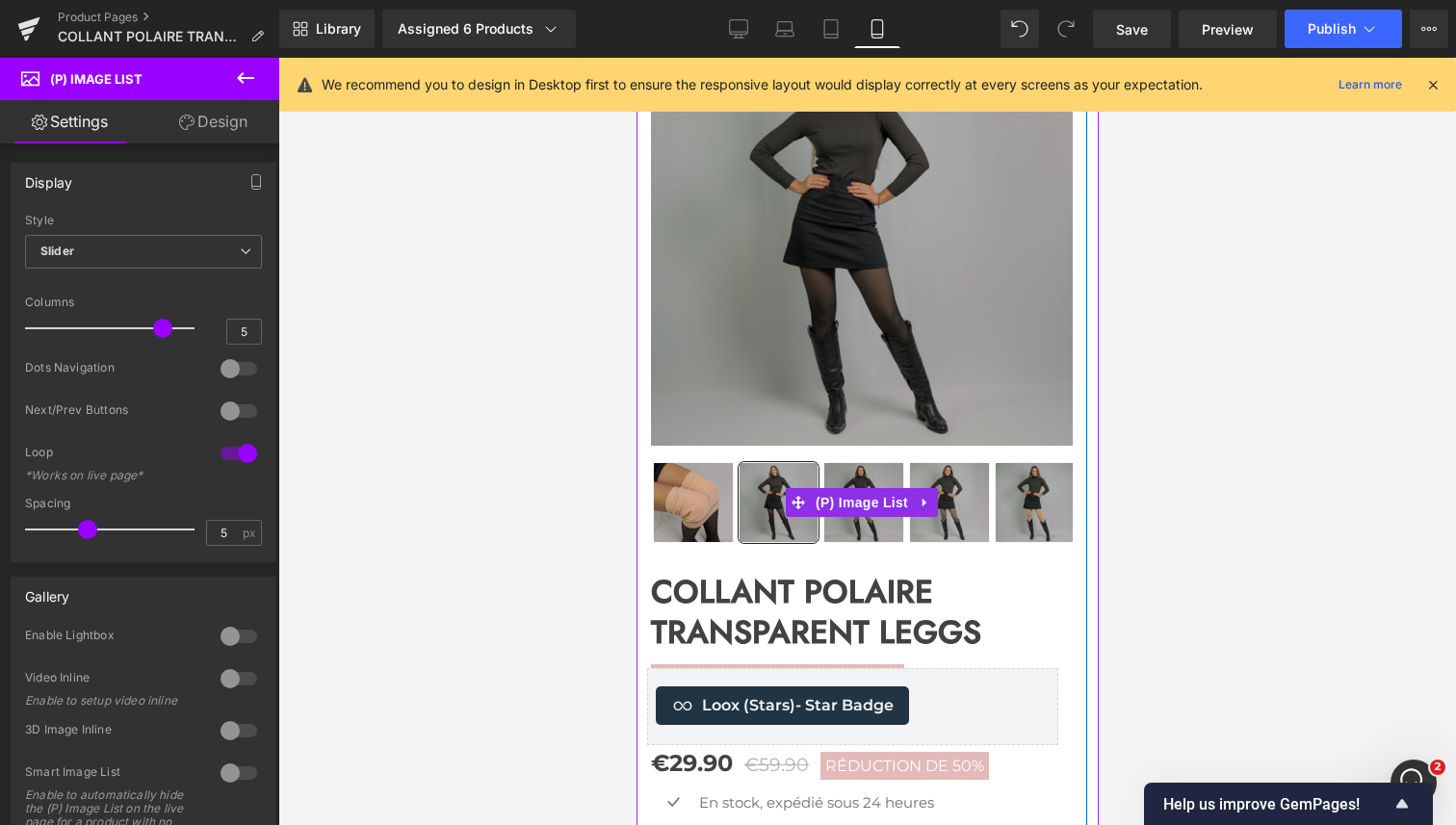
click at [879, 529] on img at bounding box center [863, 503] width 79 height 79
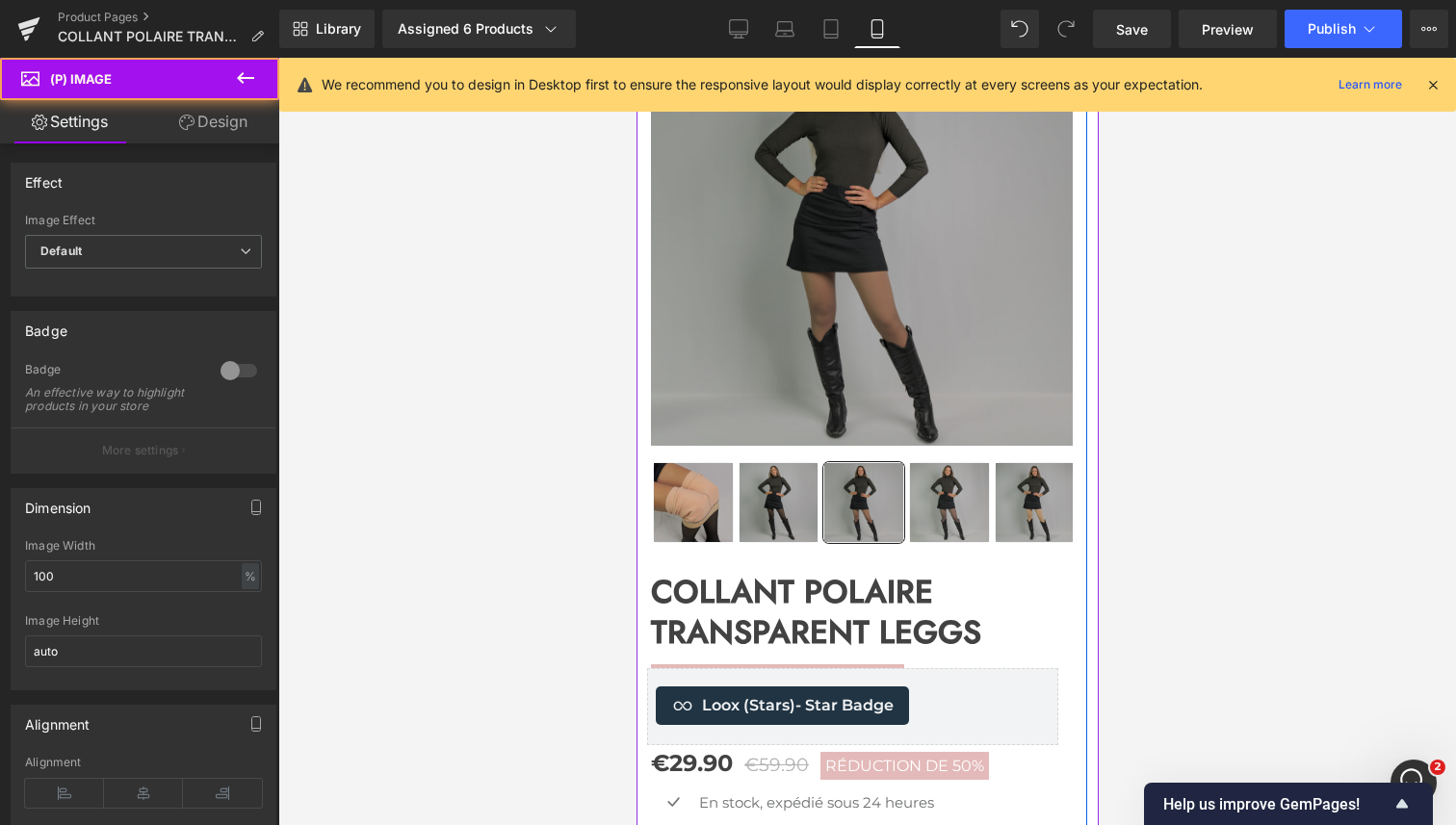
click at [962, 377] on img at bounding box center [861, 235] width 422 height 422
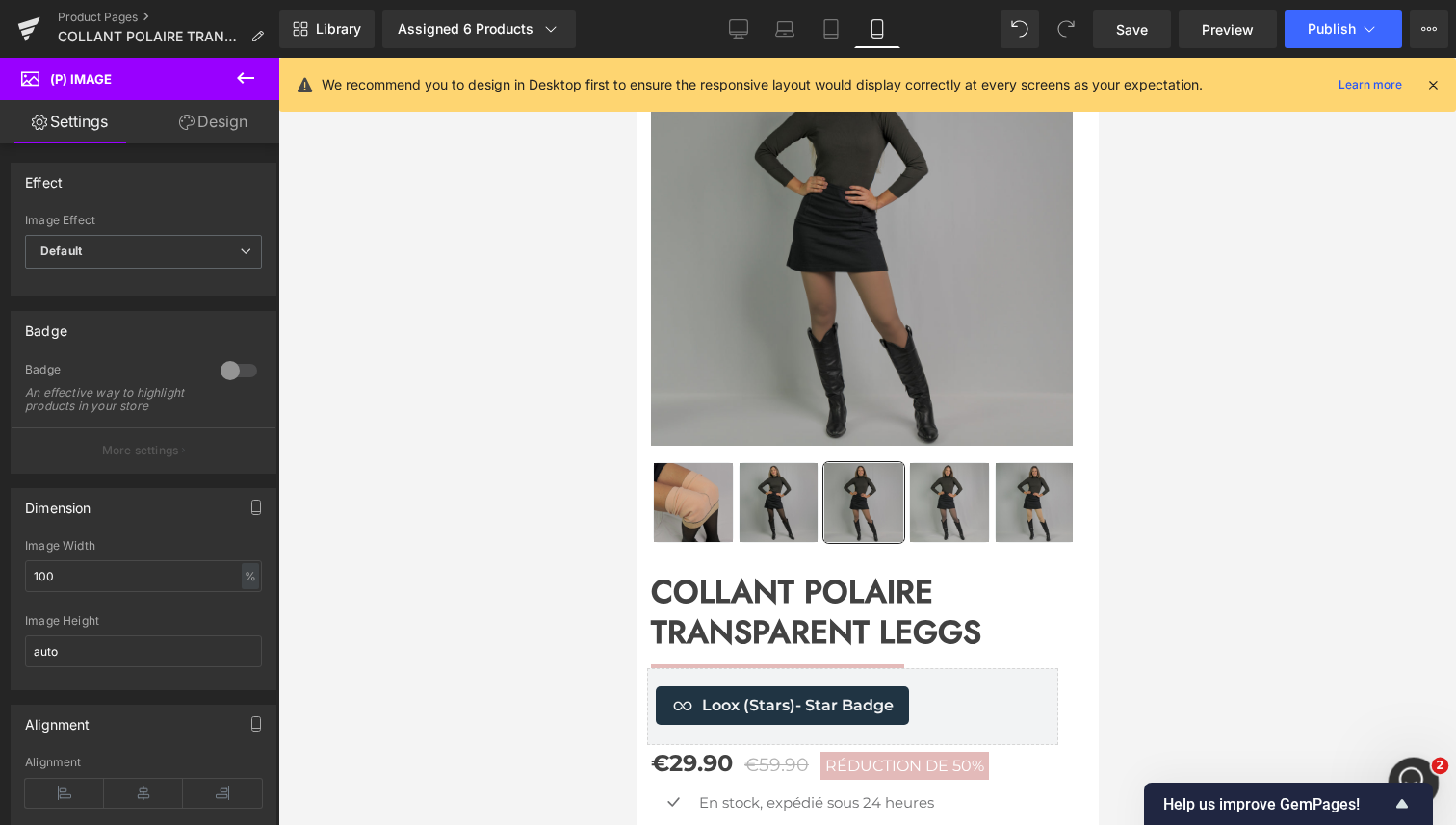
click at [1411, 765] on div "Ouvrir le Messenger Intercom" at bounding box center [1411, 780] width 63 height 63
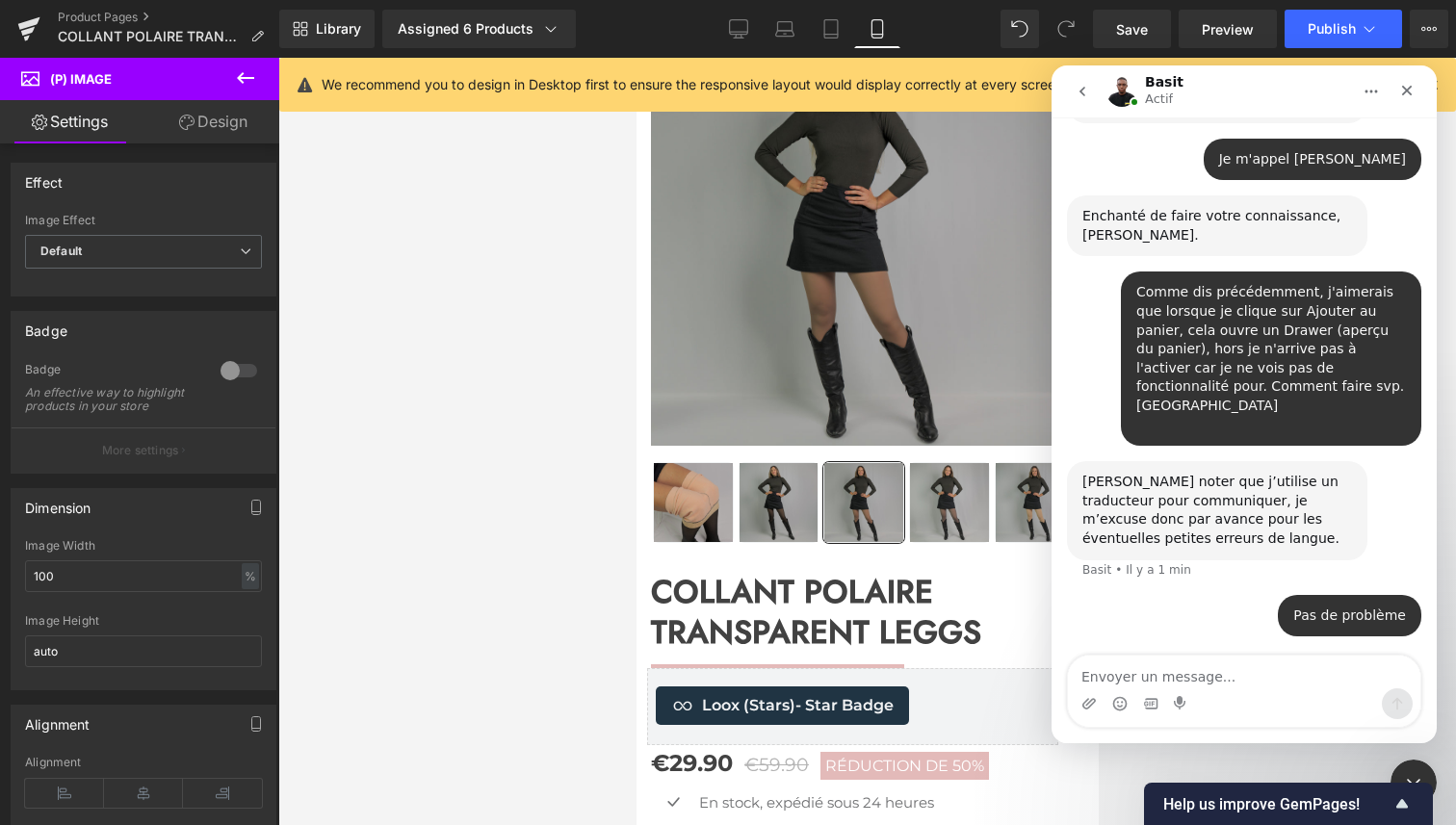
scroll to position [702, 0]
click at [22, 25] on div at bounding box center [728, 383] width 1456 height 768
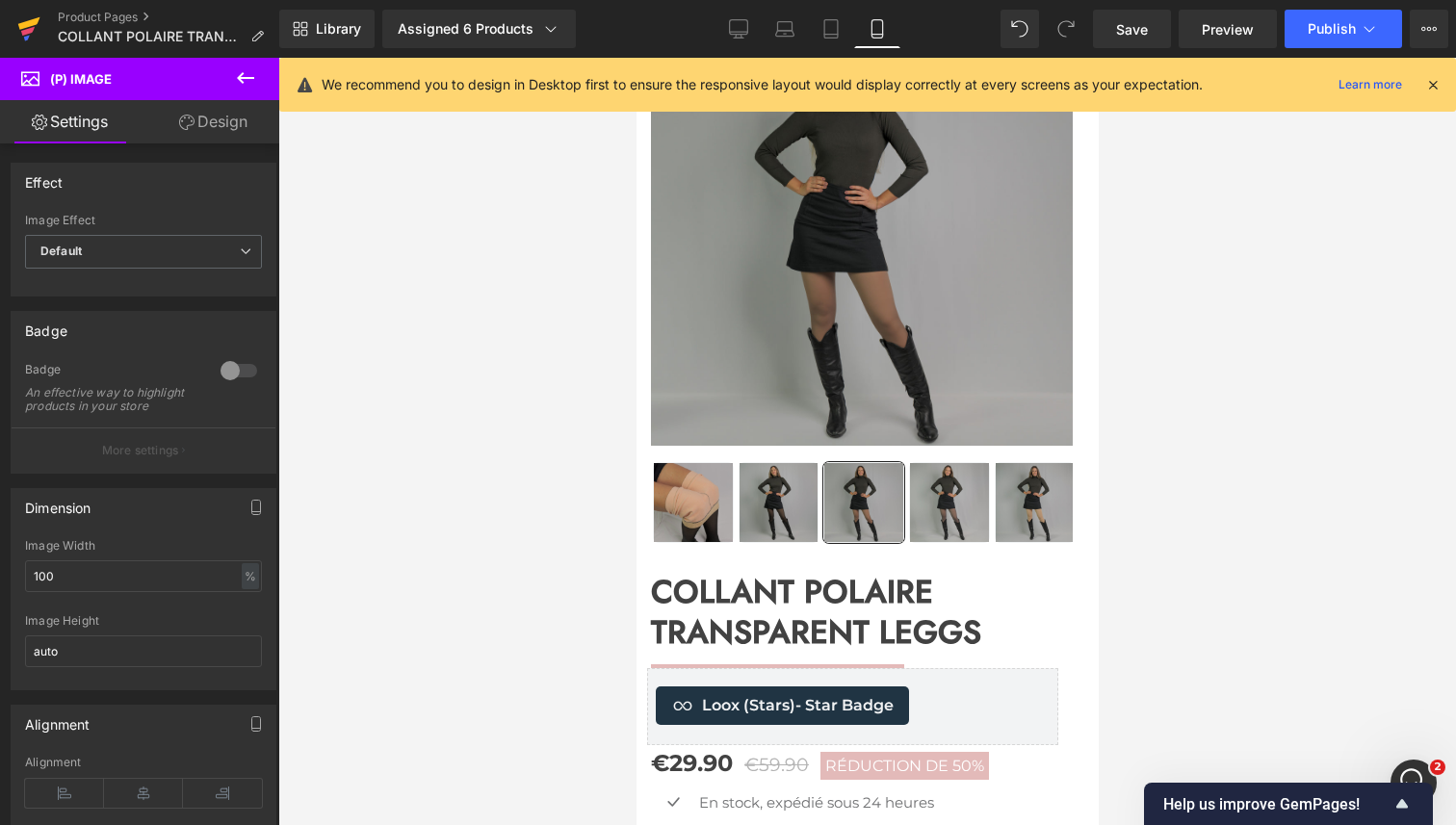
click at [22, 33] on icon at bounding box center [28, 31] width 14 height 9
click at [1340, 29] on span "Publish" at bounding box center [1332, 29] width 48 height 16
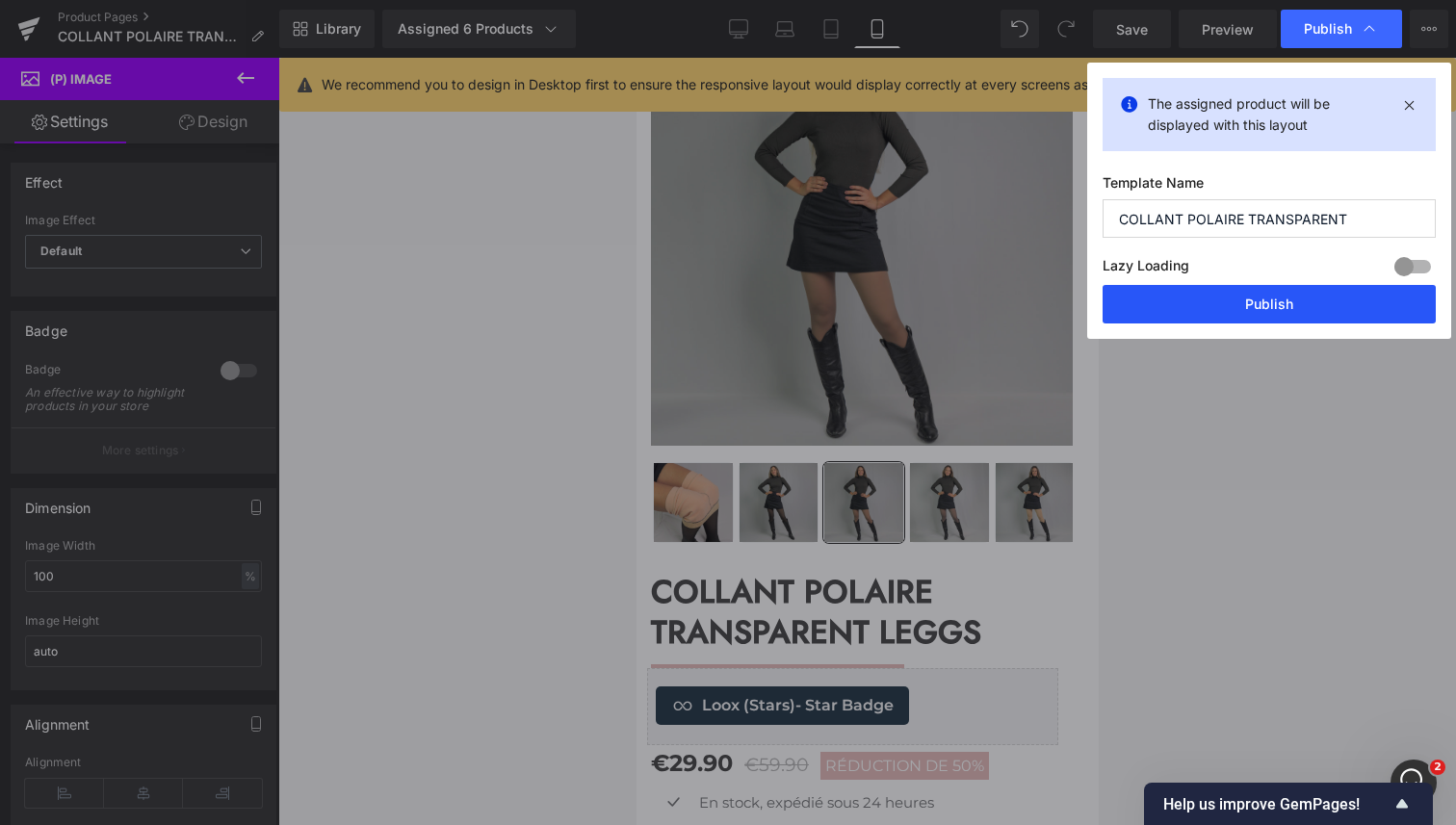
click at [1274, 311] on button "Publish" at bounding box center [1270, 304] width 333 height 38
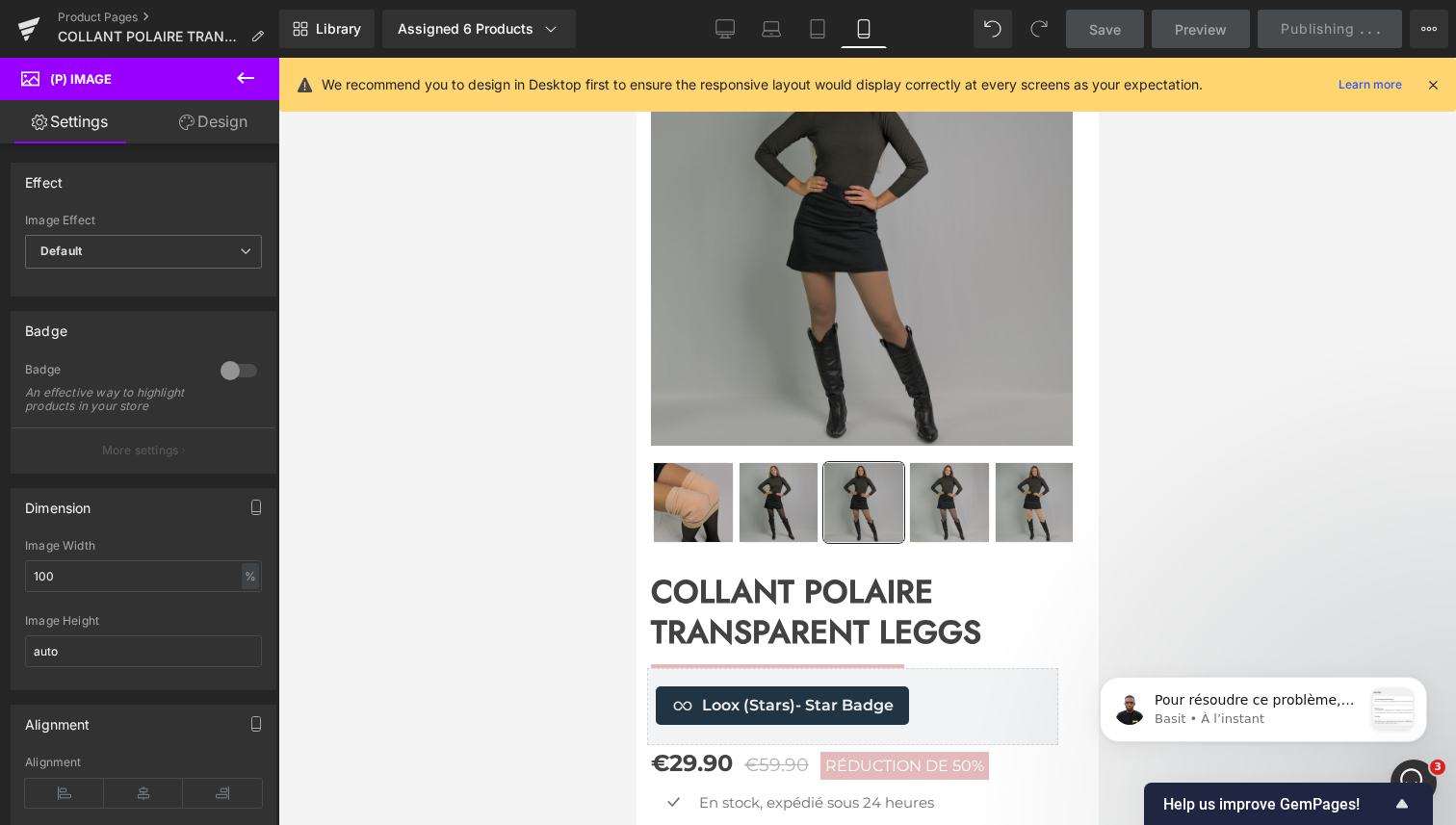
scroll to position [1079, 0]
click at [1387, 707] on div "message notification from Basit, À l’instant. Pour résoudre ce problème, nous a…" at bounding box center [1392, 709] width 40 height 40
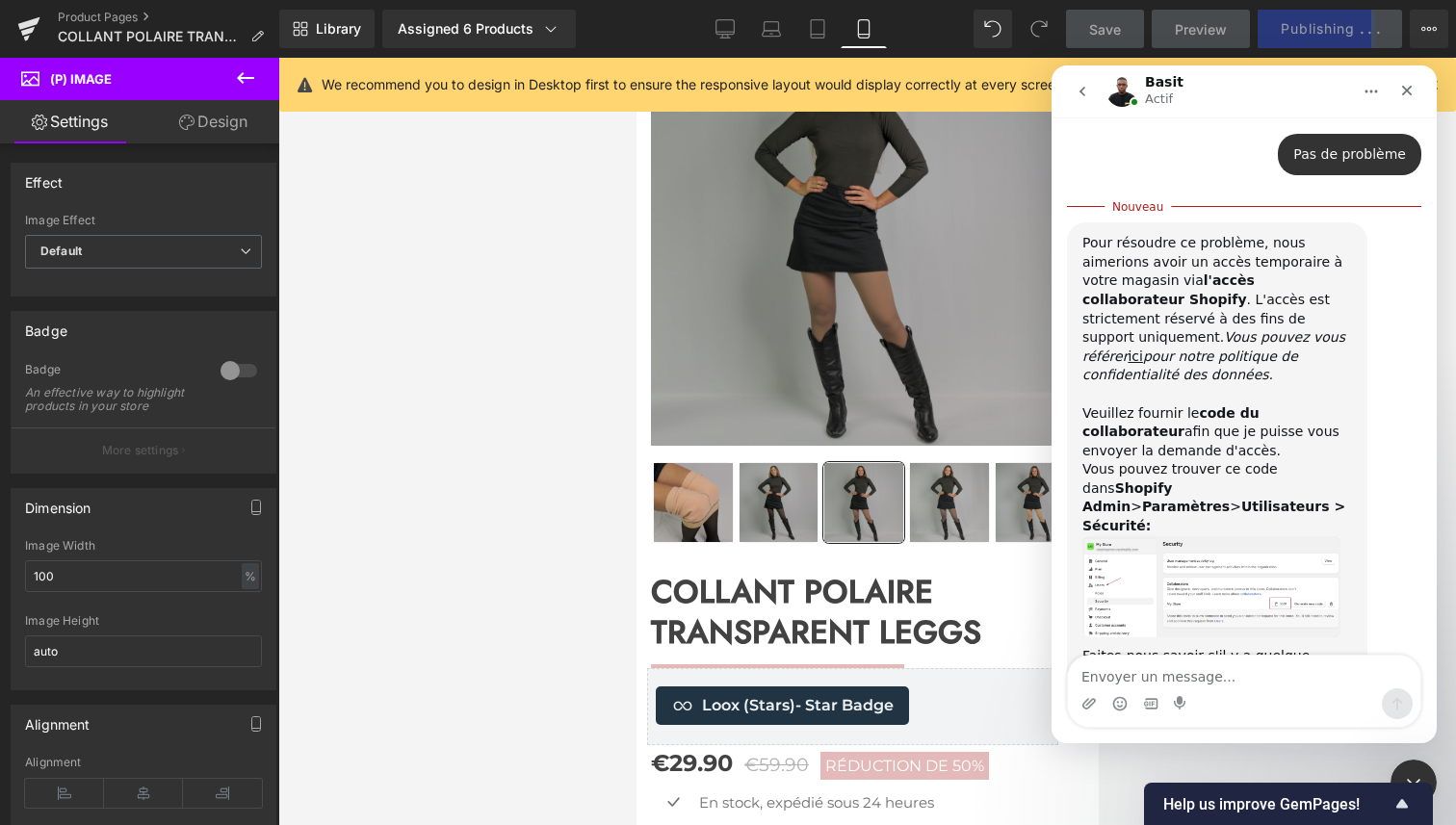
scroll to position [1148, 0]
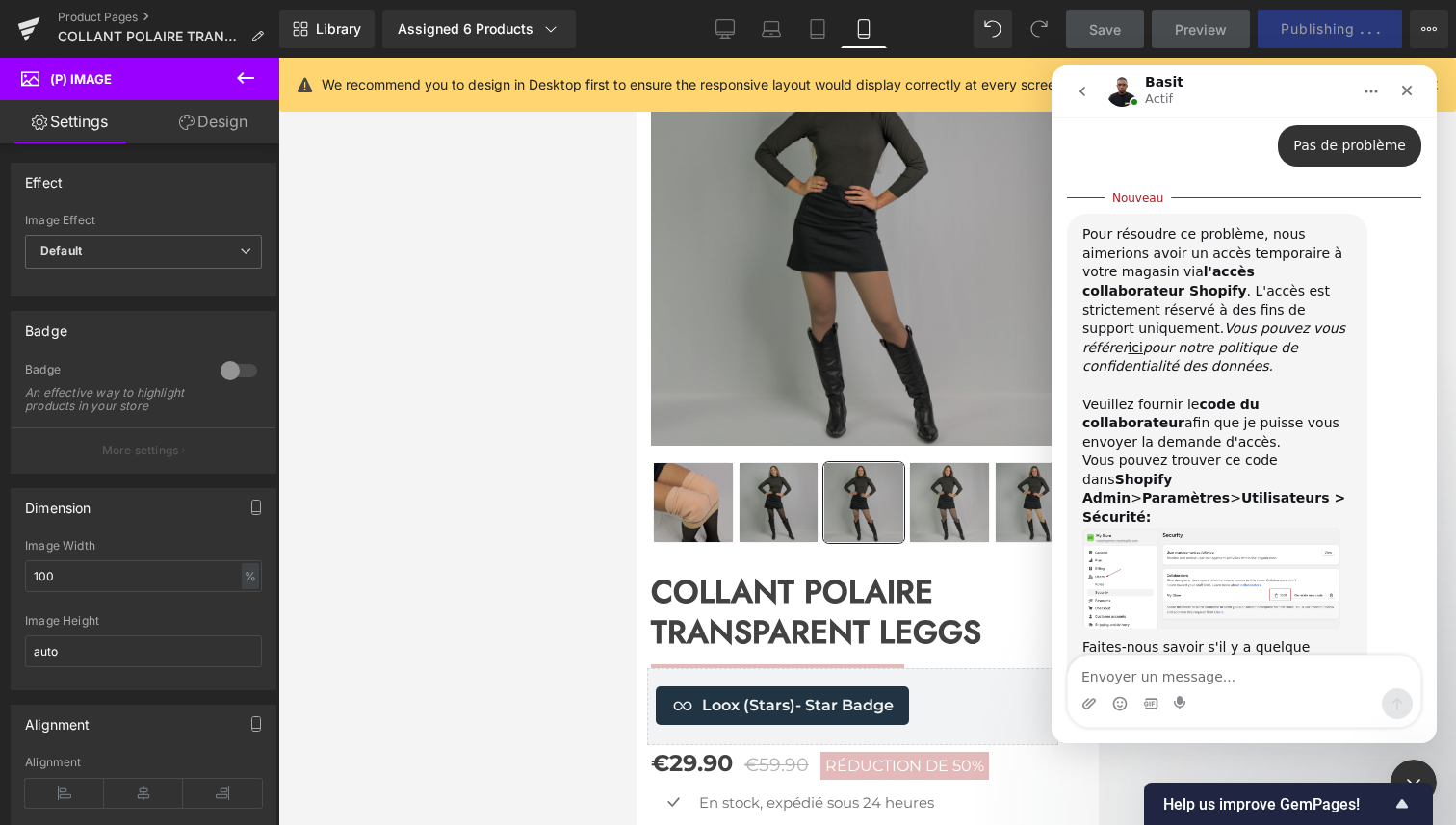
click at [1203, 527] on img "Basit dit…" at bounding box center [1212, 579] width 258 height 103
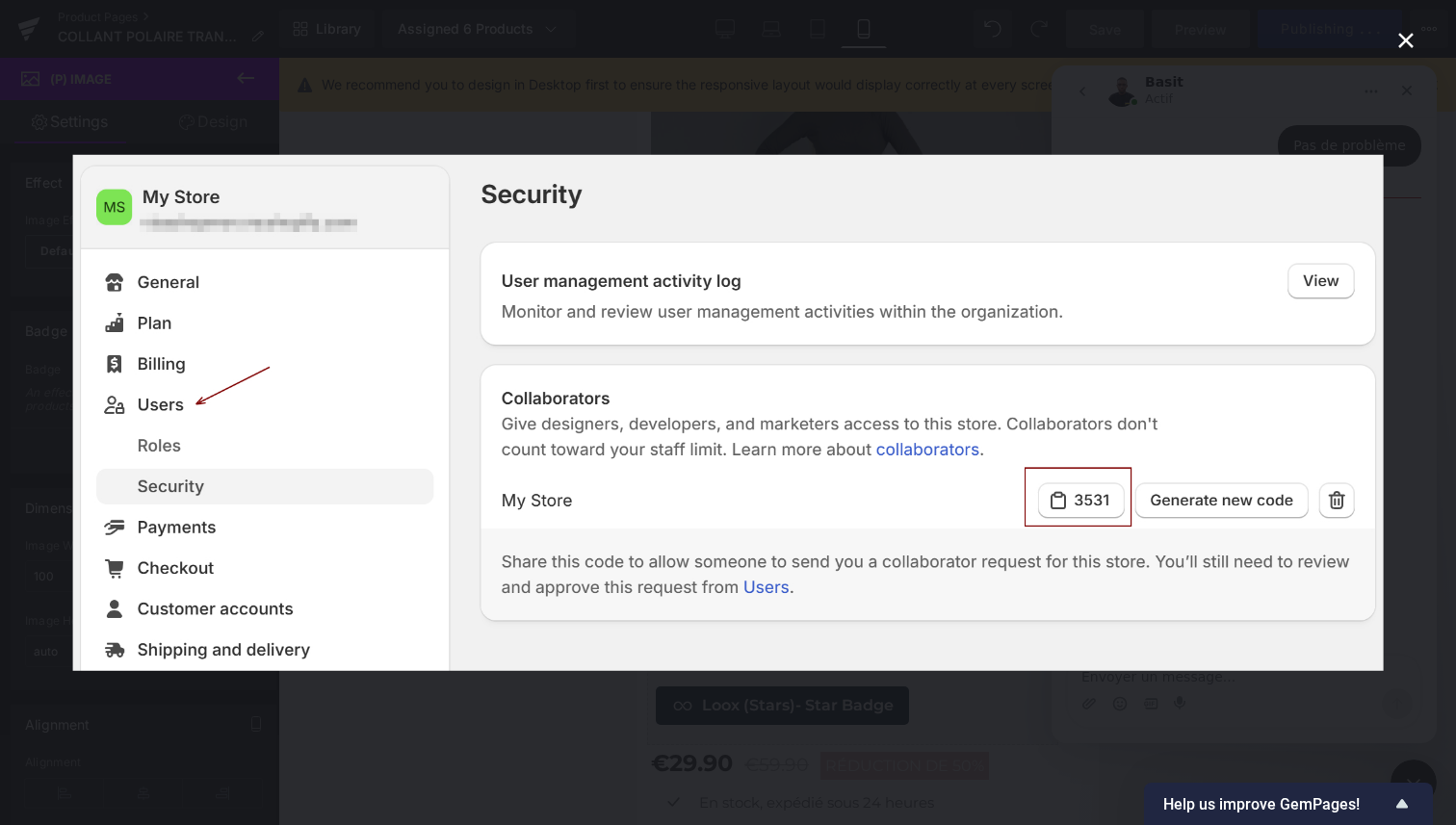
scroll to position [0, 0]
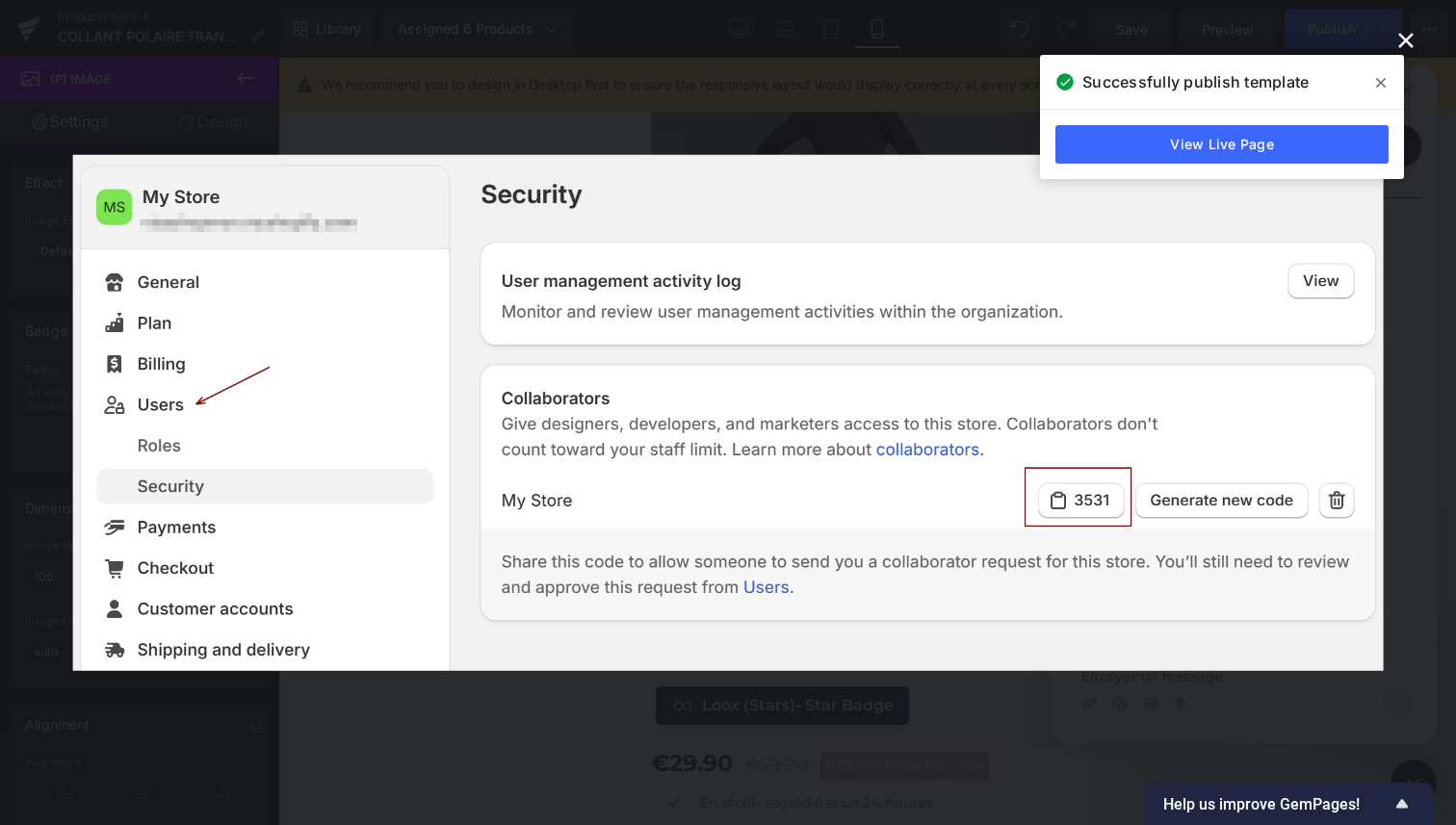
click at [1407, 458] on div "Intercom Messenger" at bounding box center [728, 412] width 1456 height 825
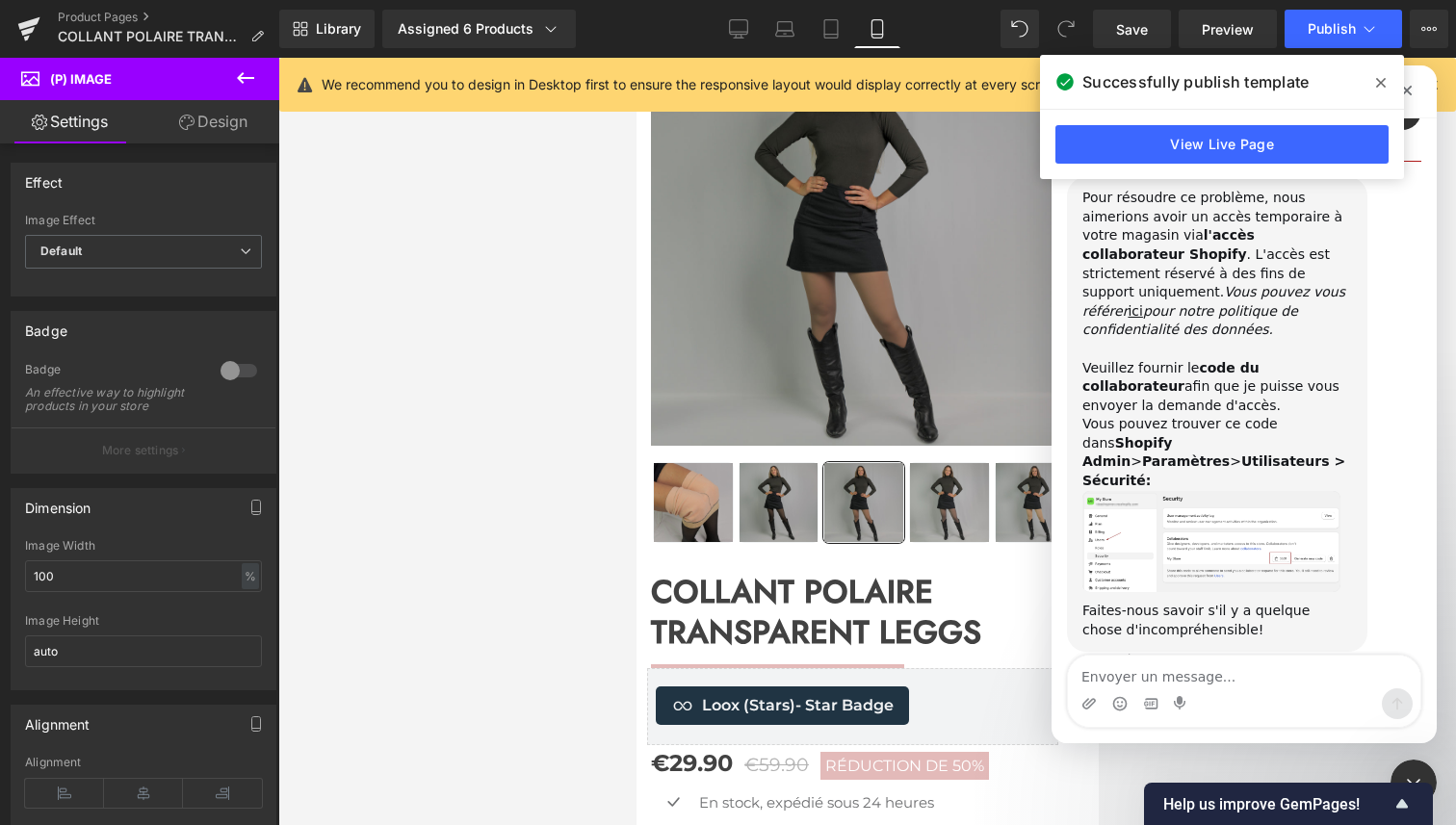
scroll to position [1111, 0]
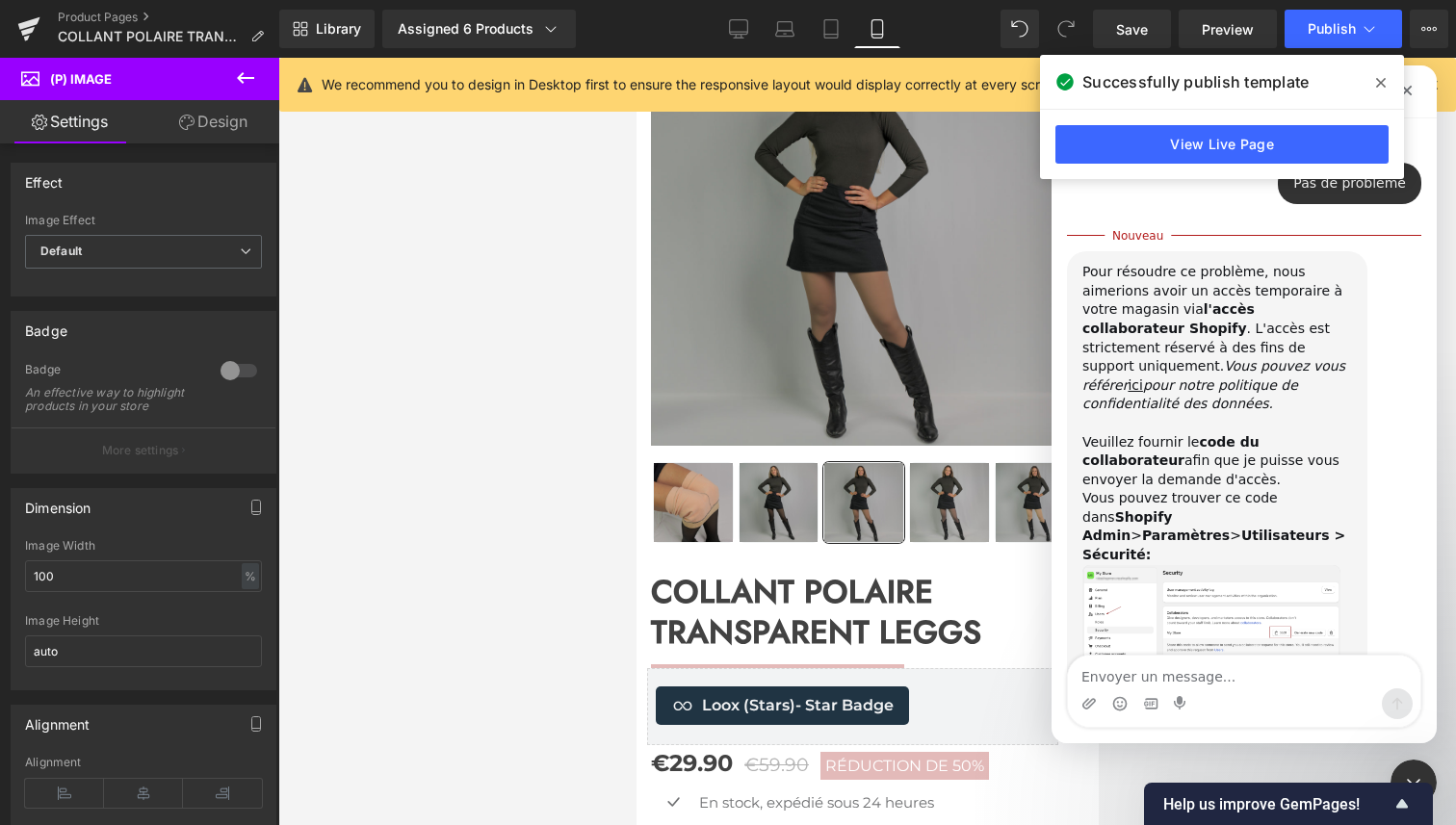
click at [1385, 81] on icon at bounding box center [1381, 83] width 10 height 16
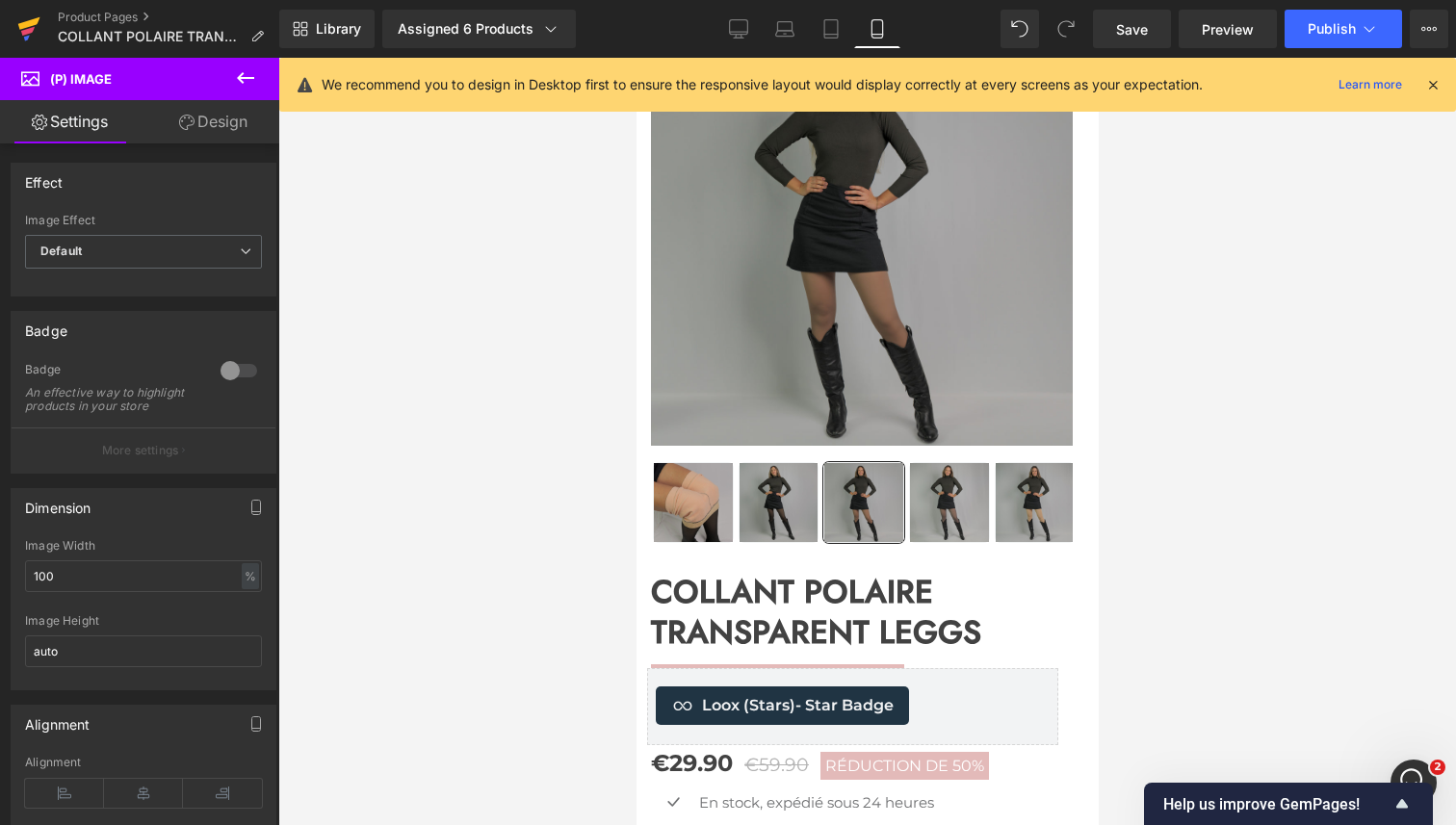
click at [31, 26] on icon at bounding box center [29, 29] width 23 height 48
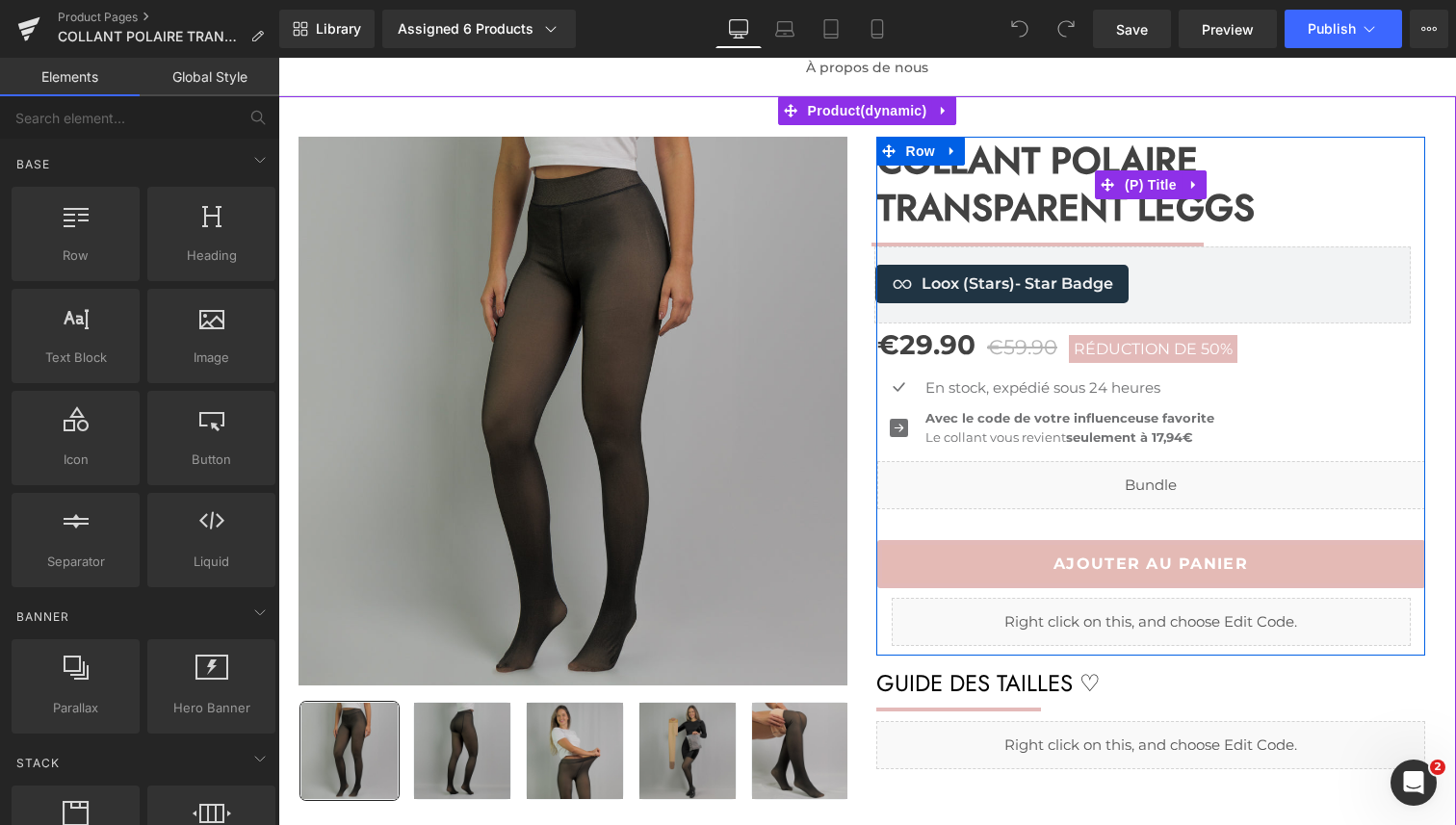
scroll to position [196, 0]
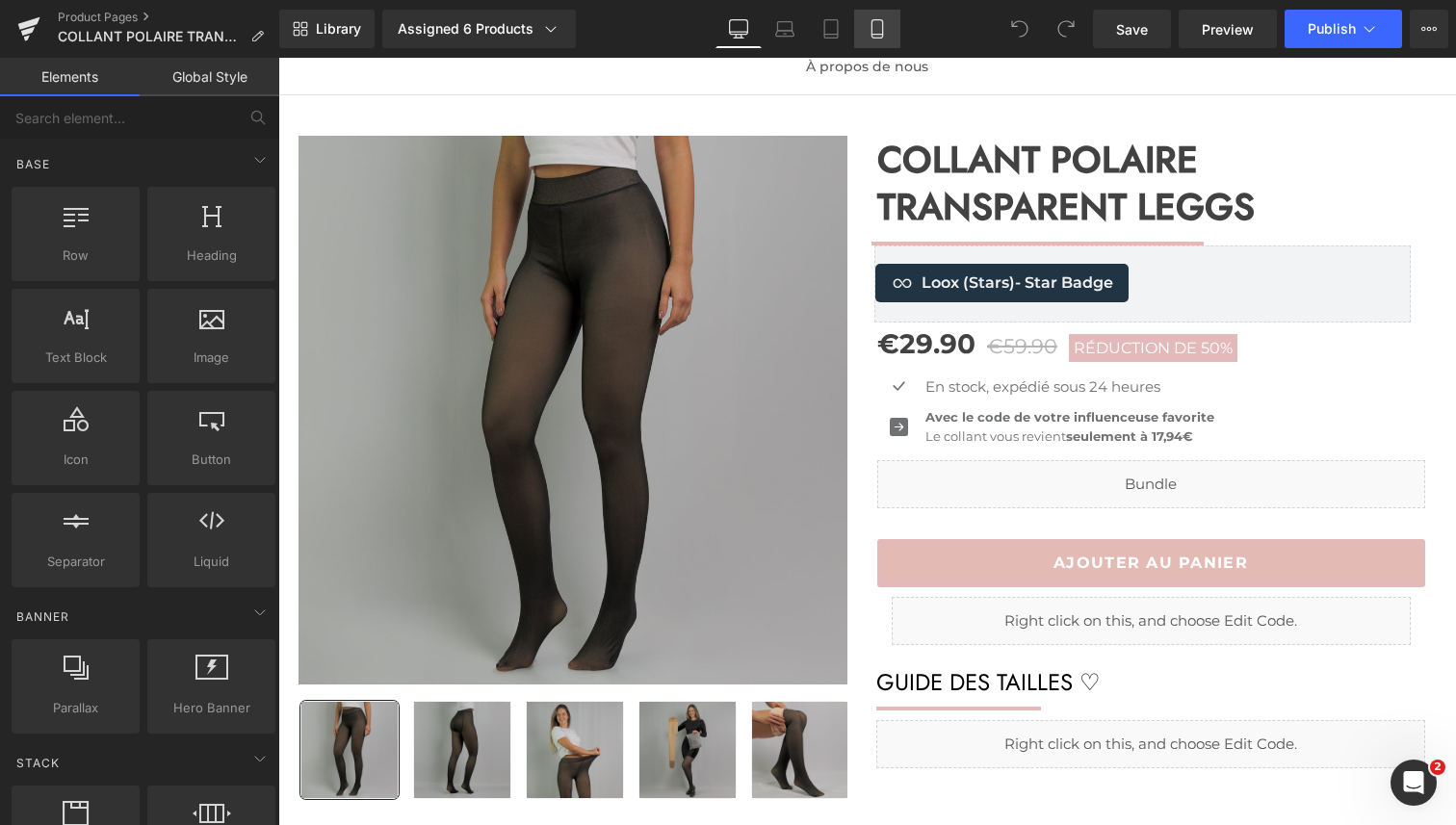
click at [885, 36] on icon at bounding box center [877, 30] width 20 height 20
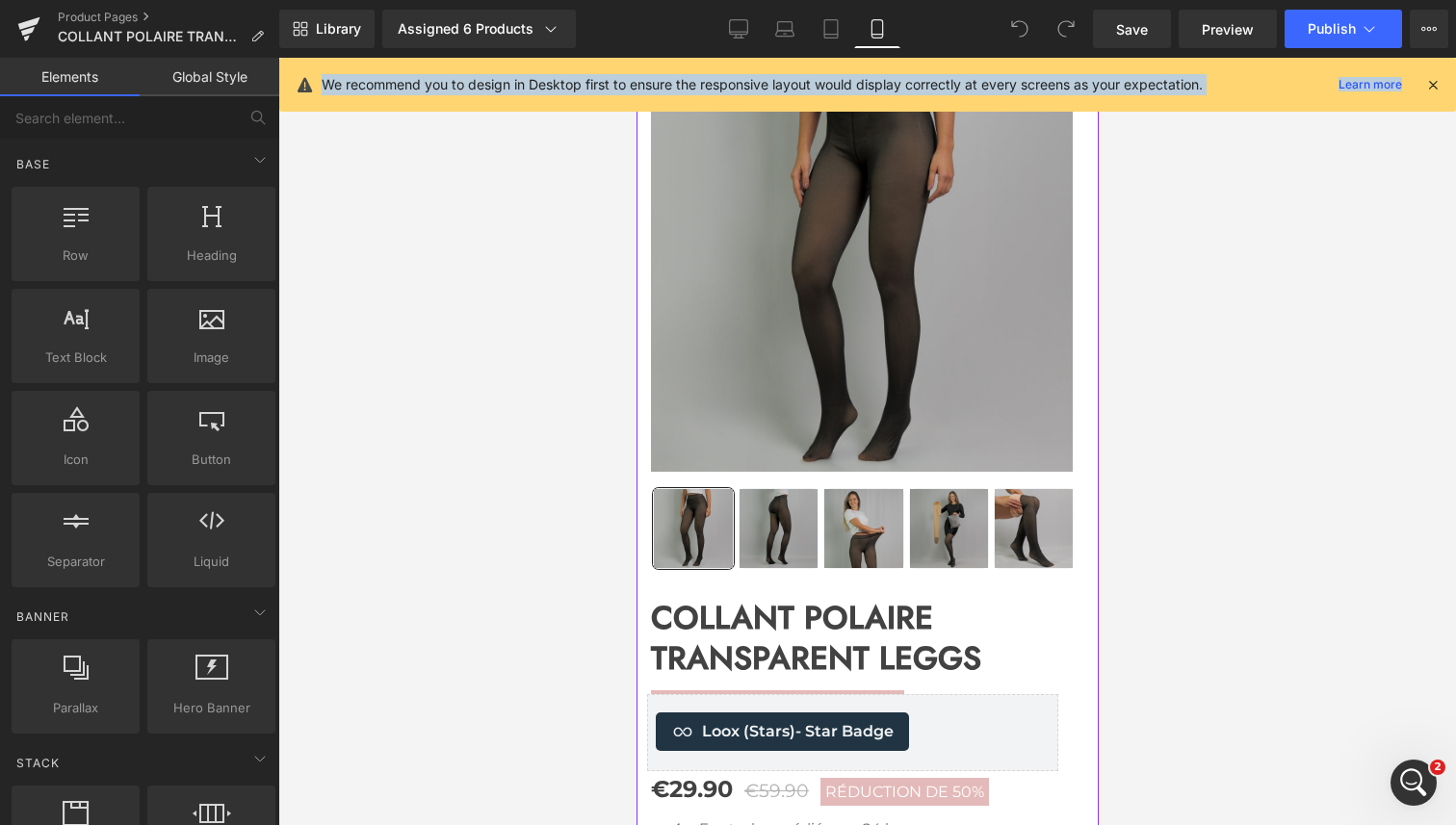
scroll to position [0, 0]
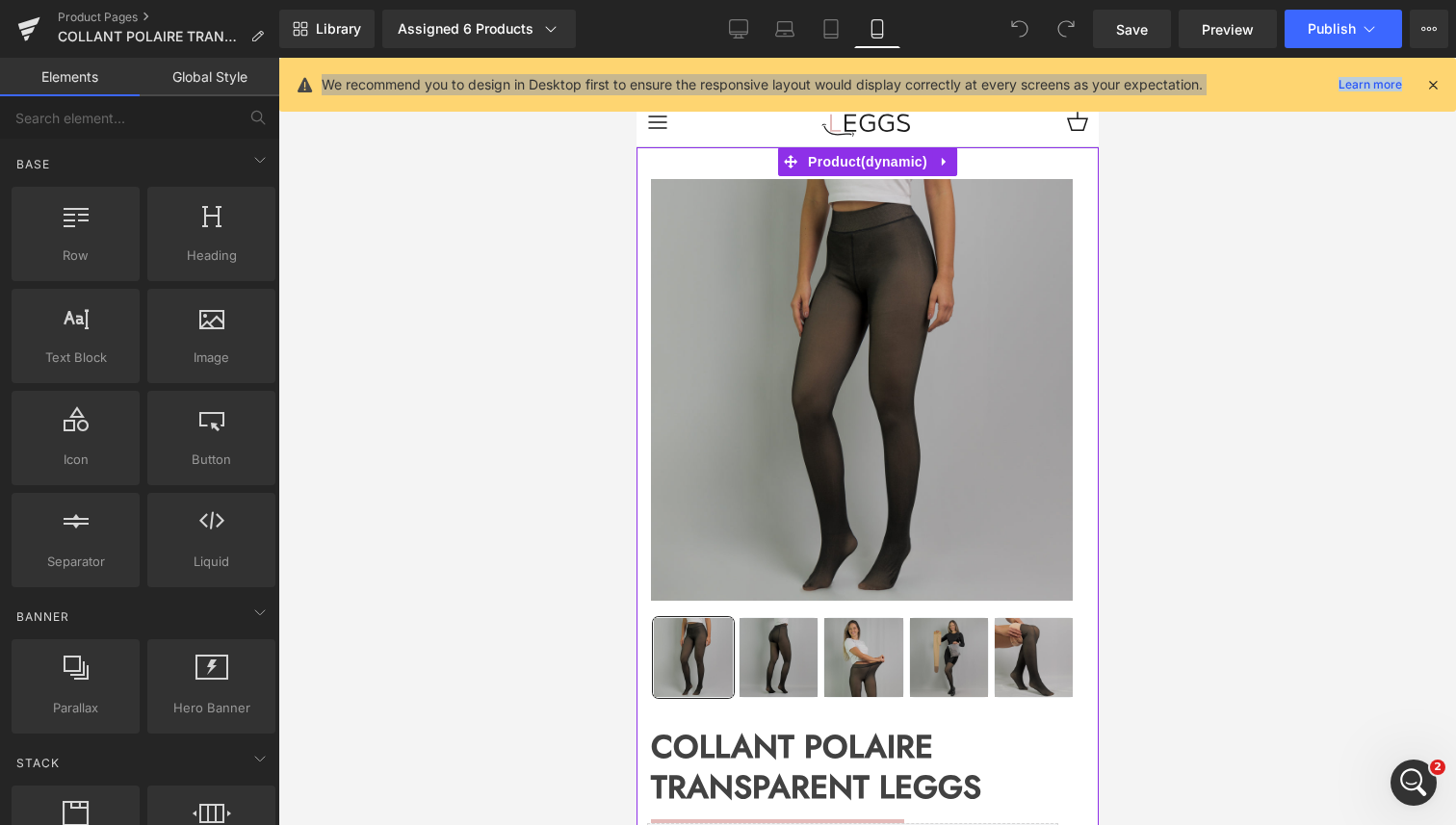
click at [729, 261] on img at bounding box center [861, 390] width 422 height 422
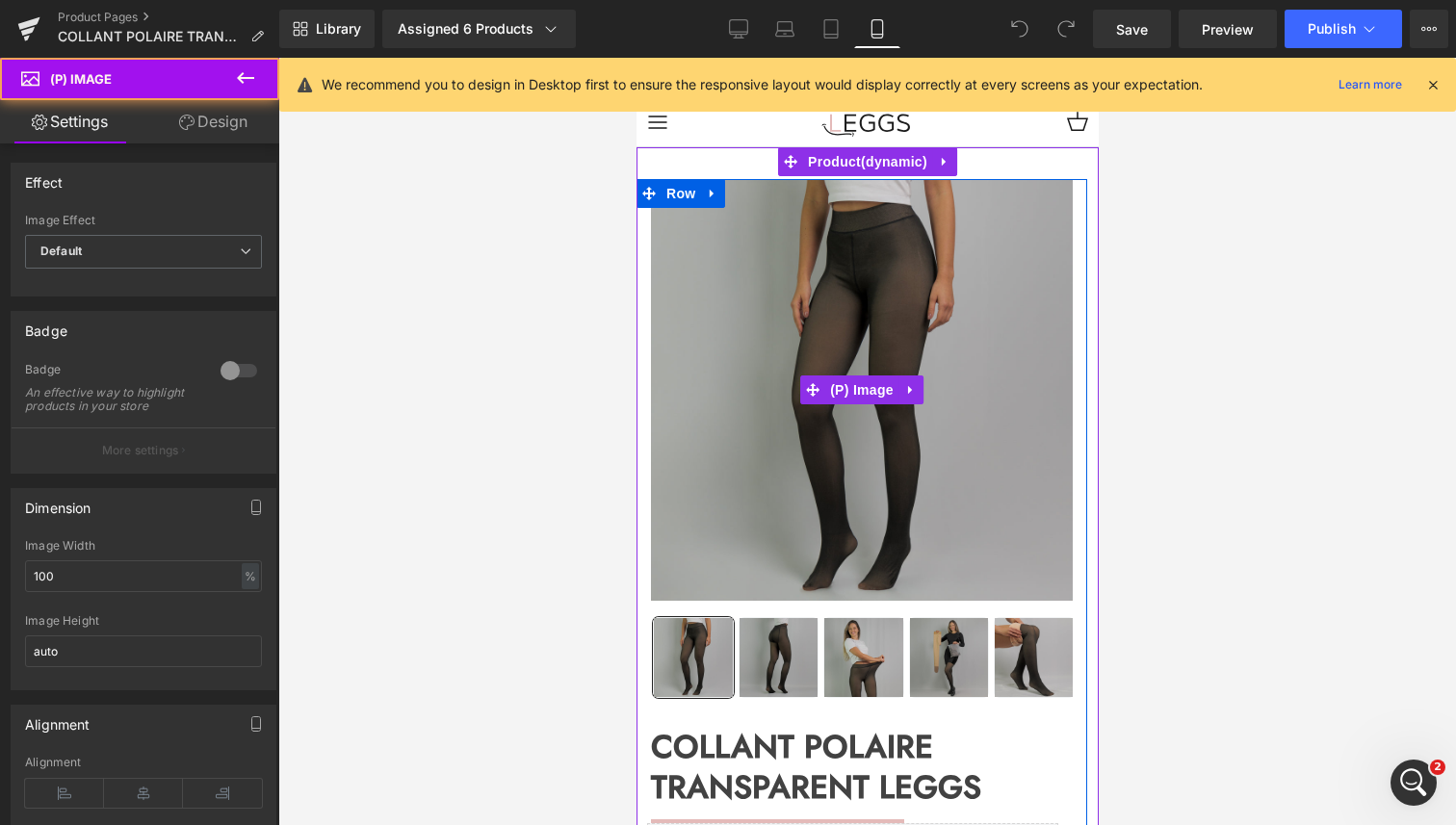
click at [729, 261] on img at bounding box center [861, 390] width 422 height 422
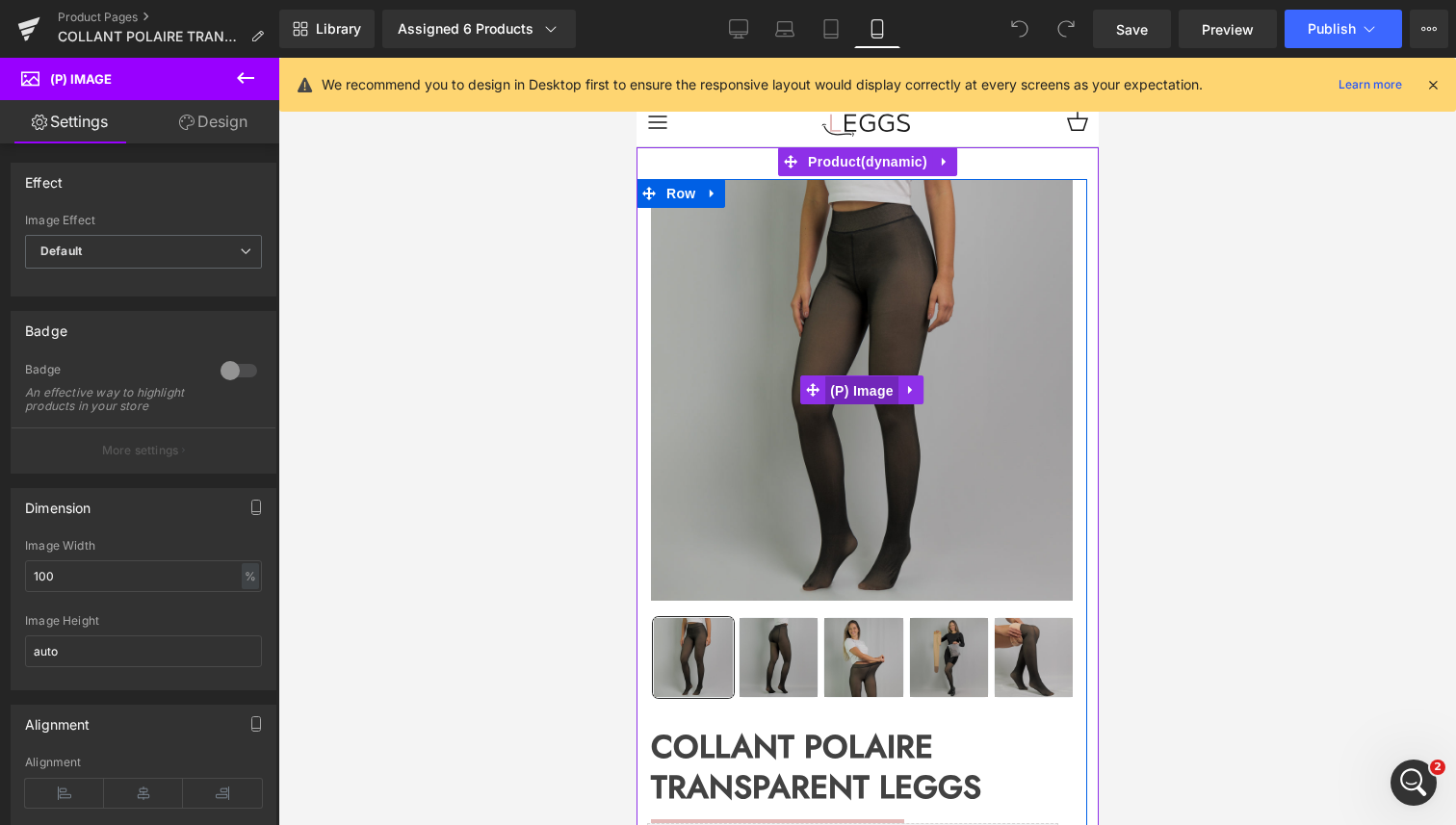
click at [858, 386] on span "(P) Image" at bounding box center [861, 390] width 73 height 29
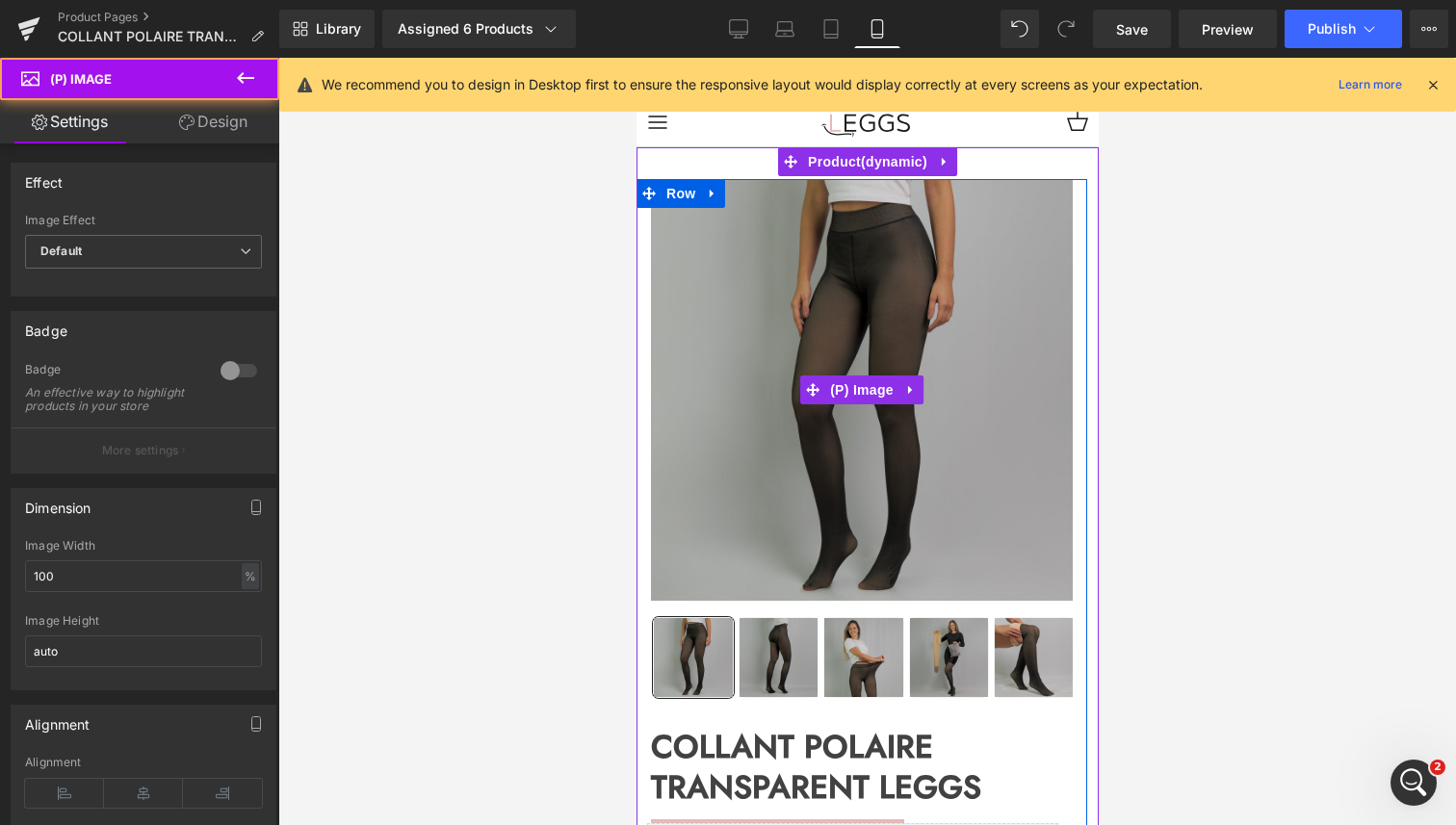
click at [761, 248] on img at bounding box center [861, 390] width 422 height 422
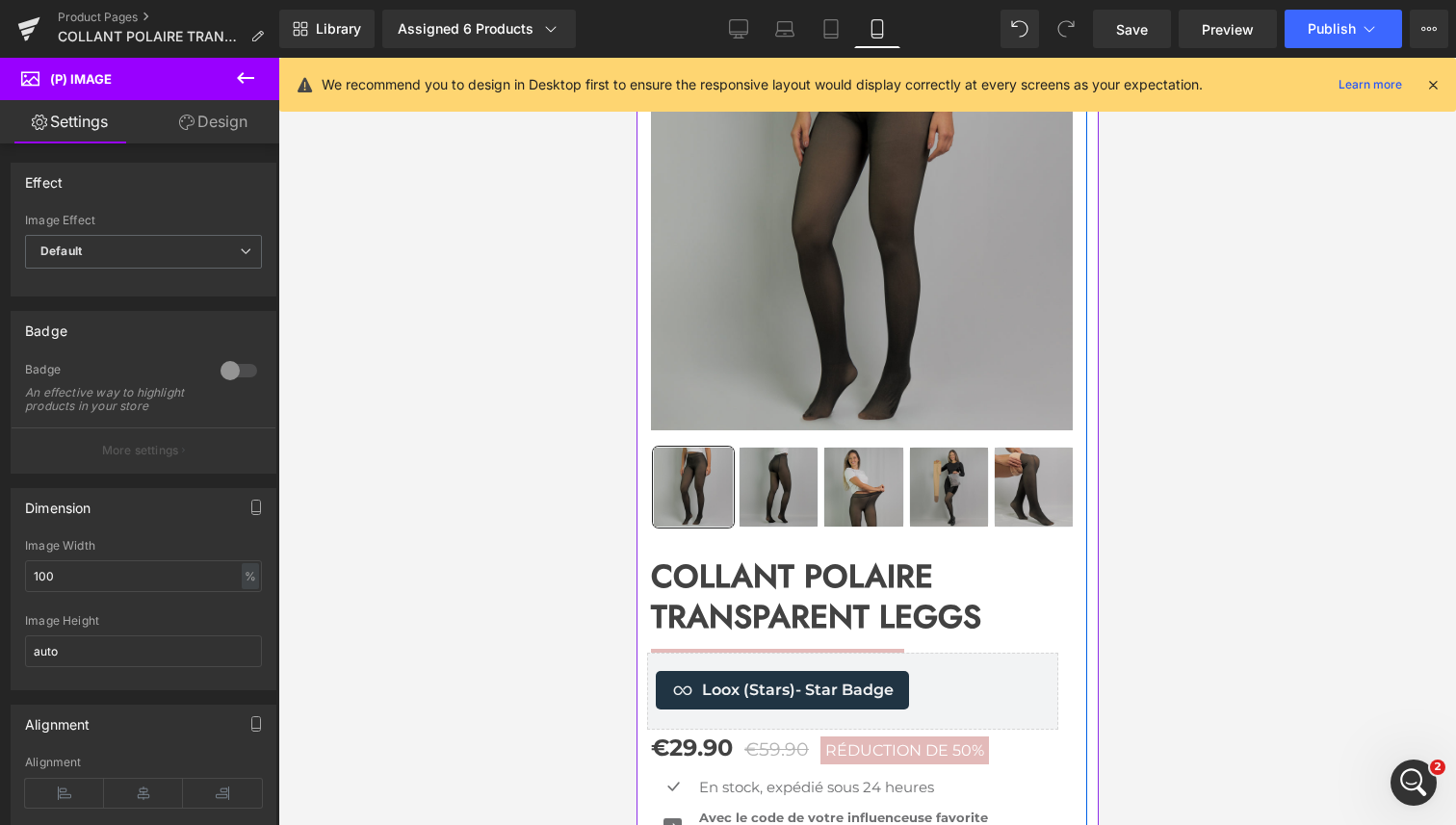
scroll to position [174, 0]
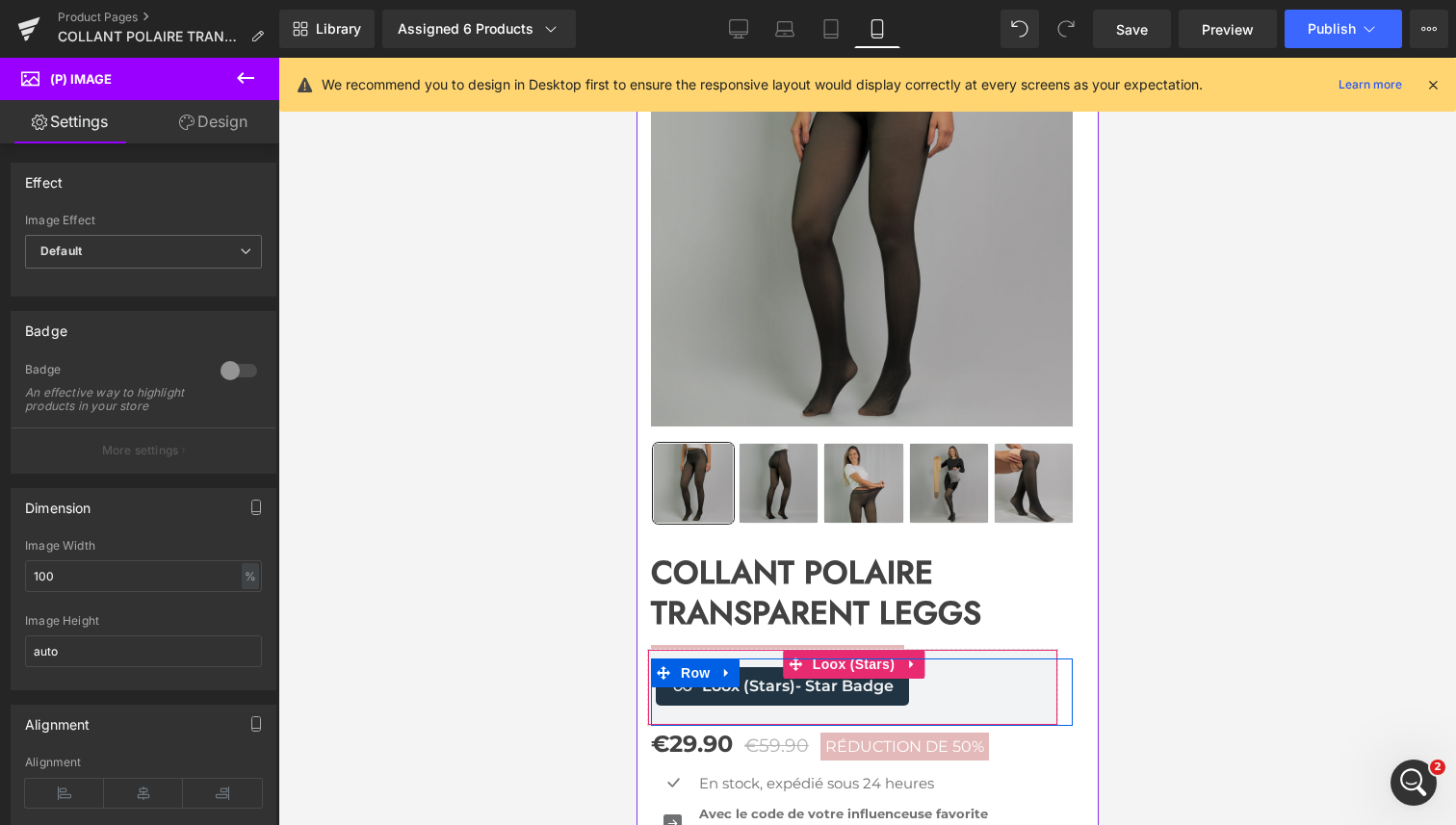
click at [982, 720] on div "Loox (Stars) - Star Badge Loox (Stars)" at bounding box center [851, 687] width 411 height 77
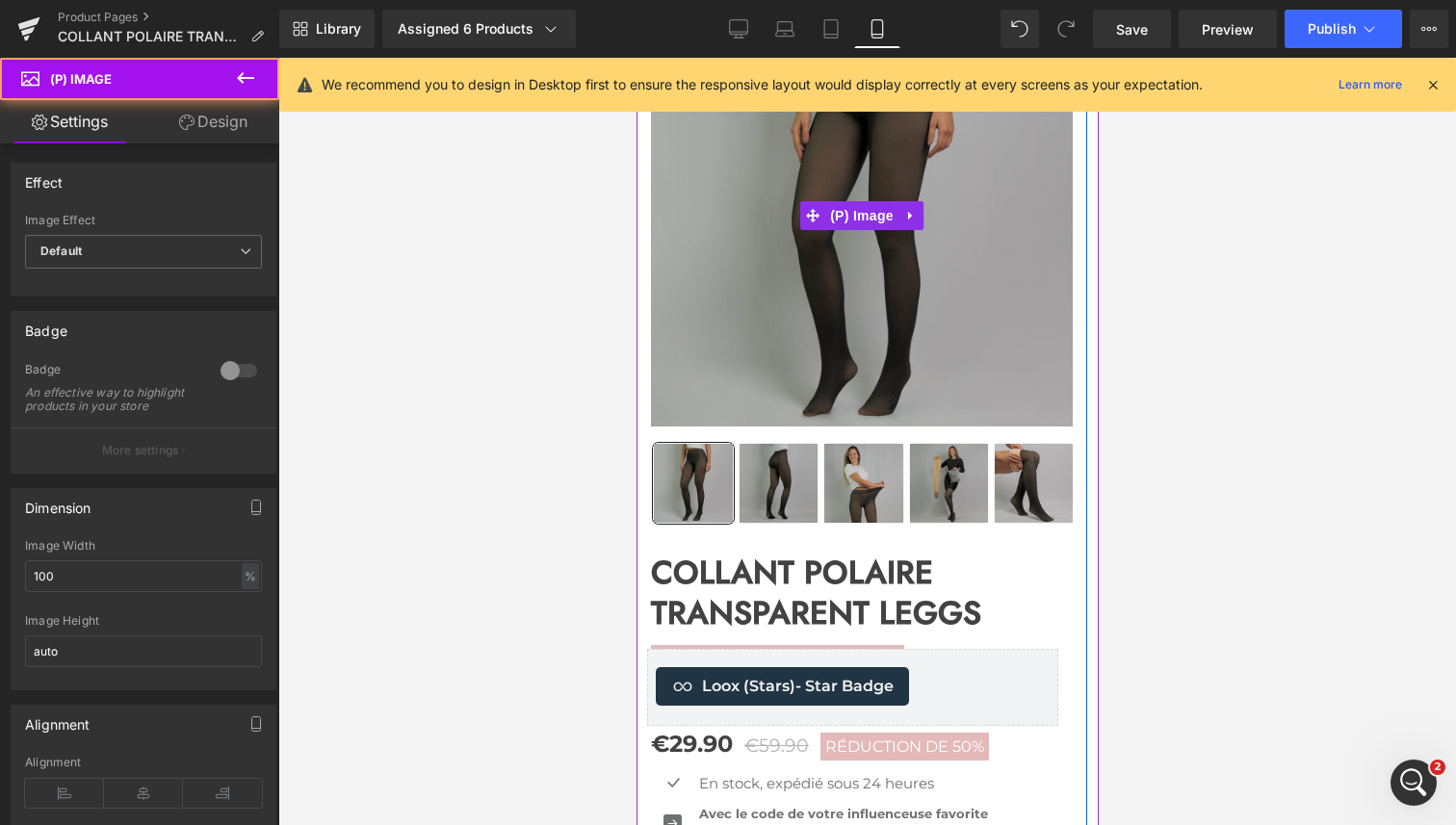
click at [794, 330] on img at bounding box center [861, 216] width 422 height 422
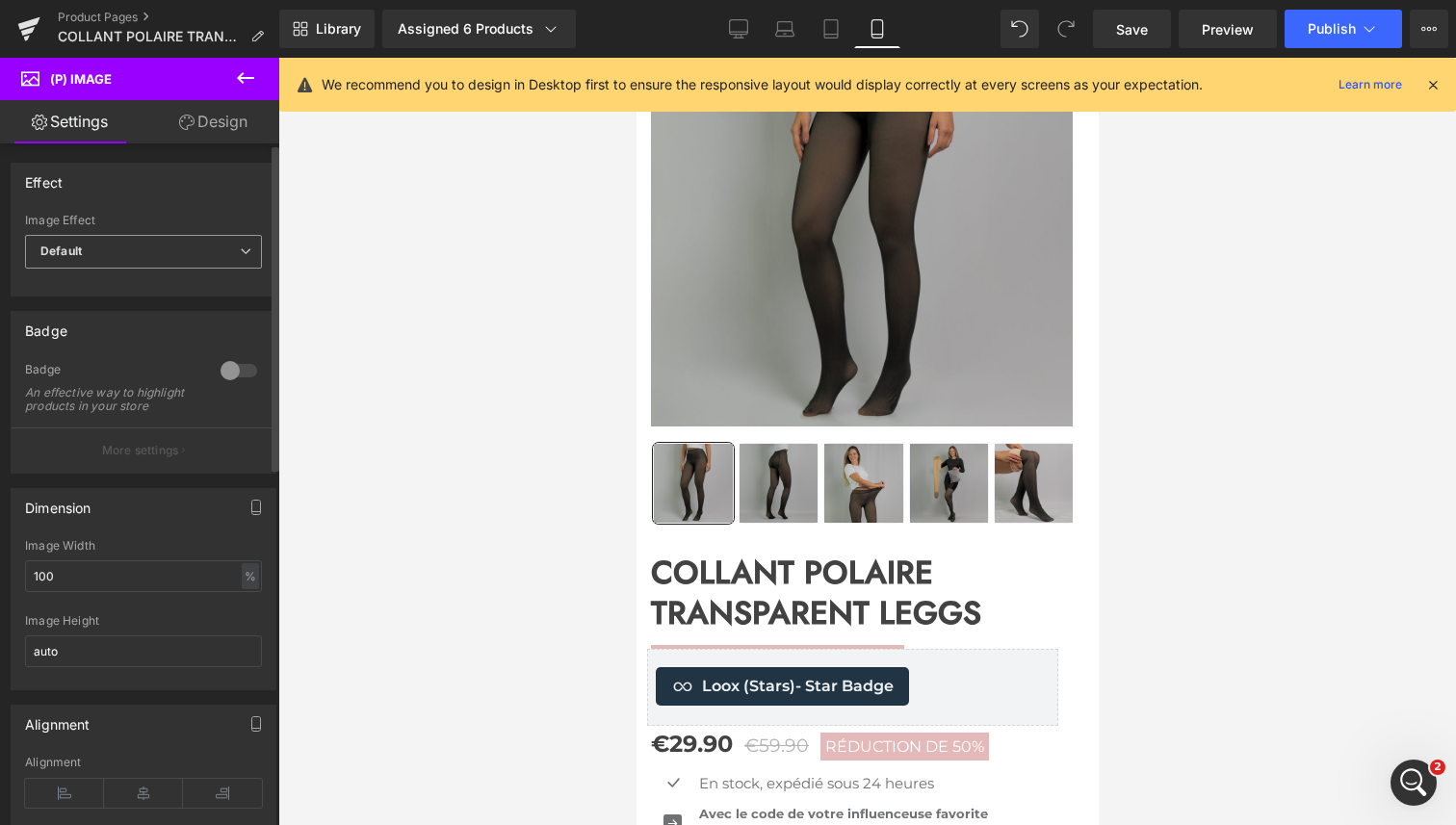
click at [201, 243] on span "Default" at bounding box center [143, 251] width 237 height 34
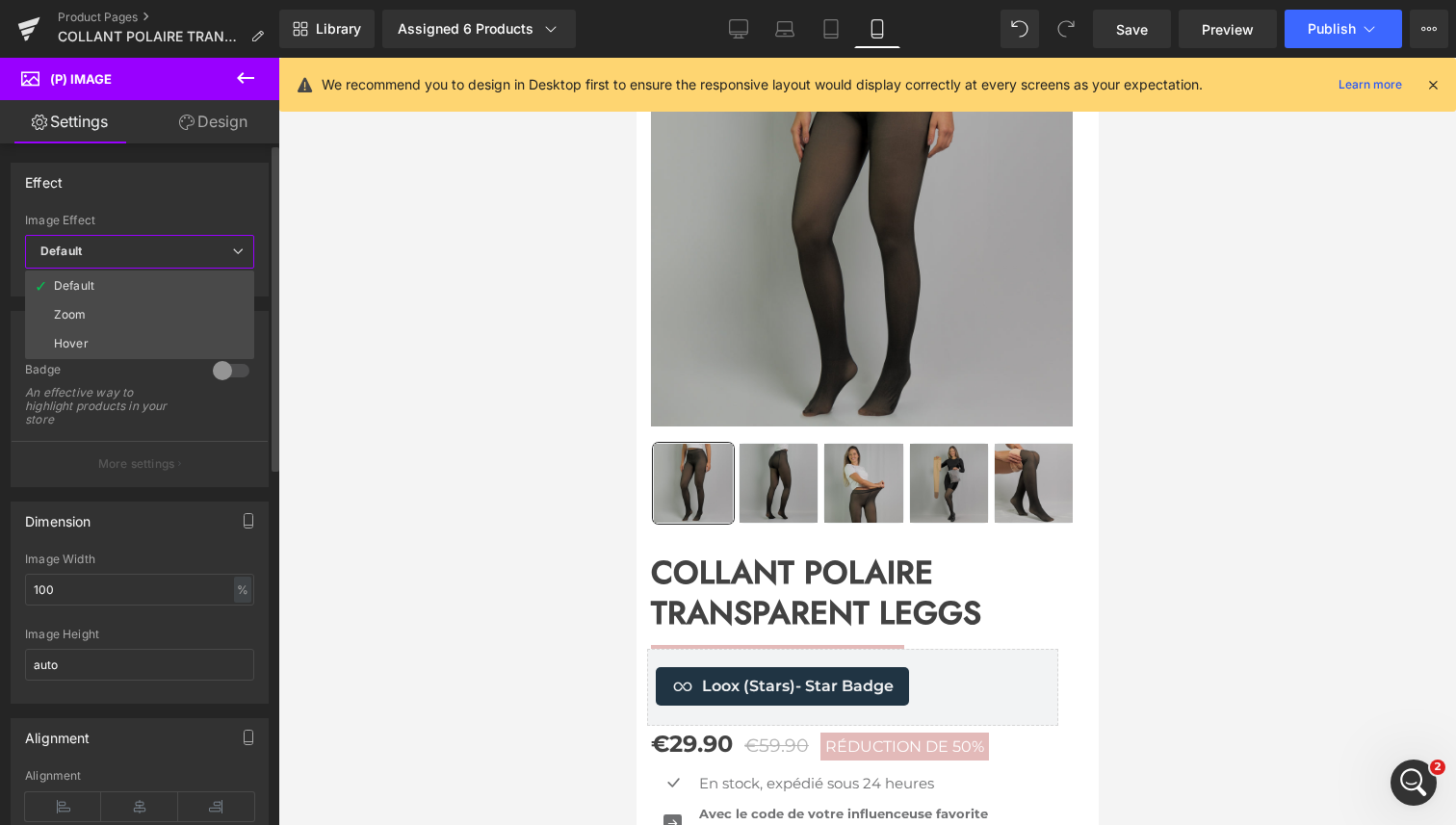
click at [131, 507] on div "Dimension" at bounding box center [140, 520] width 256 height 36
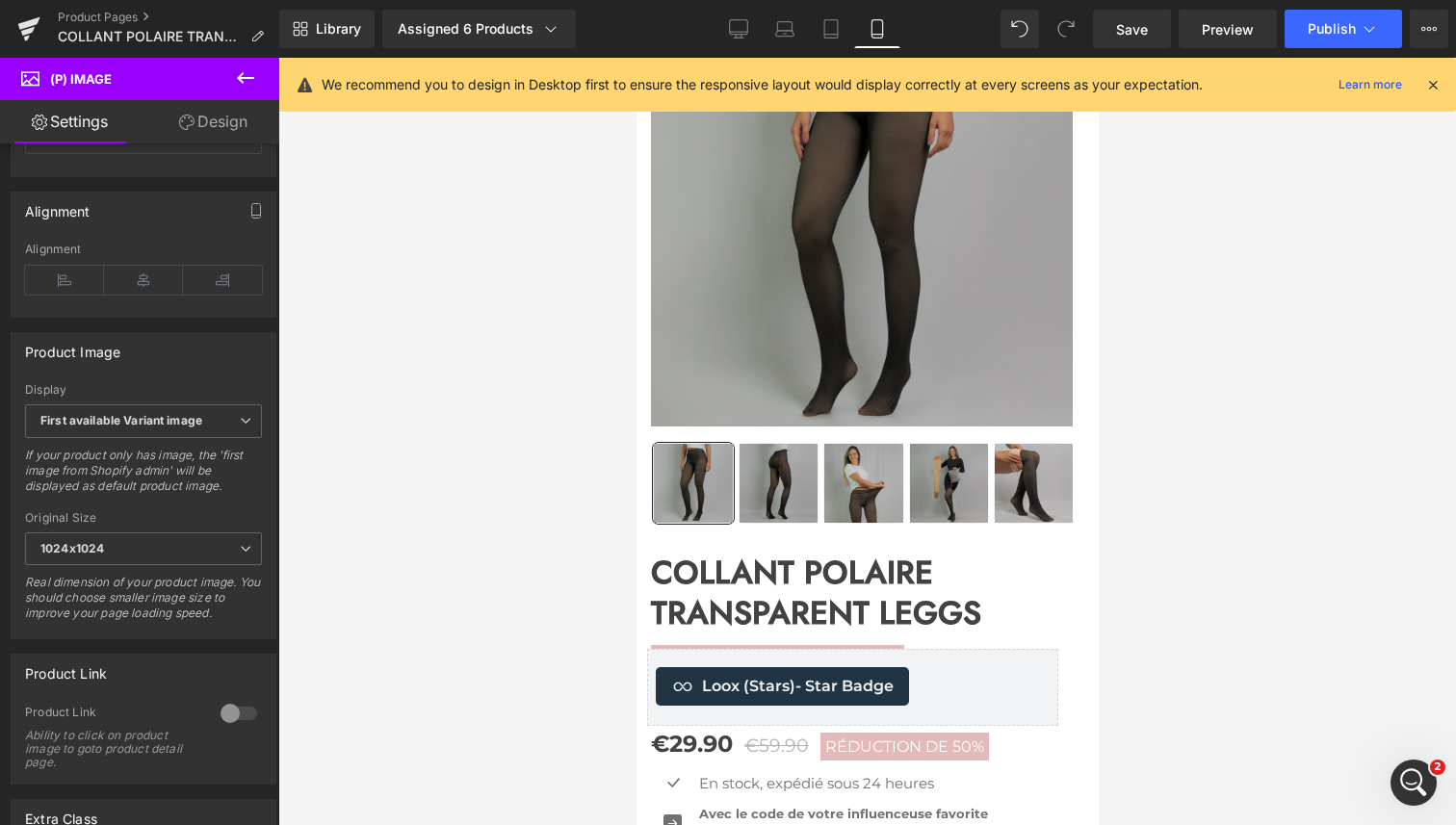
scroll to position [512, 0]
click at [129, 430] on b "First available Variant image" at bounding box center [121, 422] width 162 height 15
click at [172, 372] on div "Product Image" at bounding box center [144, 353] width 264 height 36
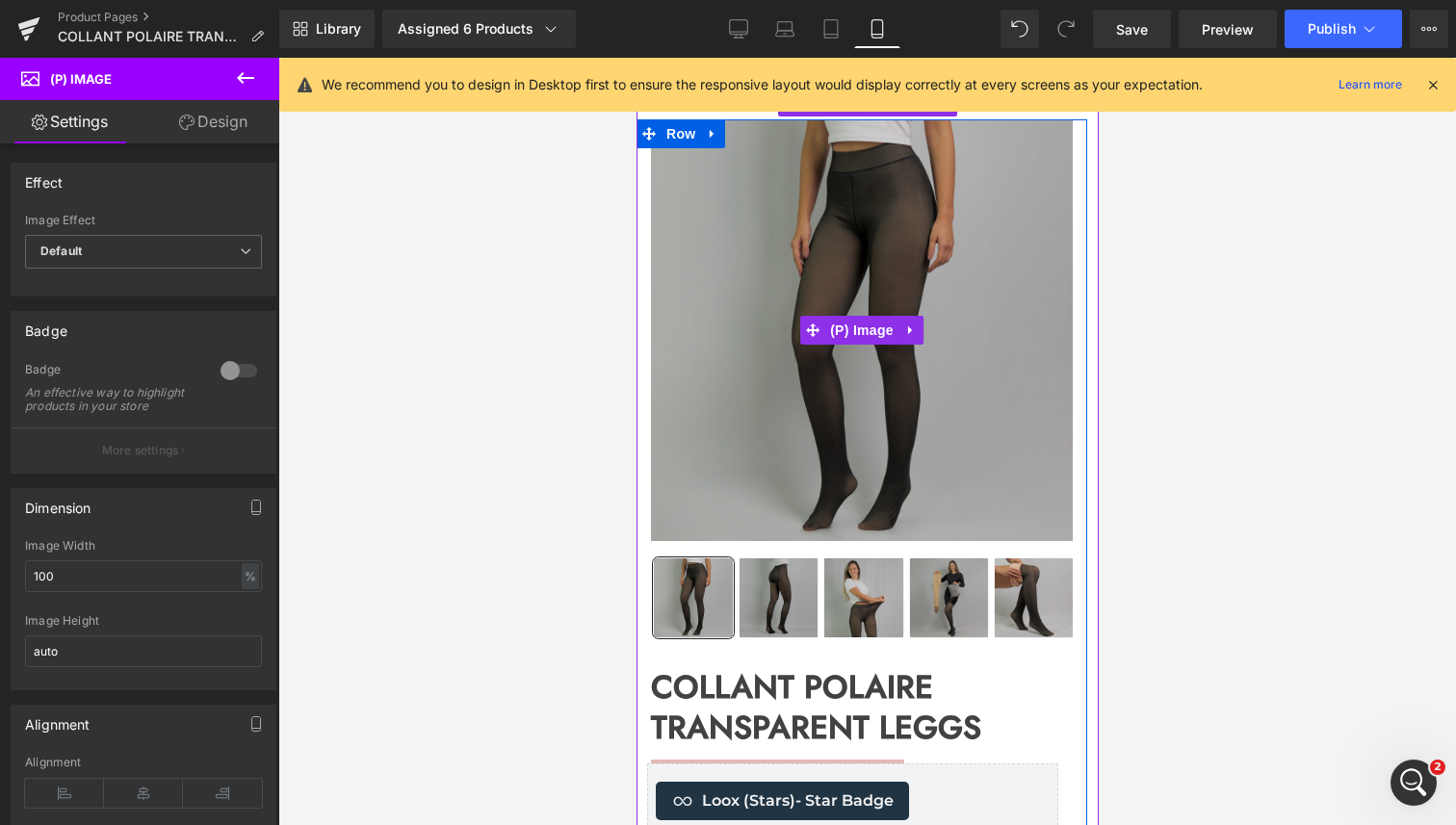
scroll to position [34, 0]
